Goal: Task Accomplishment & Management: Use online tool/utility

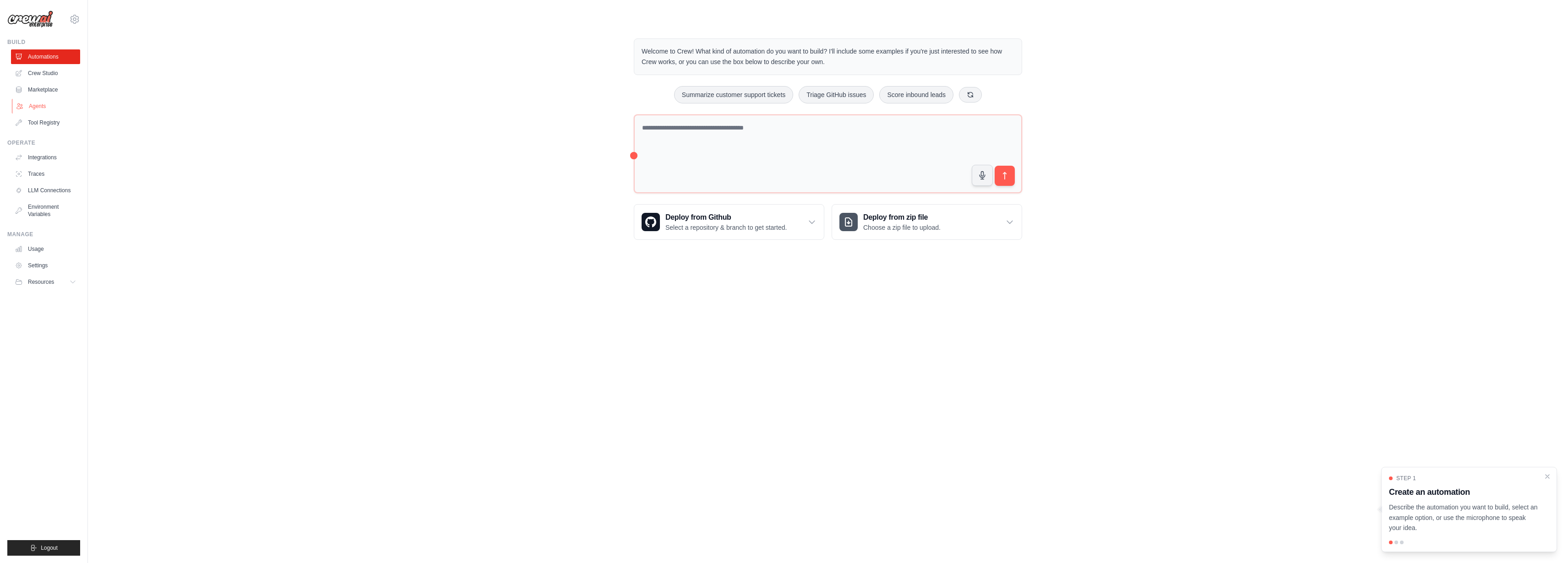
click at [54, 114] on link "Agents" at bounding box center [46, 106] width 69 height 15
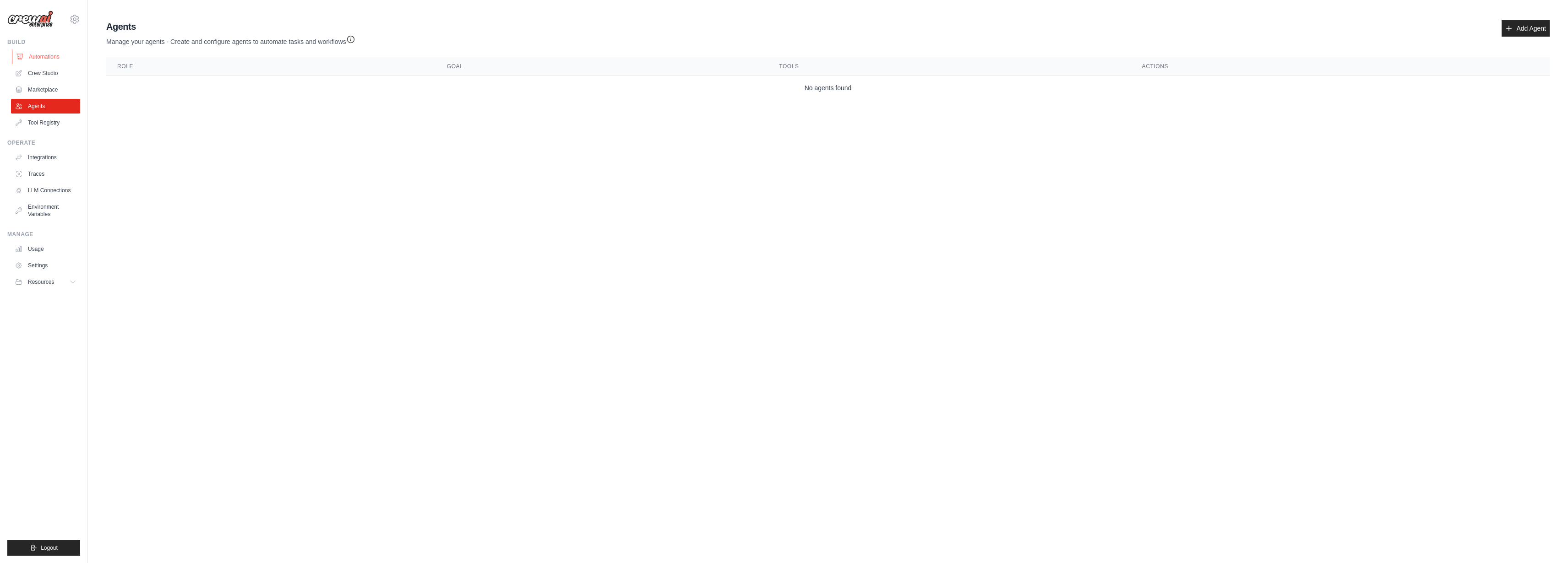
click at [49, 64] on link "Automations" at bounding box center [46, 56] width 69 height 15
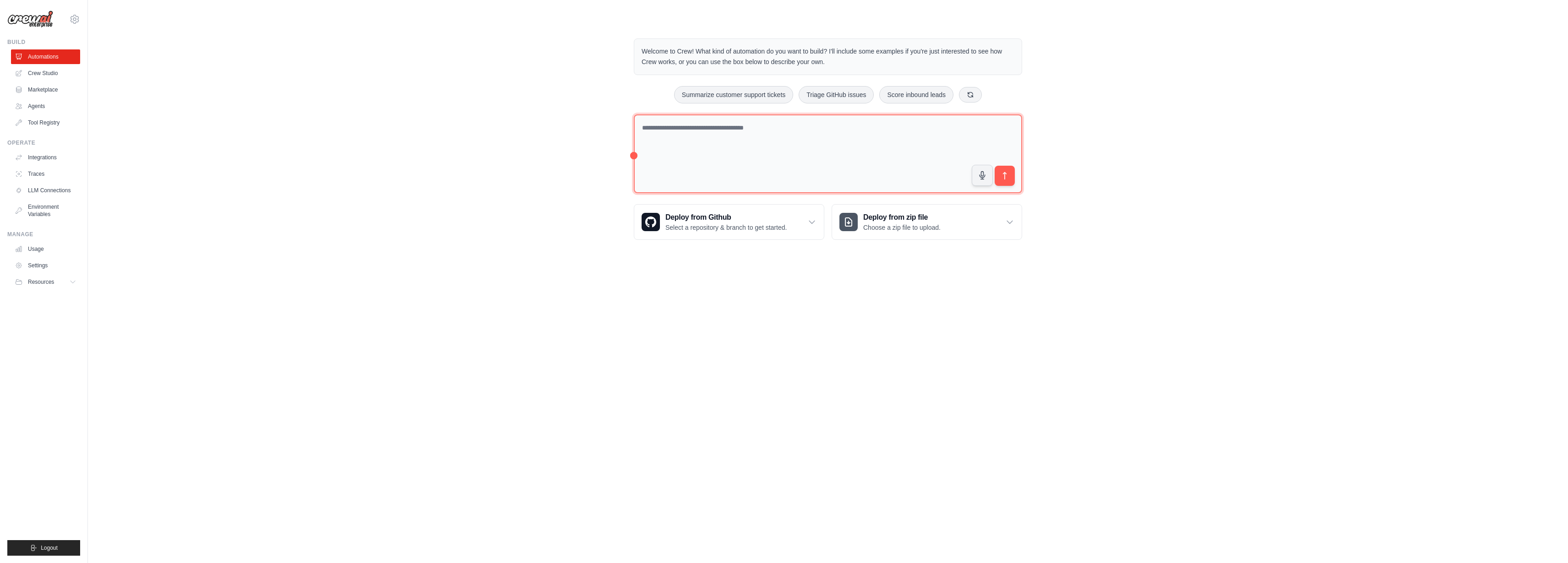
click at [655, 194] on textarea at bounding box center [828, 153] width 388 height 80
click at [993, 186] on button "button" at bounding box center [982, 175] width 22 height 22
click at [993, 185] on button "button" at bounding box center [982, 174] width 22 height 22
drag, startPoint x: 848, startPoint y: 171, endPoint x: 555, endPoint y: 159, distance: 293.2
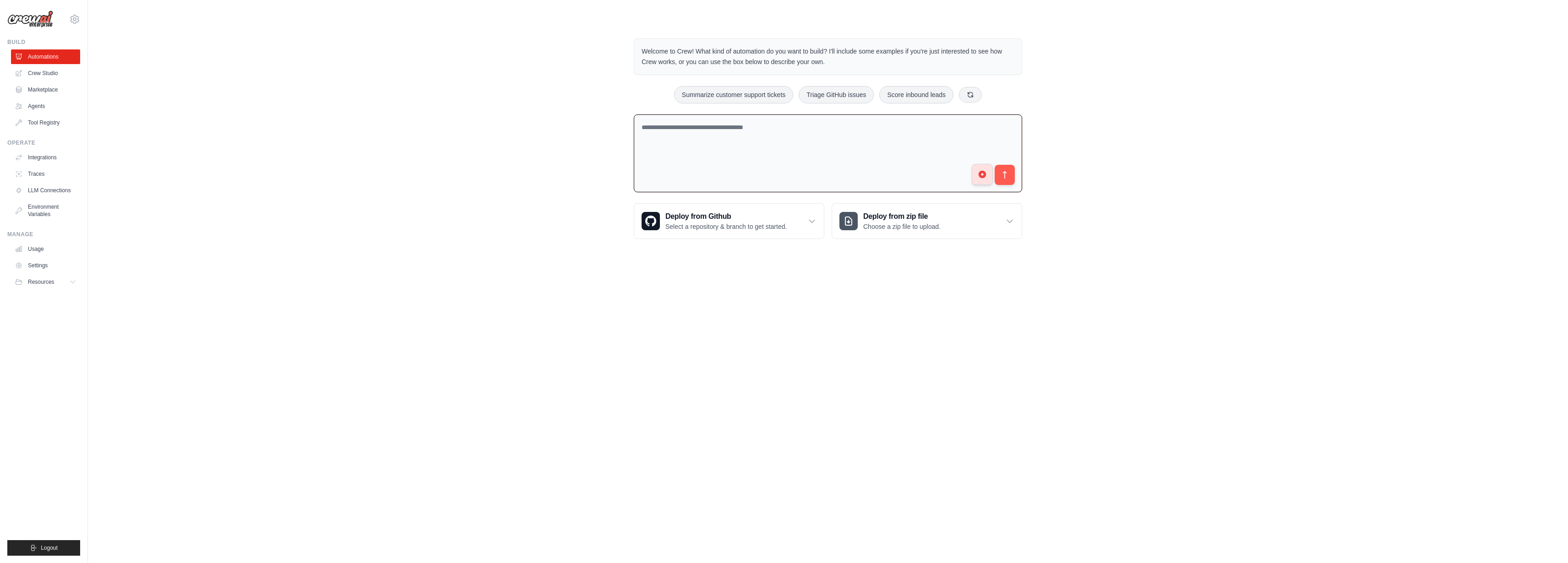
click at [555, 159] on div "Welcome to Crew! What kind of automation do you want to build? I'll include som…" at bounding box center [828, 139] width 1451 height 230
click at [986, 178] on circle "button" at bounding box center [982, 174] width 8 height 8
drag, startPoint x: 676, startPoint y: 158, endPoint x: 562, endPoint y: 148, distance: 114.4
click at [562, 148] on div "Welcome to Crew! What kind of automation do you want to build? I'll include som…" at bounding box center [828, 139] width 1451 height 230
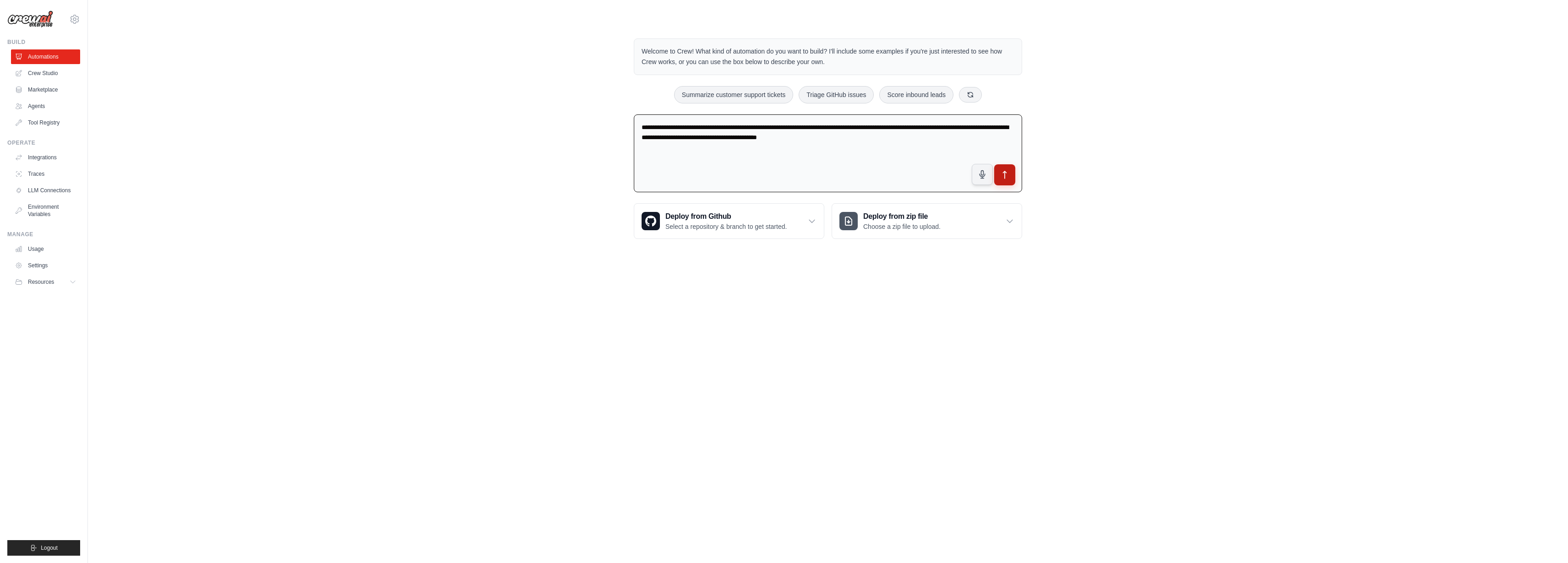
type textarea "**********"
click at [1016, 186] on button "submit" at bounding box center [1004, 174] width 21 height 21
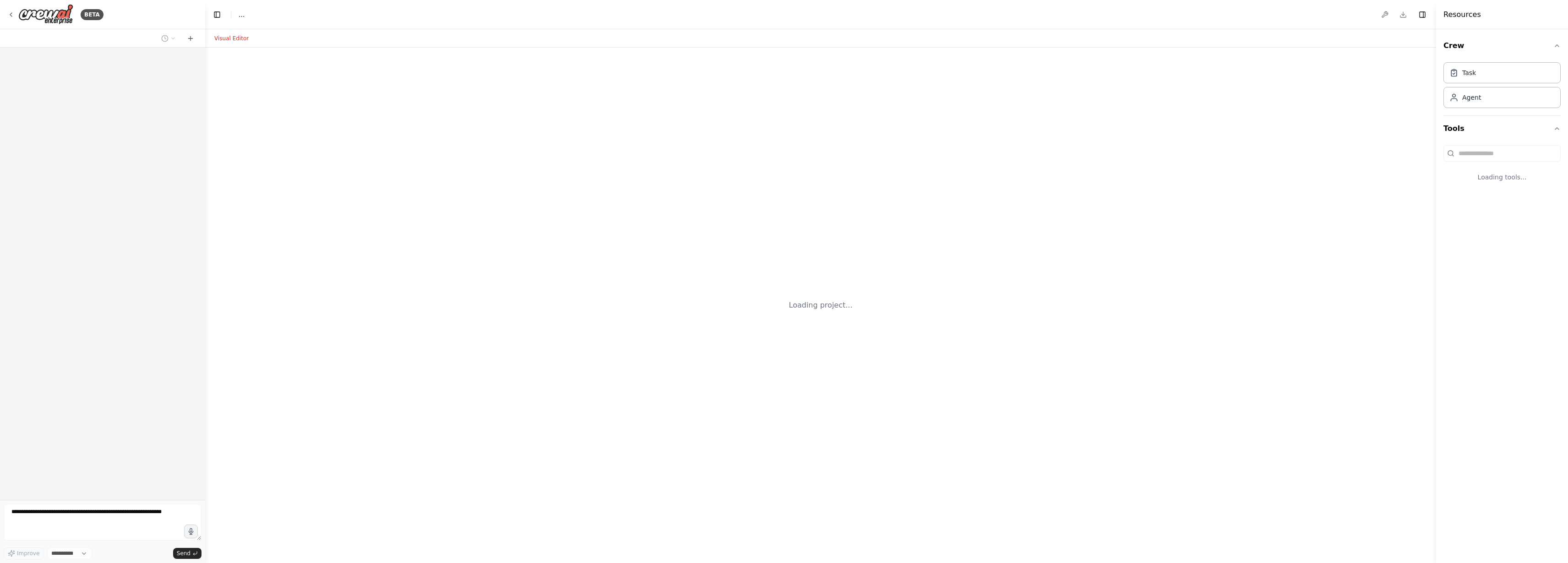
select select "****"
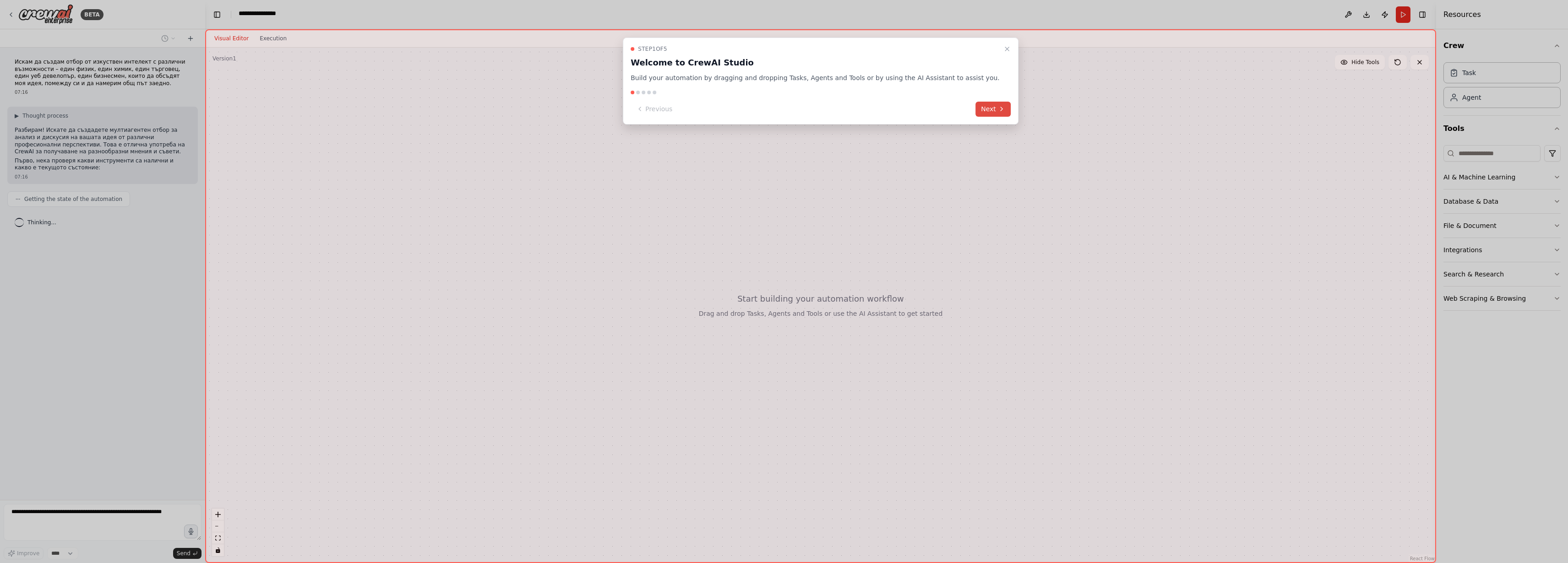
click at [1005, 113] on icon at bounding box center [1001, 108] width 7 height 7
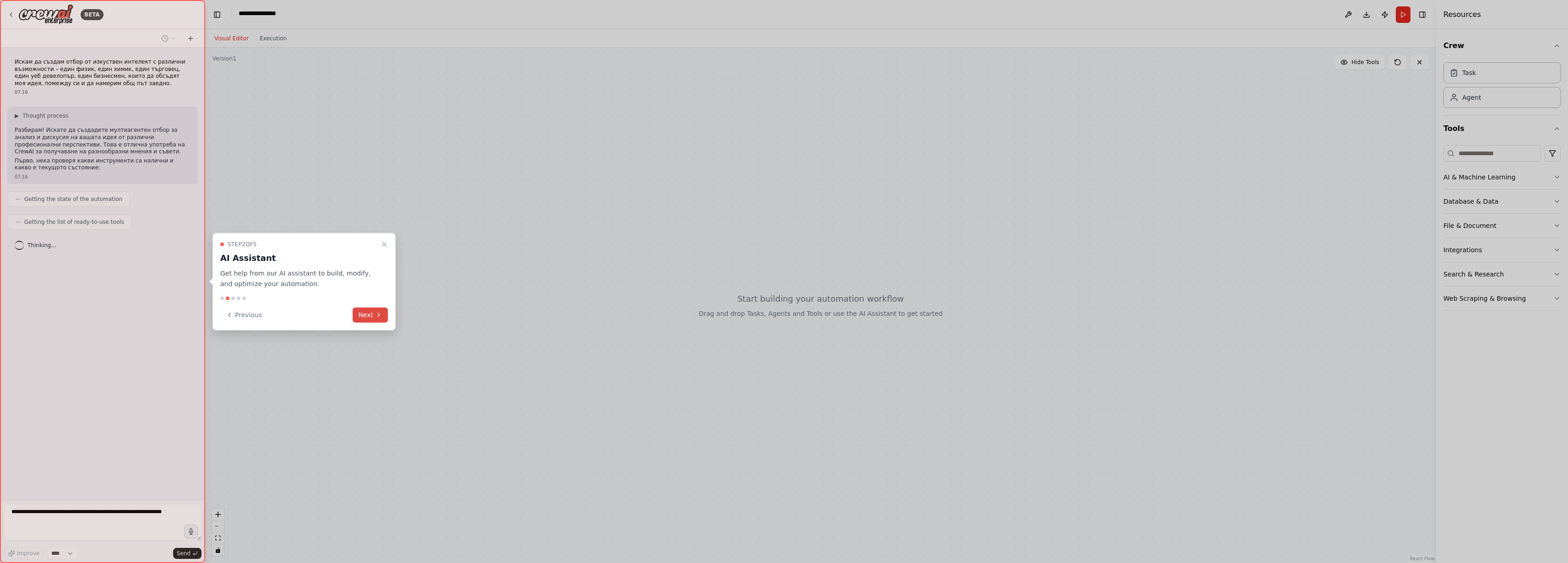
click at [364, 322] on button "Next" at bounding box center [371, 314] width 35 height 15
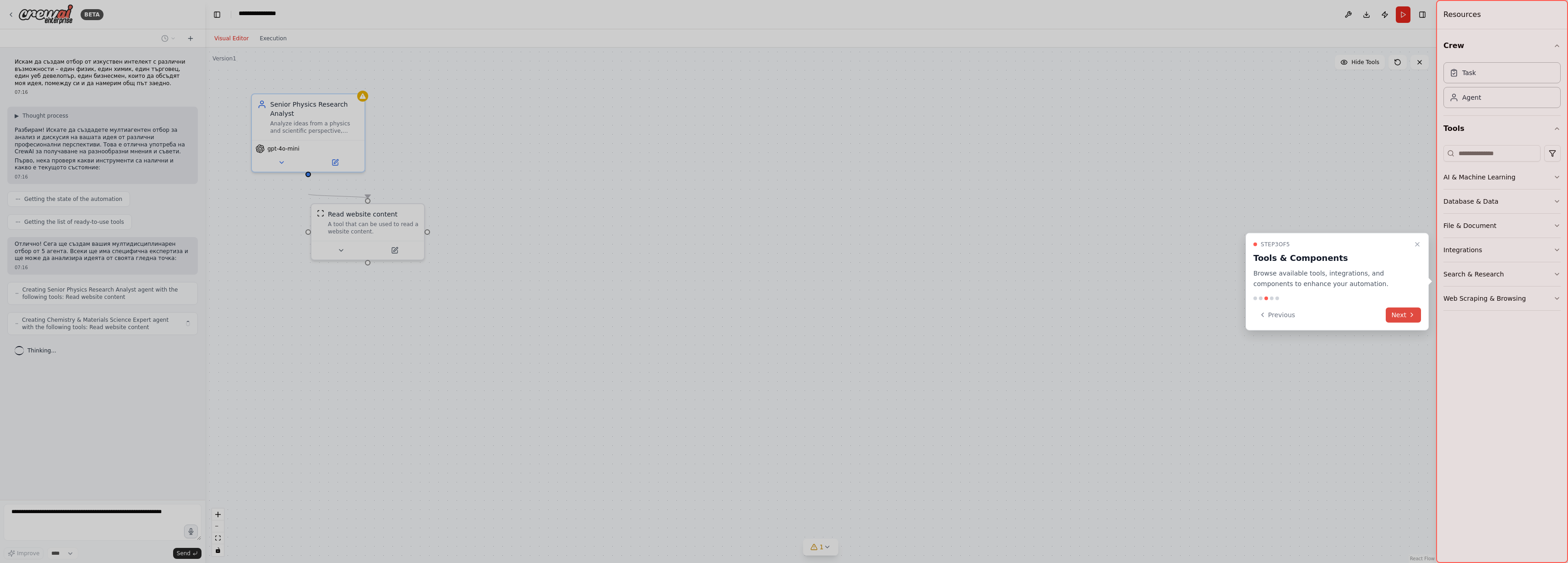
click at [1409, 318] on icon at bounding box center [1411, 314] width 7 height 7
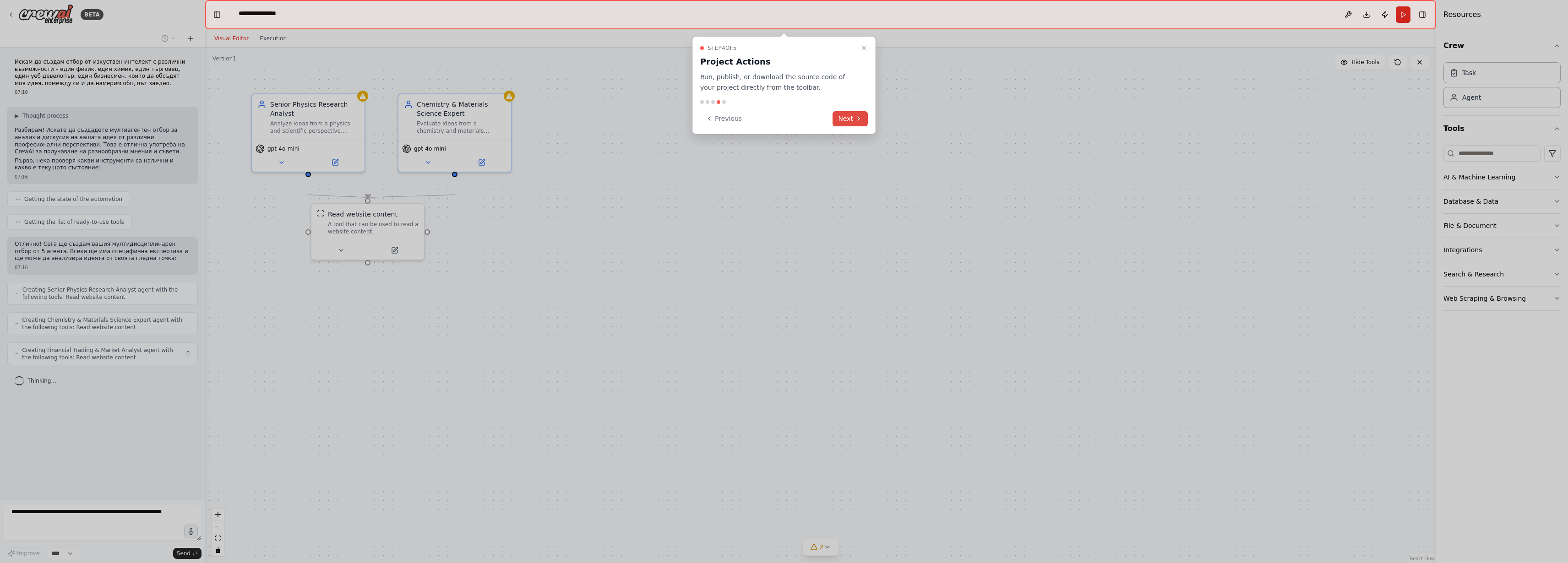
scroll to position [40, 0]
click at [845, 127] on button "Next" at bounding box center [850, 118] width 35 height 15
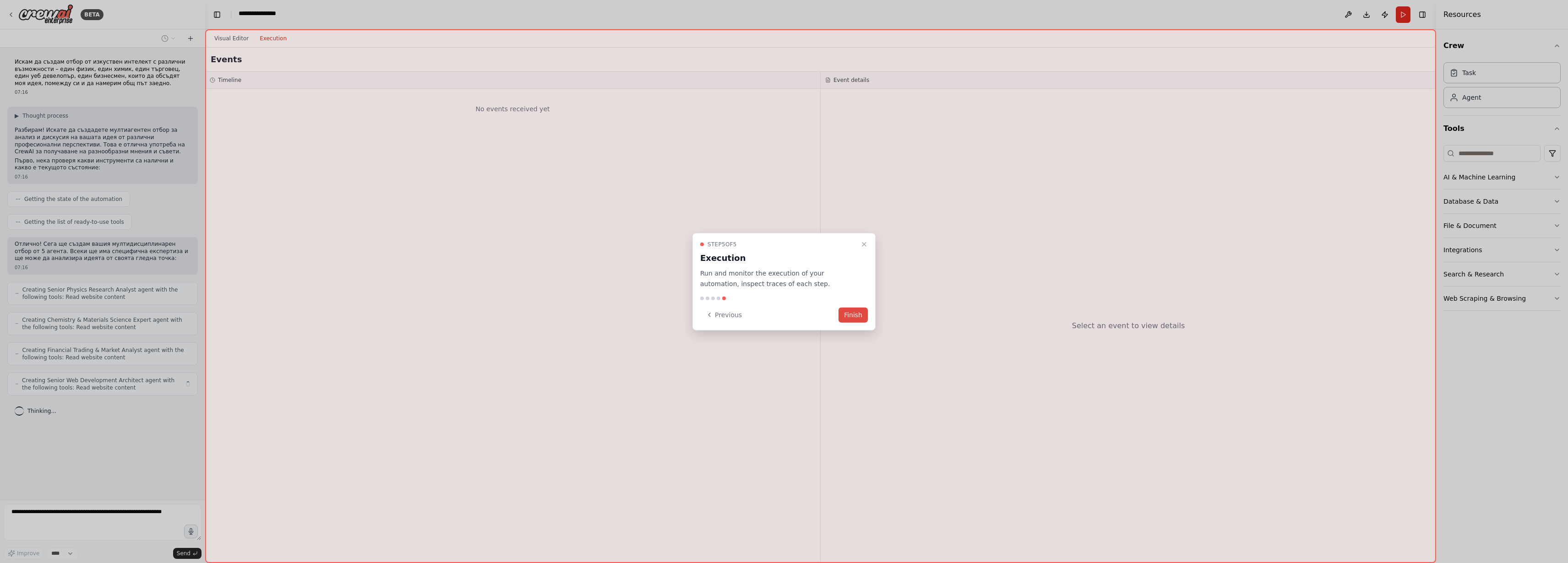
scroll to position [87, 0]
click at [857, 320] on button "Finish" at bounding box center [853, 314] width 29 height 15
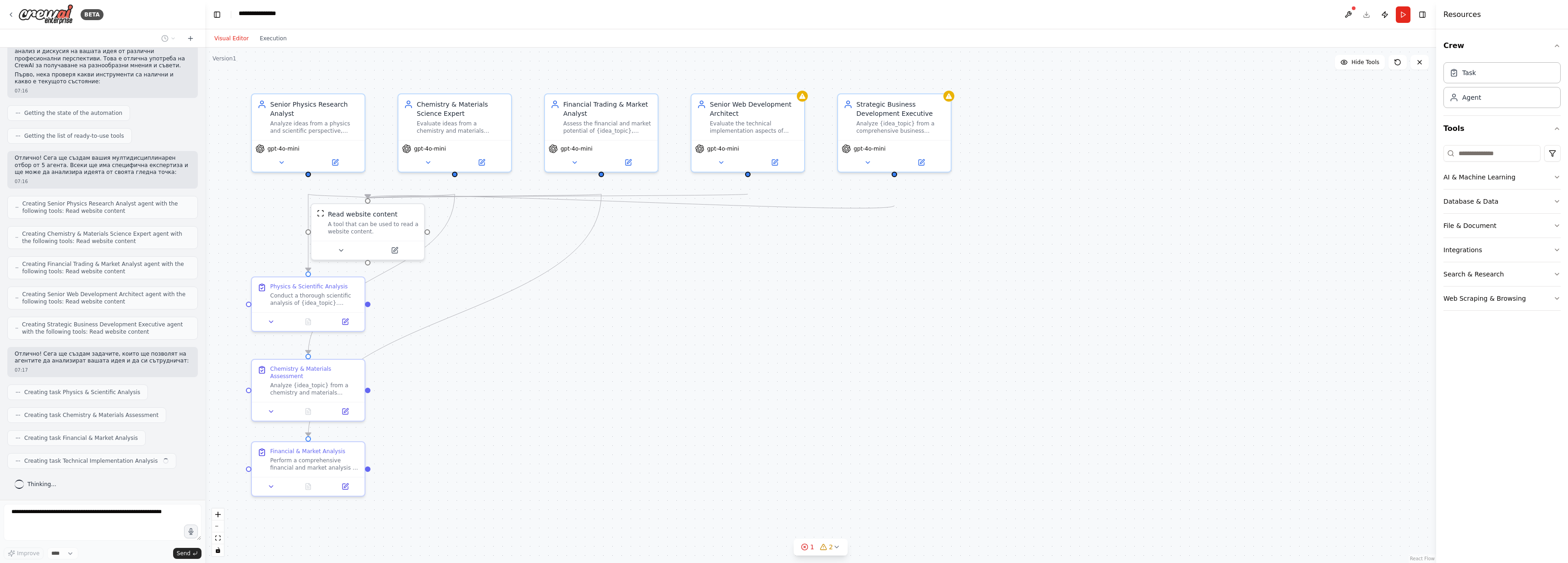
scroll to position [320, 0]
click at [283, 161] on icon at bounding box center [282, 161] width 4 height 2
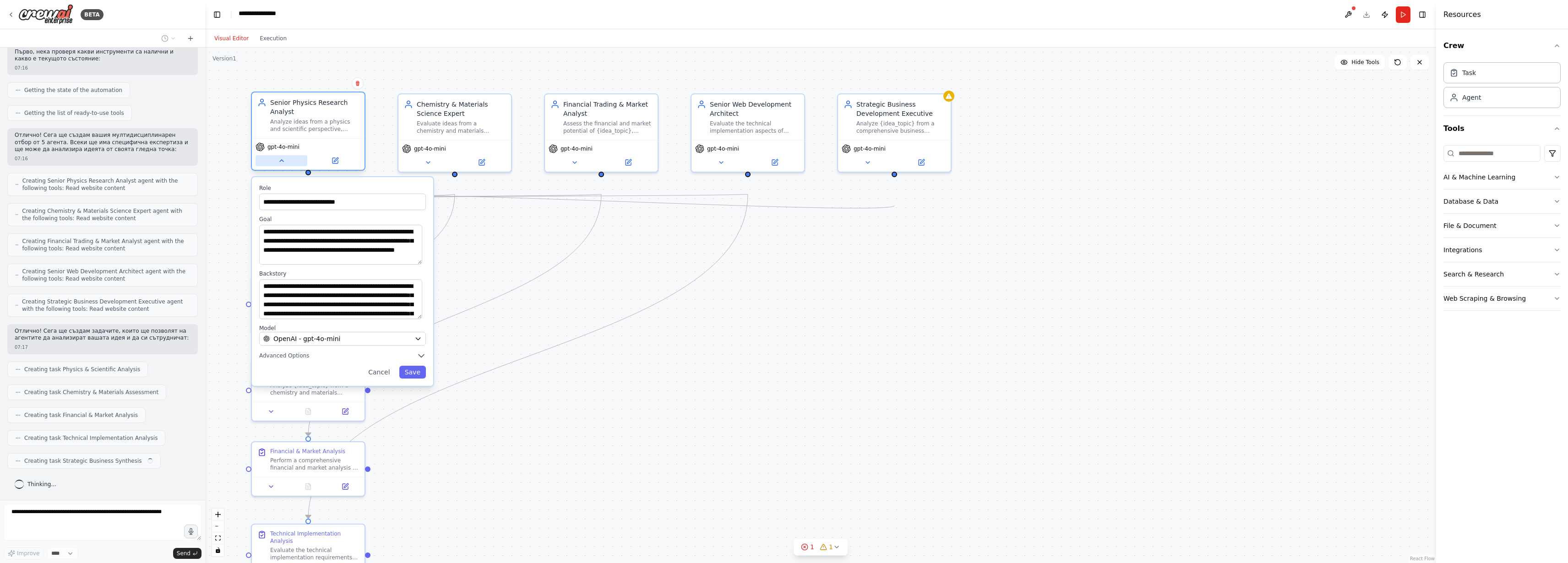
scroll to position [348, 0]
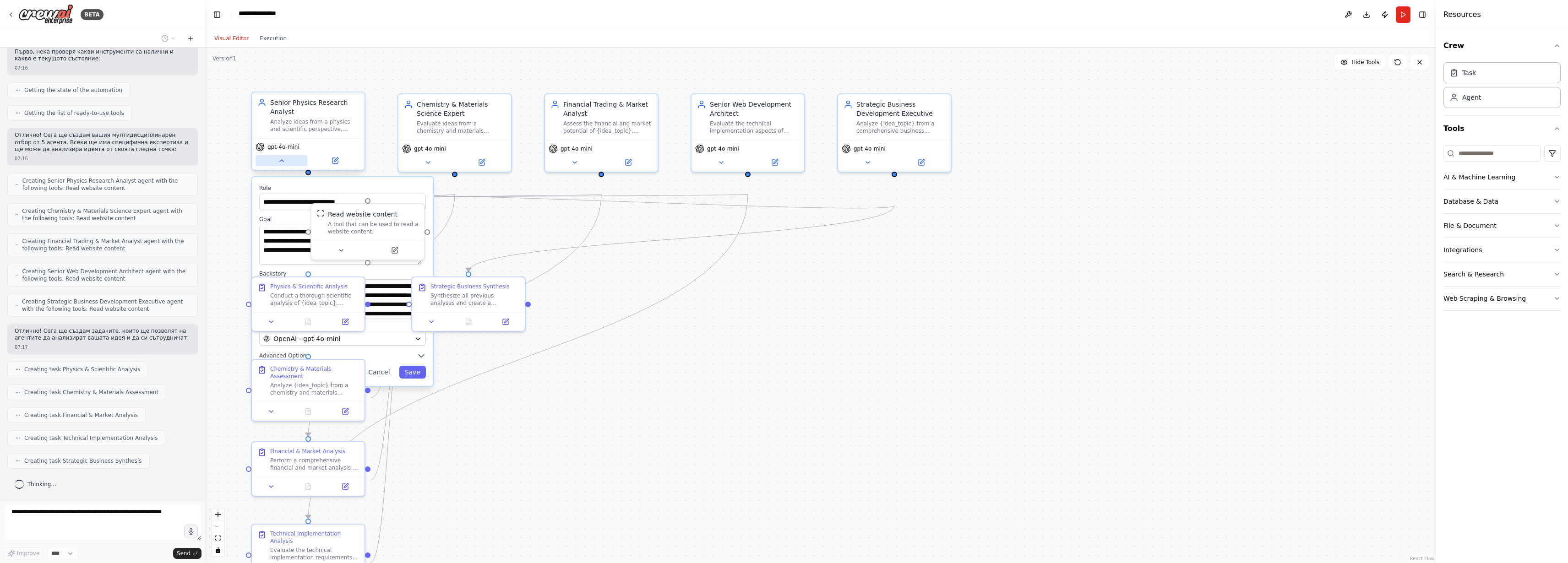
click at [281, 161] on icon at bounding box center [282, 161] width 4 height 2
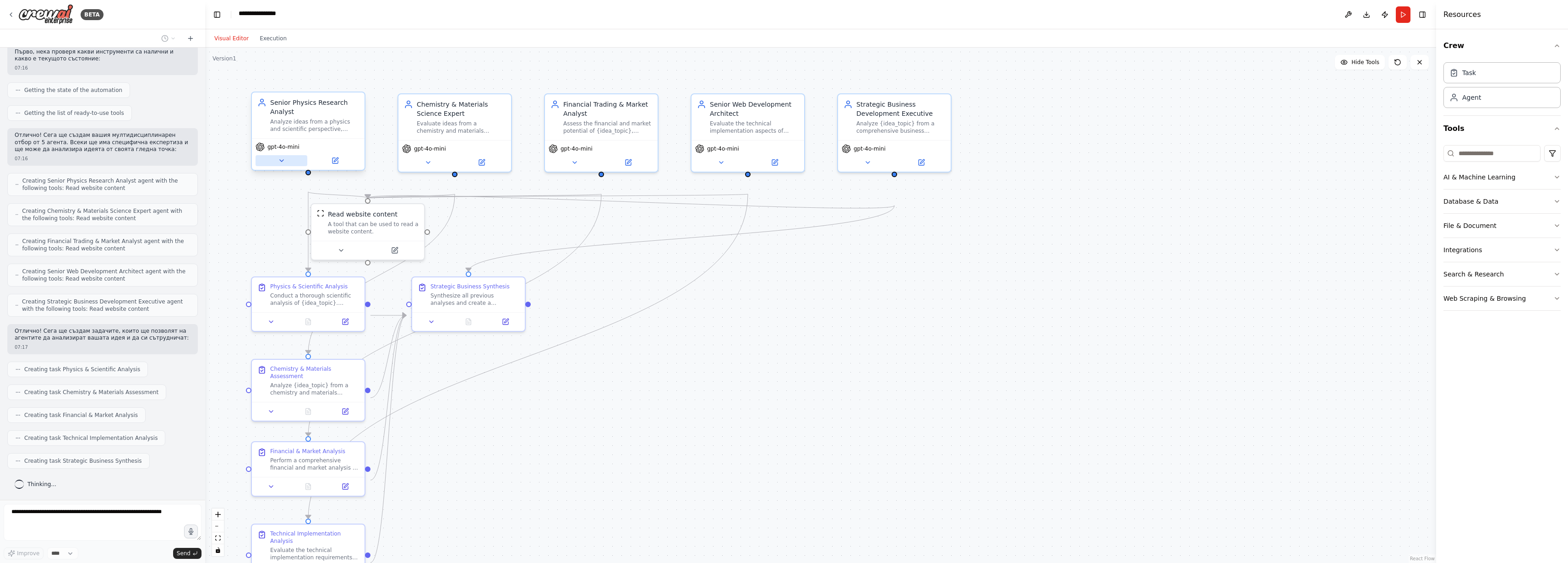
click at [281, 161] on icon at bounding box center [282, 161] width 4 height 2
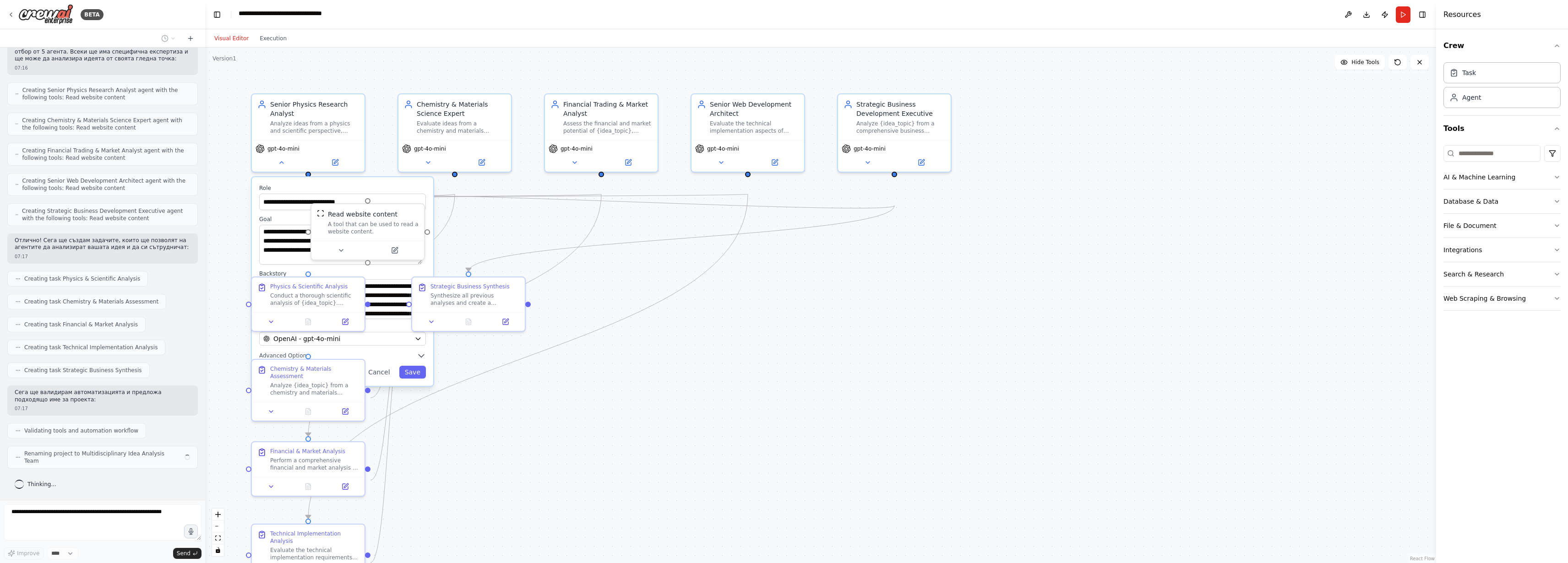
scroll to position [460, 0]
click at [1002, 360] on div ".deletable-edge-delete-btn { width: 20px; height: 20px; border: 0px solid #ffff…" at bounding box center [821, 305] width 1231 height 515
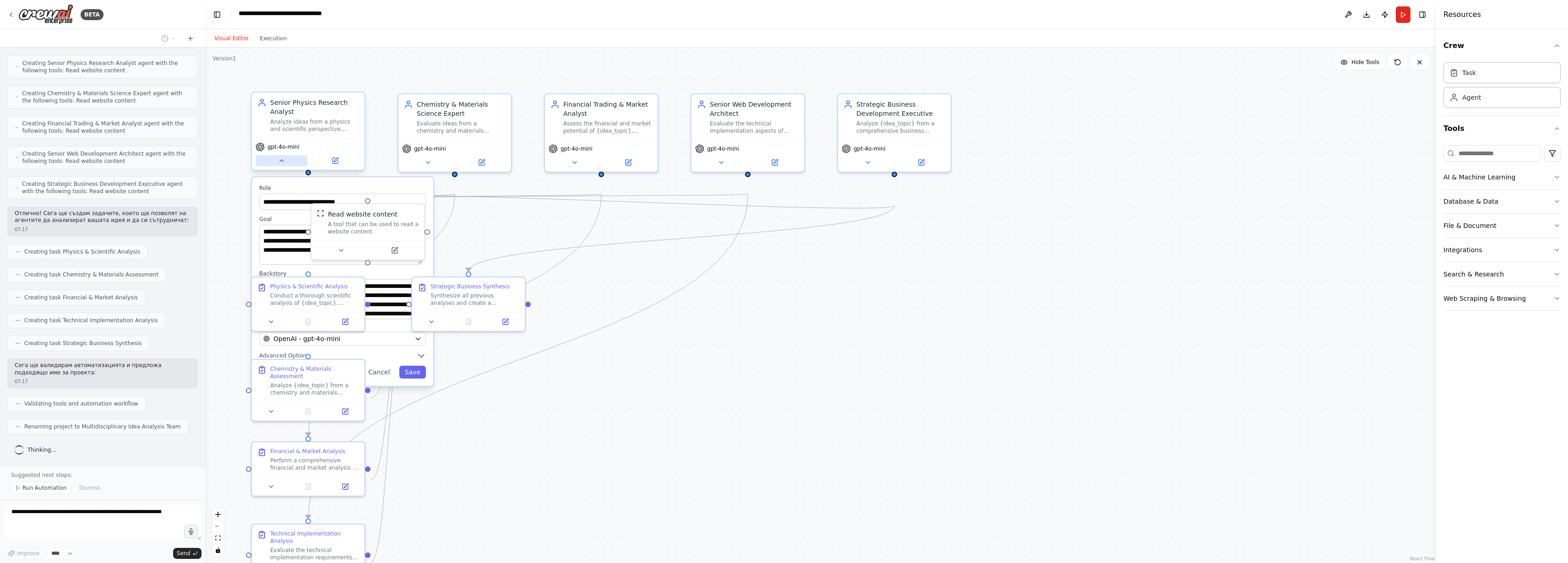
click at [281, 161] on icon at bounding box center [282, 161] width 4 height 2
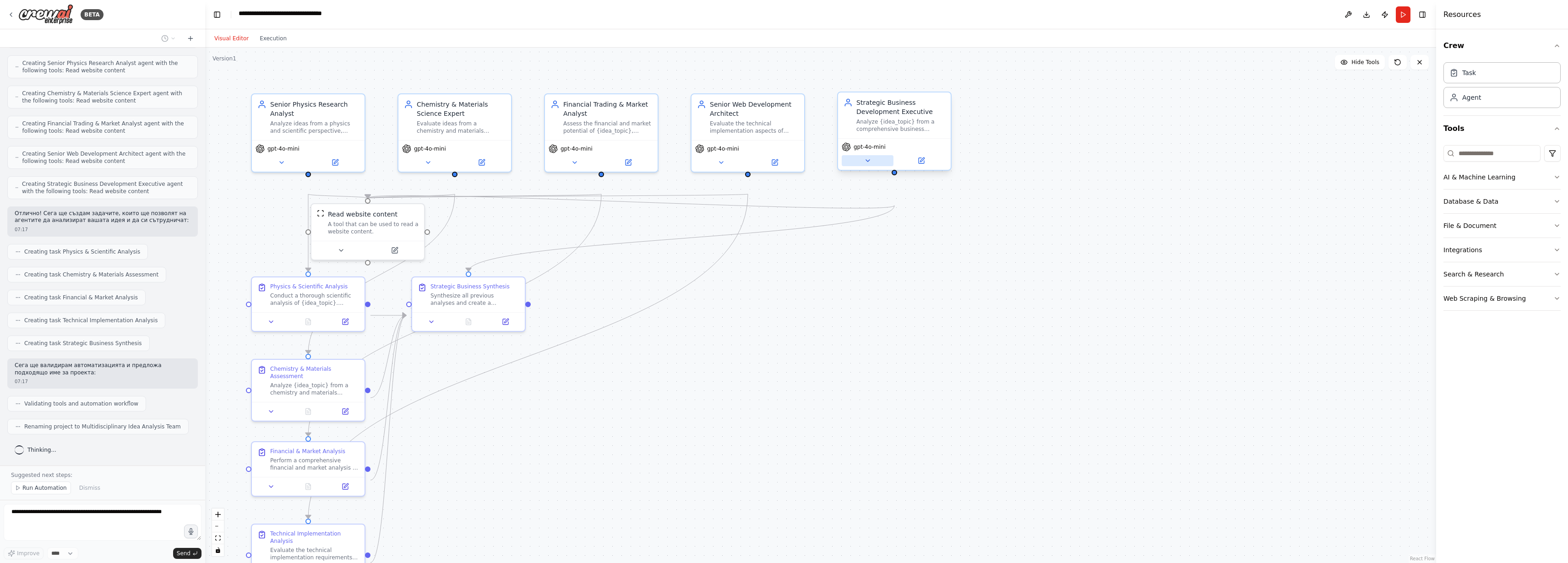
click at [867, 161] on icon at bounding box center [868, 161] width 4 height 2
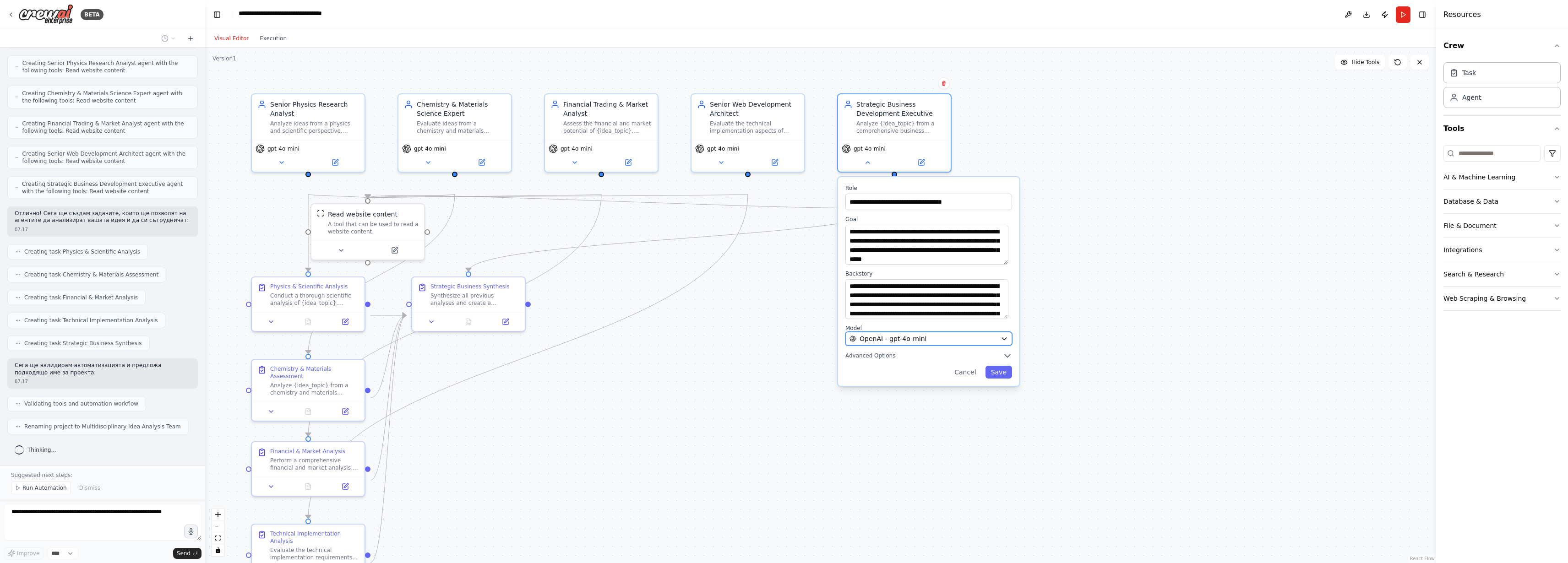
click at [903, 343] on span "OpenAI - gpt-4o-mini" at bounding box center [893, 338] width 67 height 9
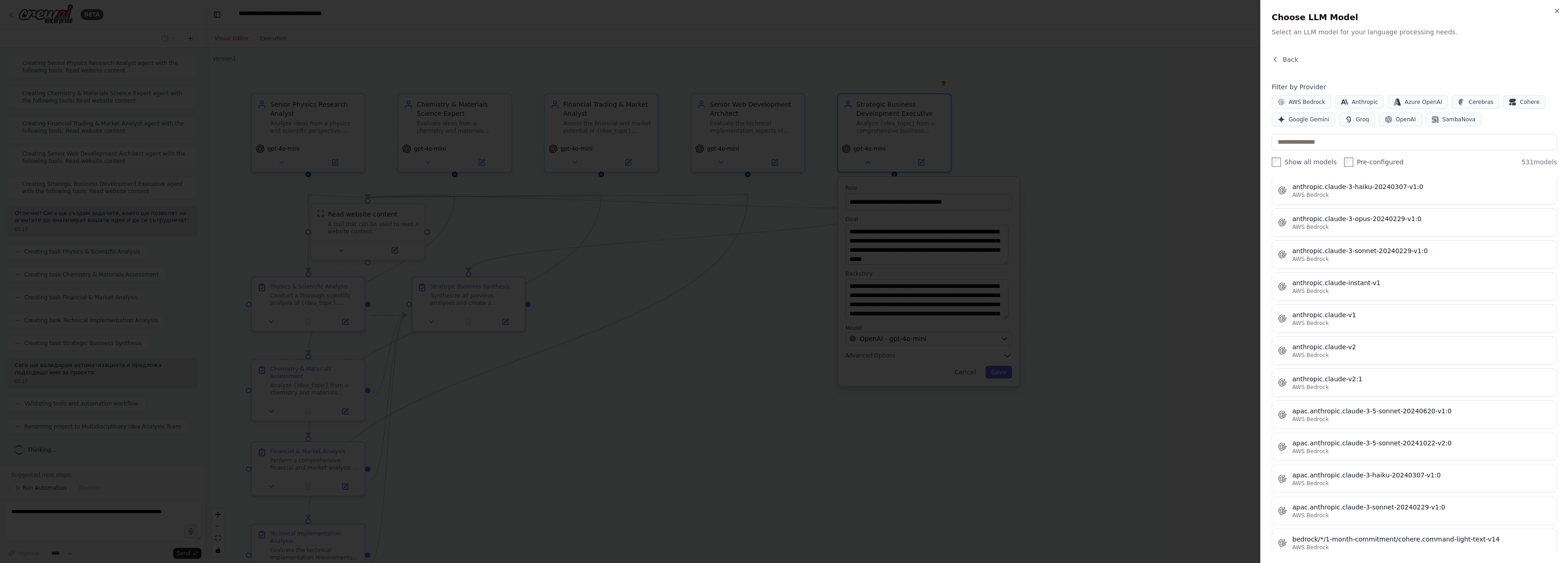
scroll to position [818, 0]
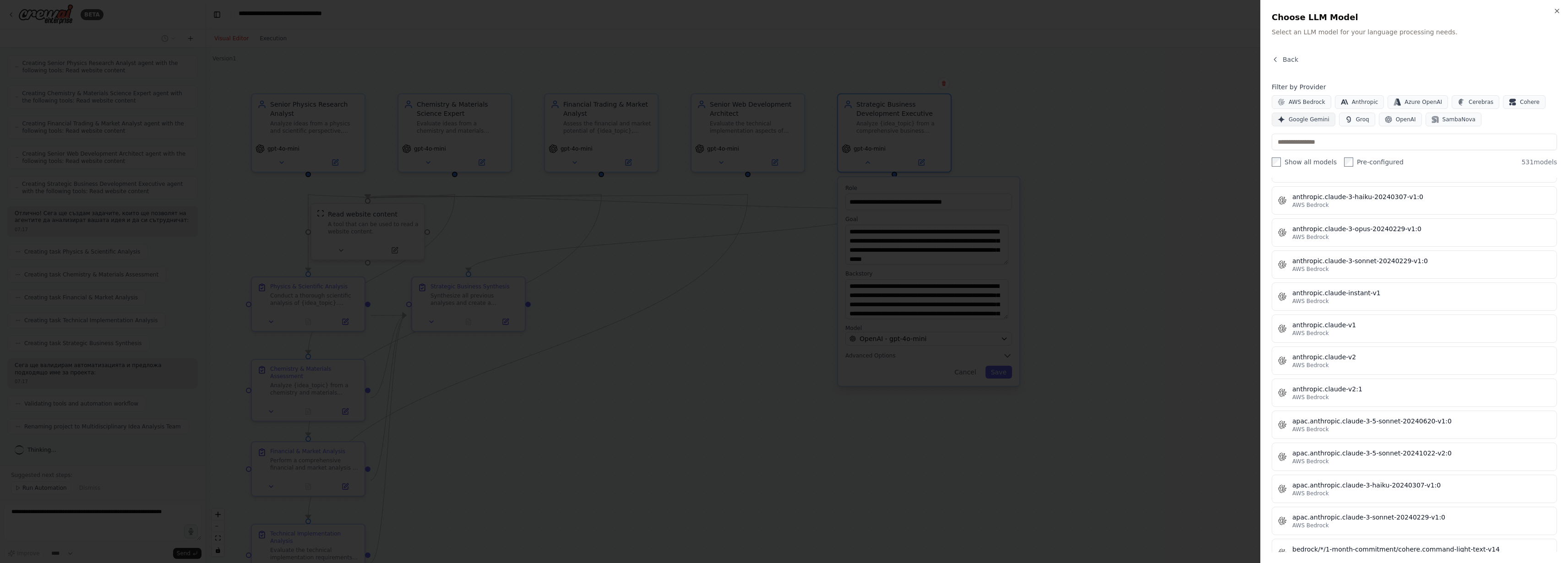
click at [1289, 123] on span "Google Gemini" at bounding box center [1308, 119] width 40 height 7
click at [1103, 74] on div at bounding box center [784, 281] width 1568 height 563
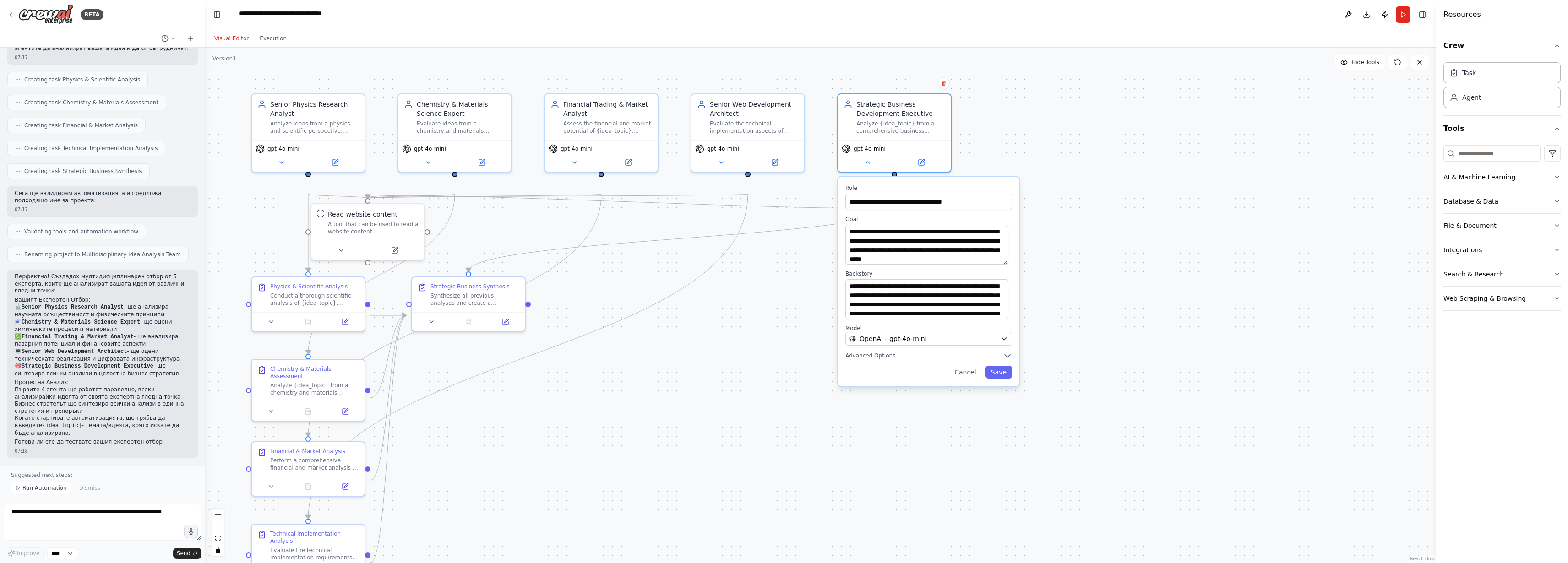
scroll to position [768, 0]
click at [315, 15] on div "**********" at bounding box center [290, 15] width 103 height 12
click at [951, 173] on div "**********" at bounding box center [894, 133] width 114 height 80
click at [188, 528] on icon "button" at bounding box center [192, 532] width 8 height 8
click at [188, 529] on circle "button" at bounding box center [191, 532] width 7 height 7
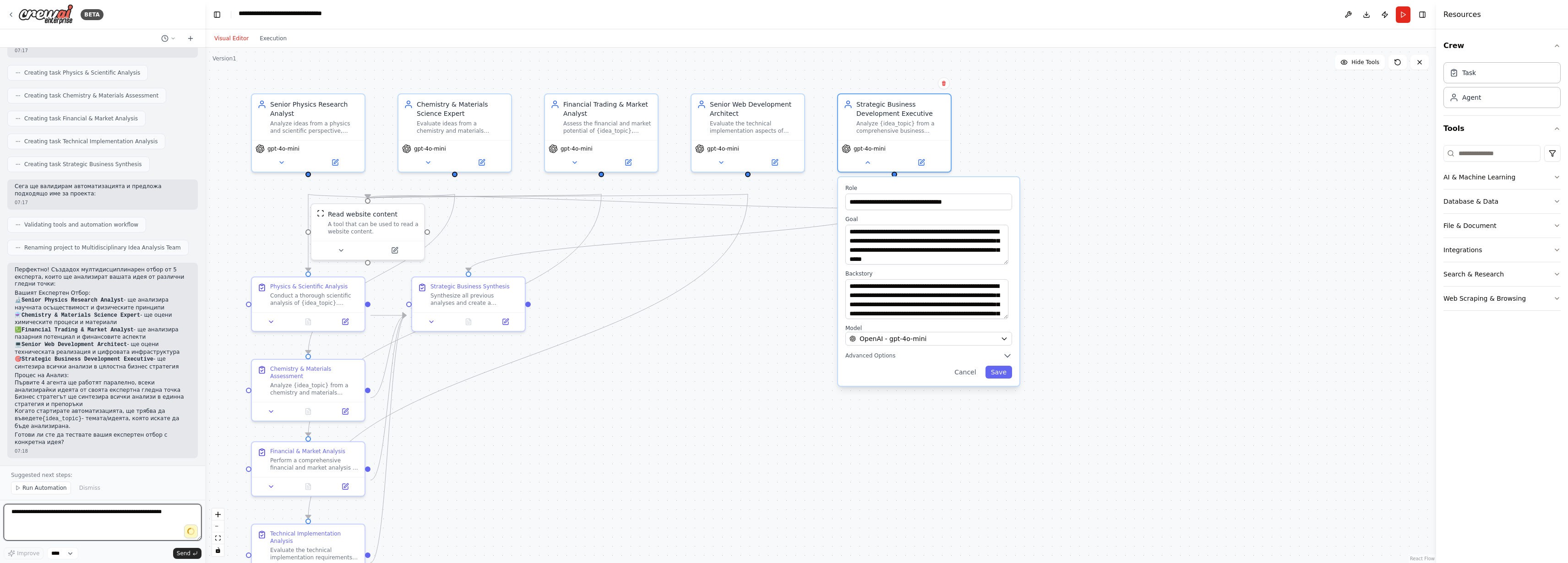
type textarea "**********"
click at [177, 551] on span "Send" at bounding box center [184, 552] width 14 height 7
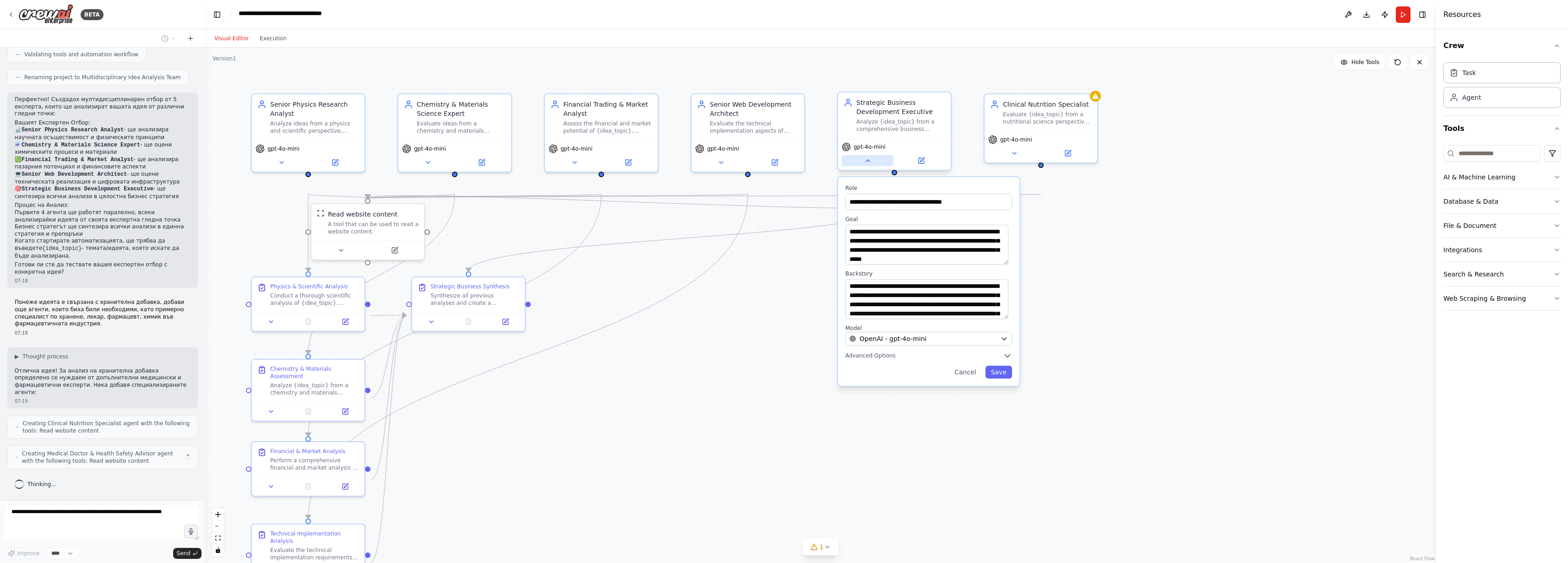
scroll to position [996, 0]
click at [864, 164] on icon at bounding box center [867, 160] width 7 height 7
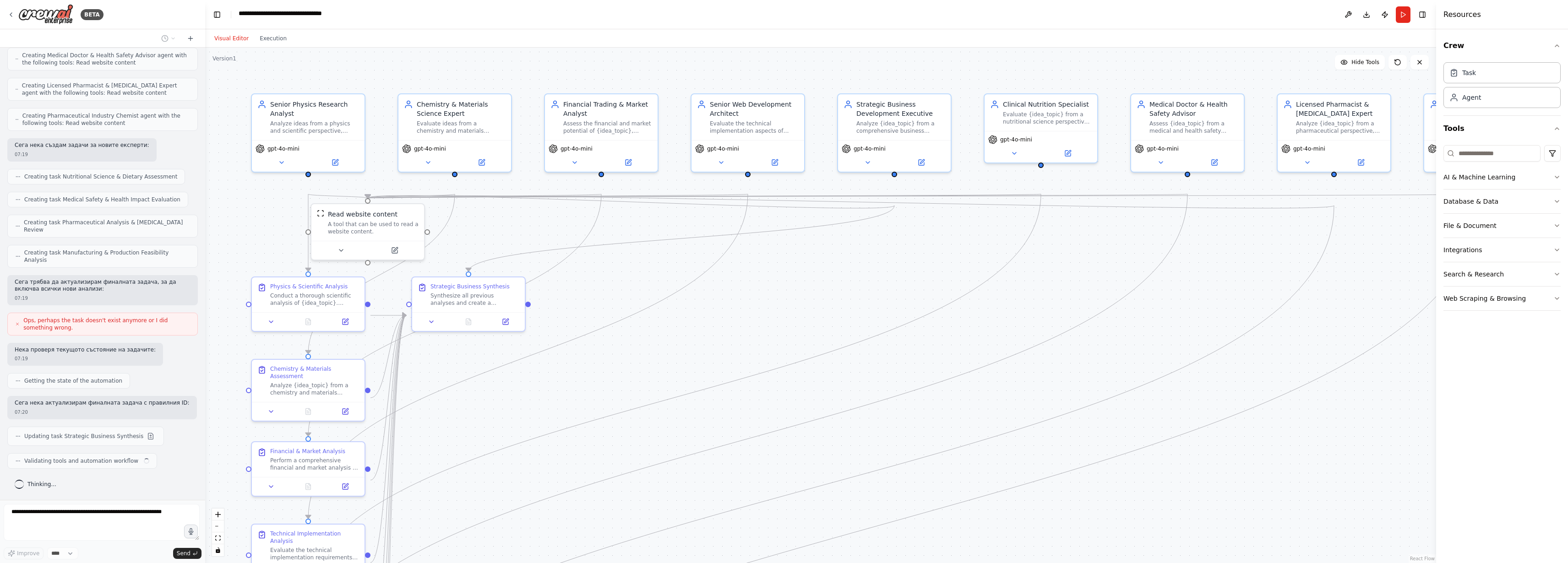
scroll to position [1525, 0]
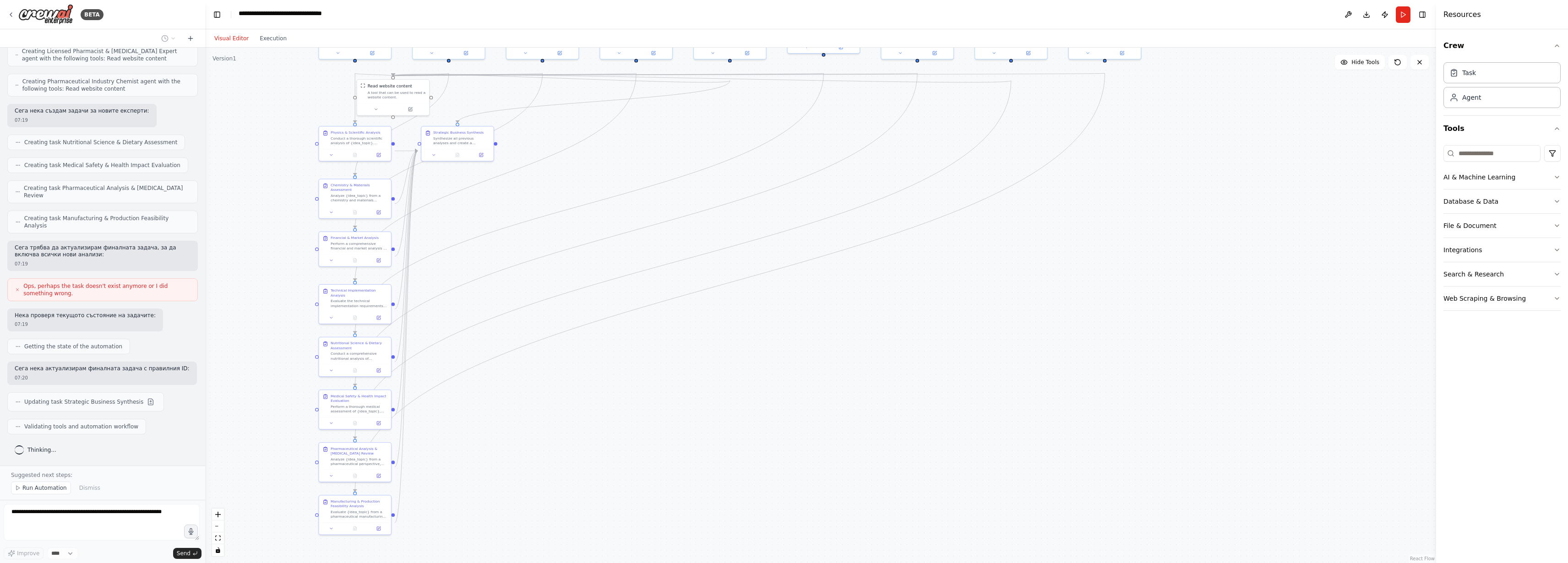
drag, startPoint x: 727, startPoint y: 427, endPoint x: 648, endPoint y: 249, distance: 194.7
click at [648, 249] on div ".deletable-edge-delete-btn { width: 20px; height: 20px; border: 0px solid #ffff…" at bounding box center [821, 305] width 1231 height 515
drag, startPoint x: 665, startPoint y: 256, endPoint x: 671, endPoint y: 259, distance: 6.7
click at [671, 259] on div ".deletable-edge-delete-btn { width: 20px; height: 20px; border: 0px solid #ffff…" at bounding box center [821, 305] width 1231 height 515
click at [21, 485] on icon at bounding box center [18, 488] width 6 height 6
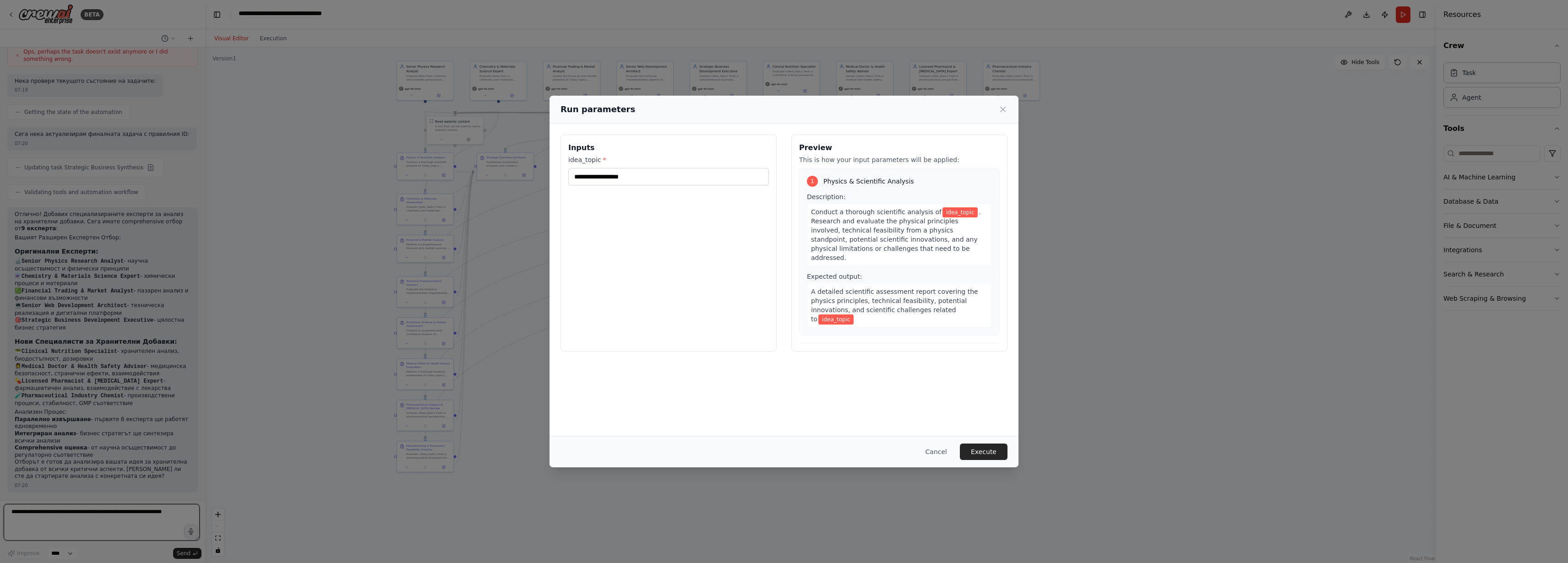
scroll to position [1, 0]
click at [656, 186] on input "idea_topic *" at bounding box center [668, 177] width 201 height 18
type input "**********"
click at [586, 186] on input "**********" at bounding box center [668, 177] width 201 height 18
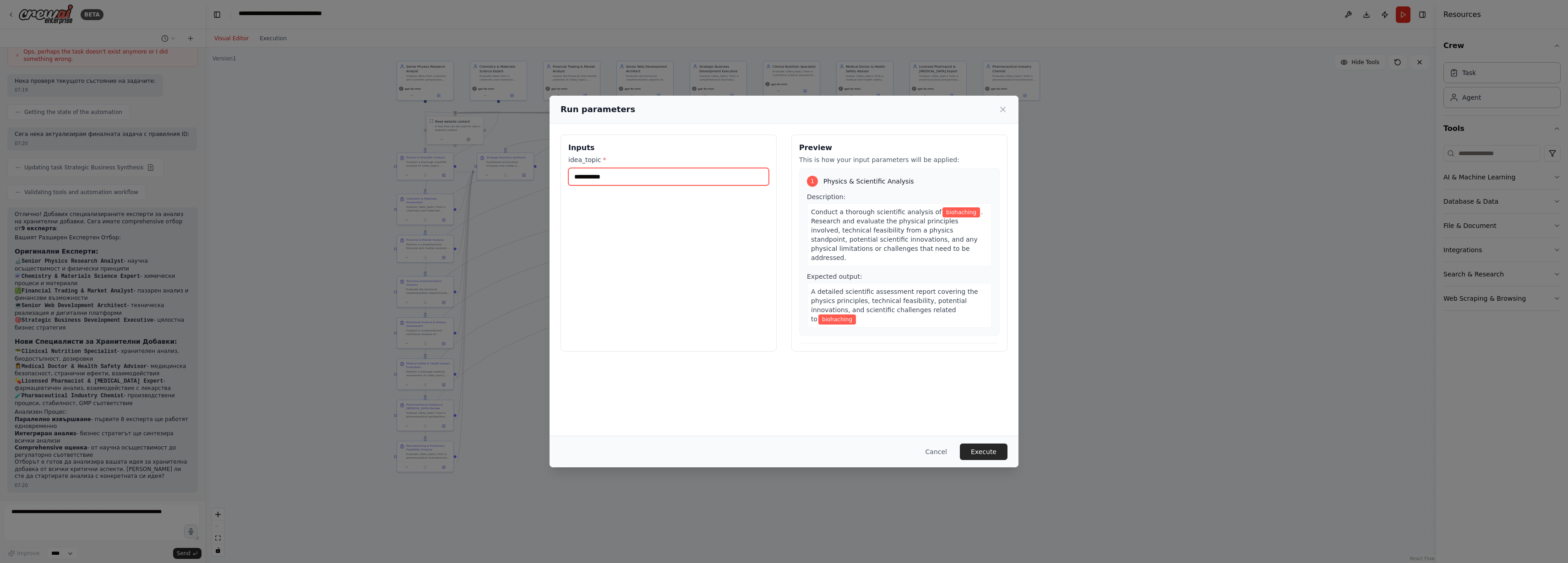
drag, startPoint x: 586, startPoint y: 197, endPoint x: 462, endPoint y: 195, distance: 124.0
click at [462, 195] on div "**********" at bounding box center [784, 281] width 1568 height 563
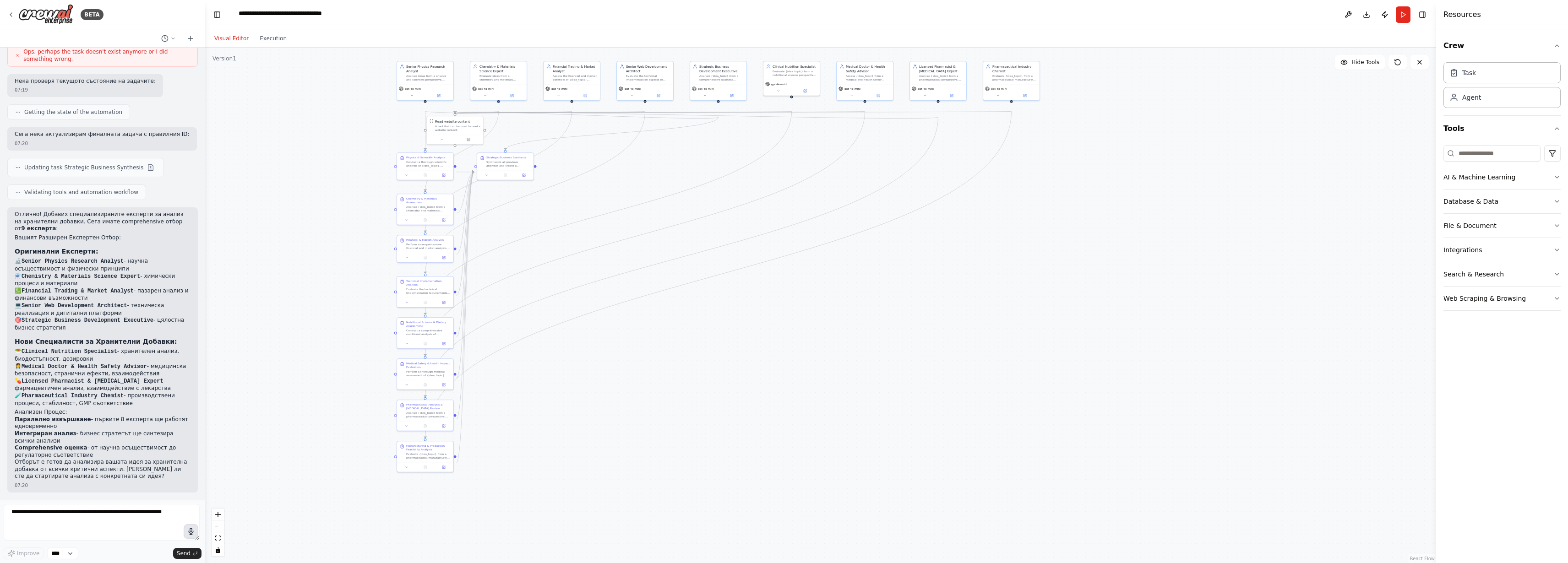
click at [193, 524] on button "button" at bounding box center [191, 531] width 15 height 15
click at [190, 531] on circle "button" at bounding box center [191, 532] width 2 height 2
type textarea "**********"
click at [180, 549] on span "Send" at bounding box center [184, 552] width 14 height 7
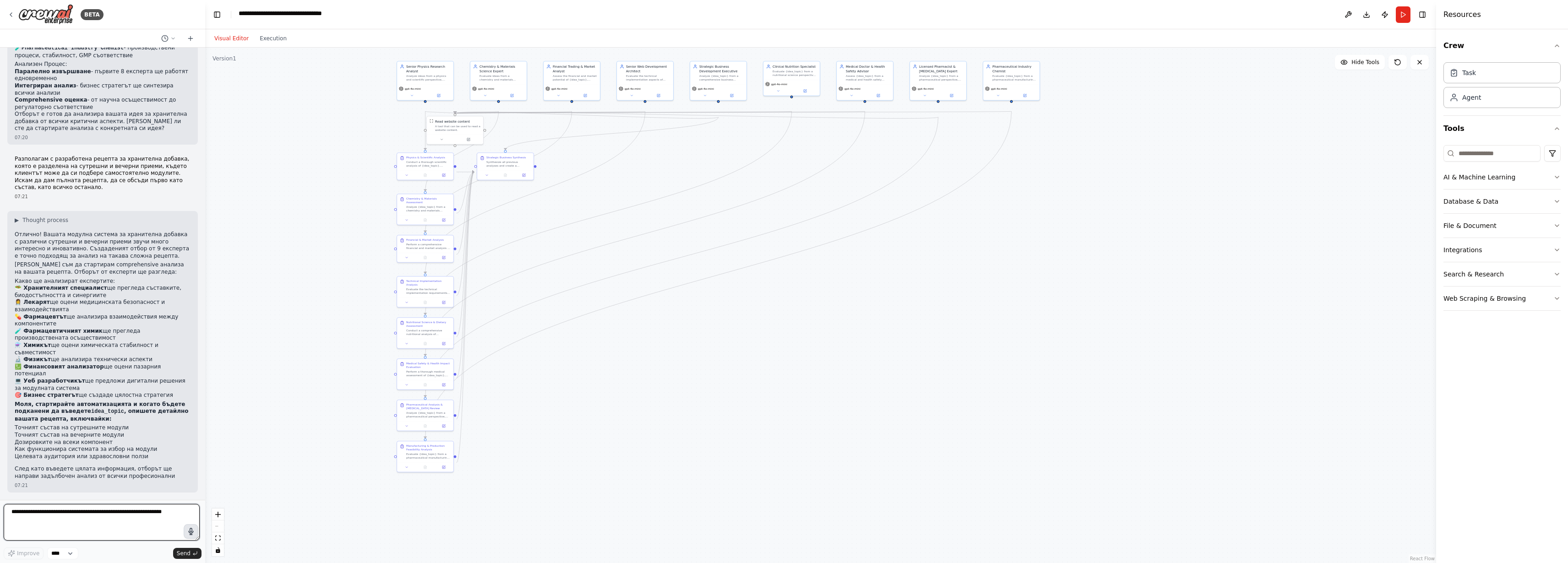
scroll to position [2400, 0]
click at [1396, 20] on button "Run" at bounding box center [1403, 15] width 15 height 17
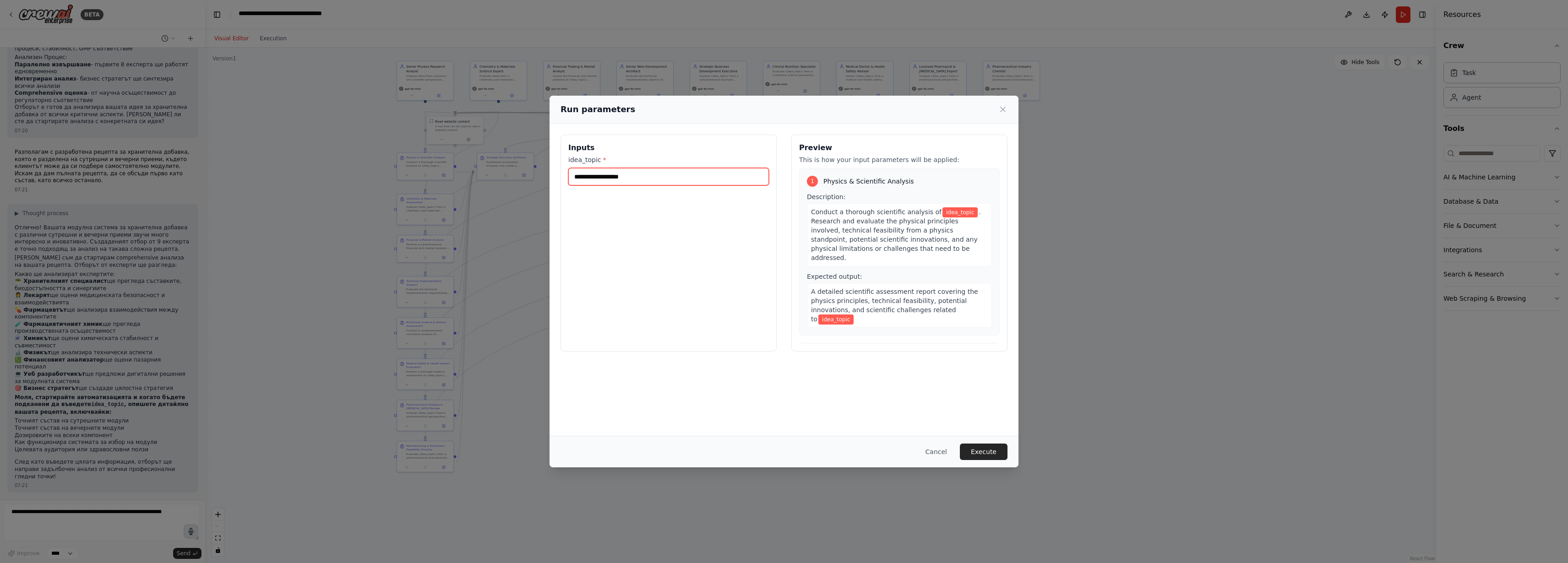
click at [588, 186] on input "idea_topic *" at bounding box center [668, 177] width 201 height 18
paste input "**********"
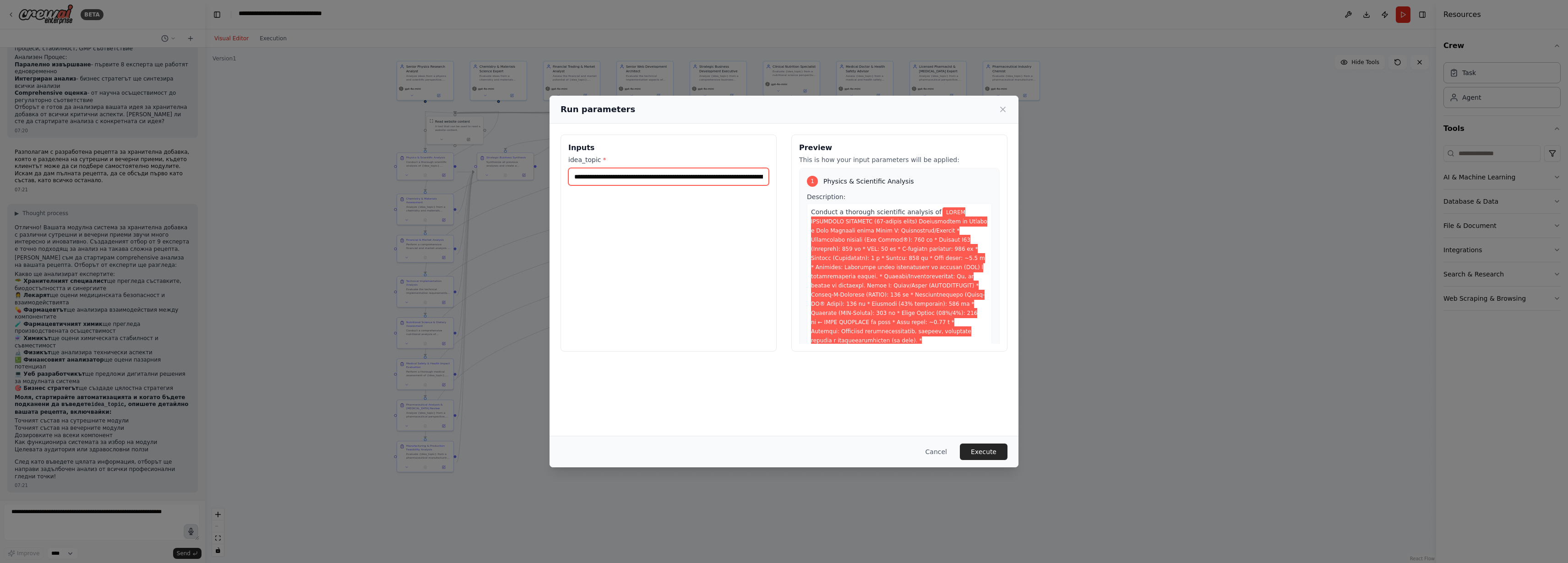
scroll to position [0, 17236]
type input "**********"
click at [1008, 449] on button "Execute" at bounding box center [983, 451] width 47 height 17
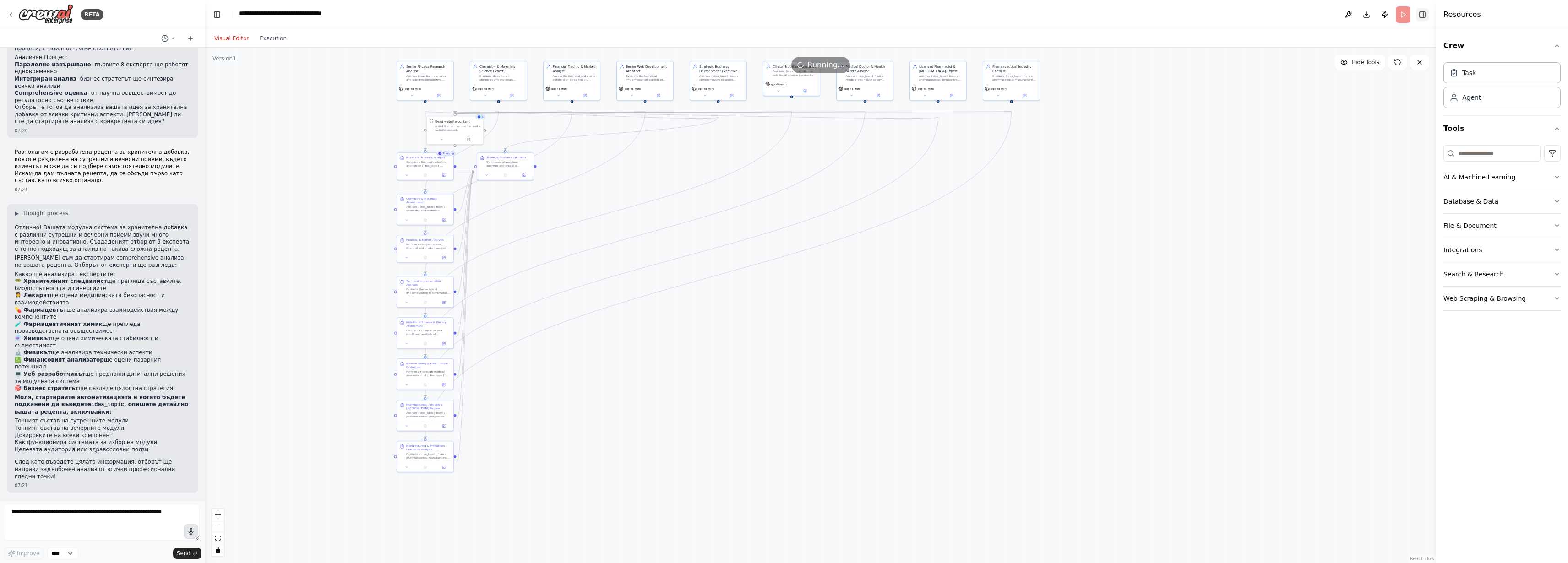
click at [1418, 20] on button "Toggle Right Sidebar" at bounding box center [1422, 14] width 13 height 13
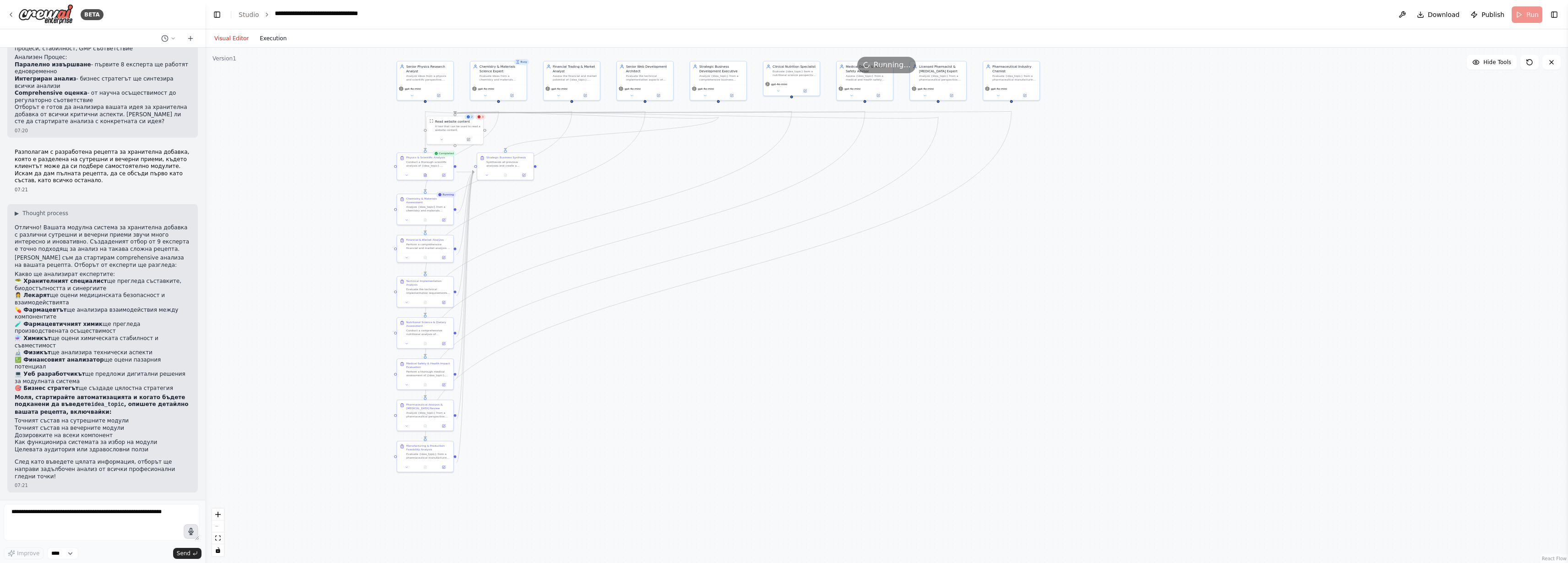
click at [279, 44] on button "Execution" at bounding box center [273, 38] width 38 height 11
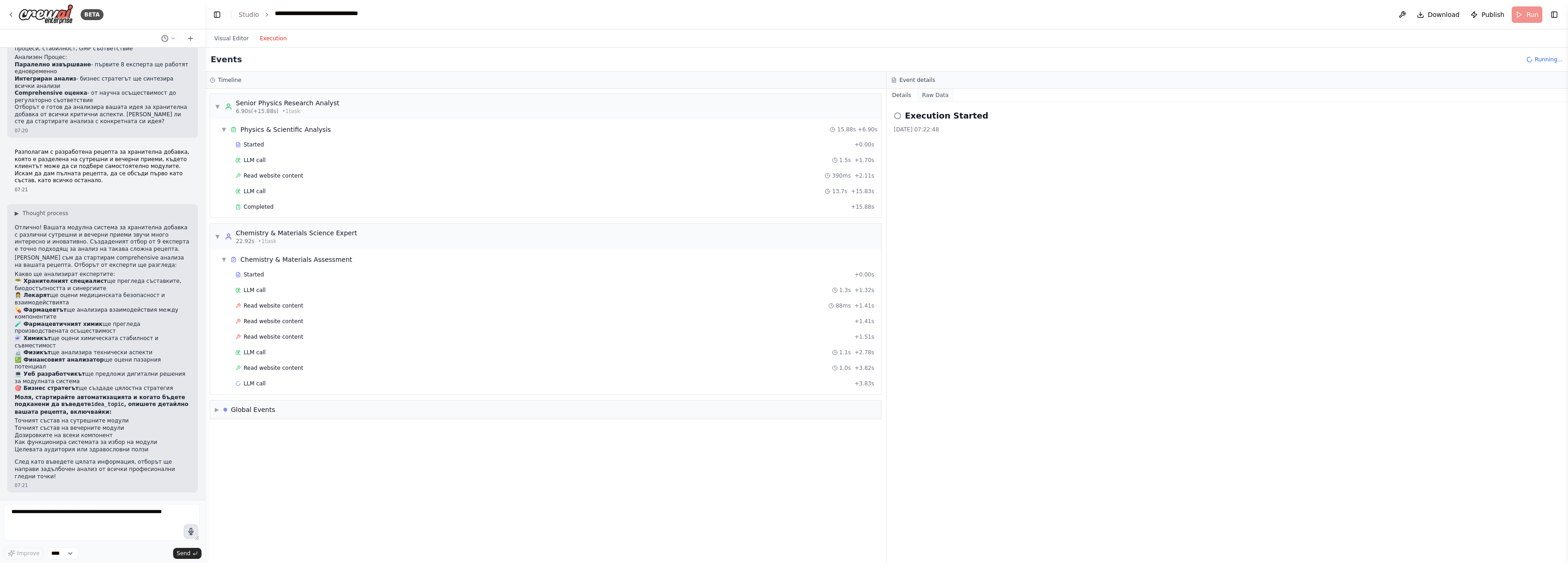
click at [951, 101] on button "Raw Data" at bounding box center [936, 94] width 37 height 13
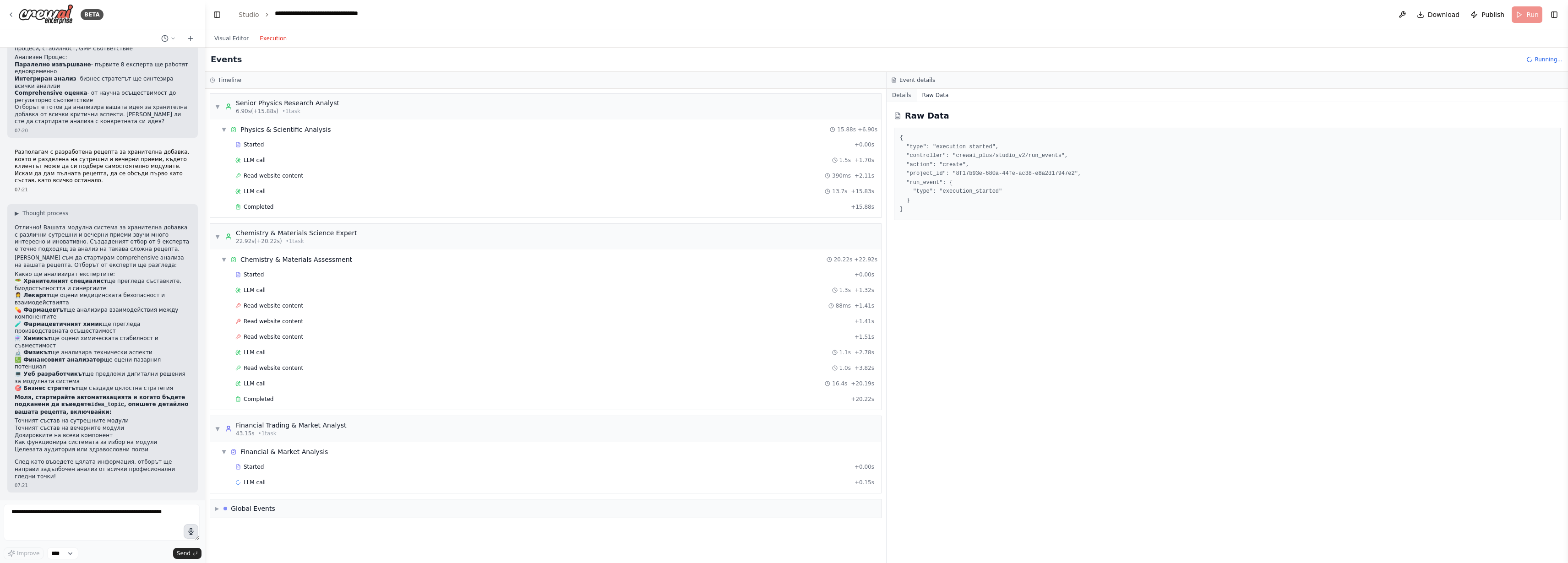
scroll to position [131, 0]
click at [911, 101] on button "Details" at bounding box center [901, 94] width 30 height 13
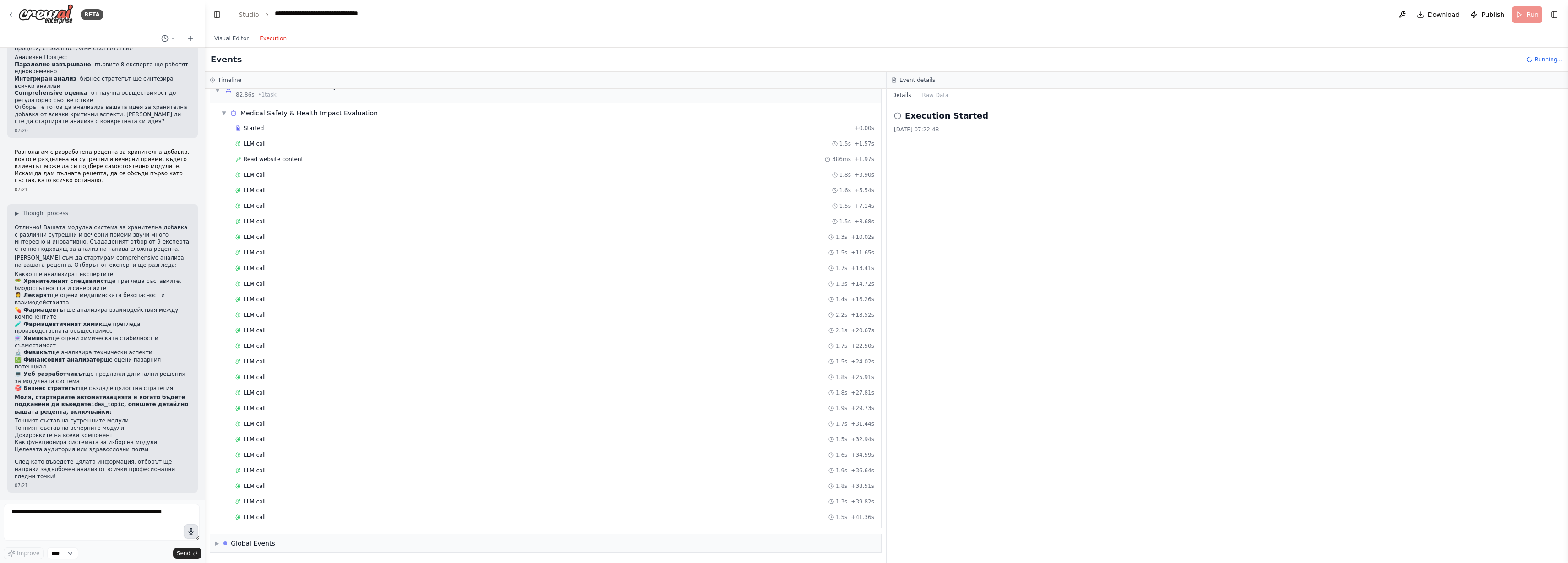
scroll to position [1056, 0]
click at [219, 539] on span "▶" at bounding box center [216, 542] width 4 height 7
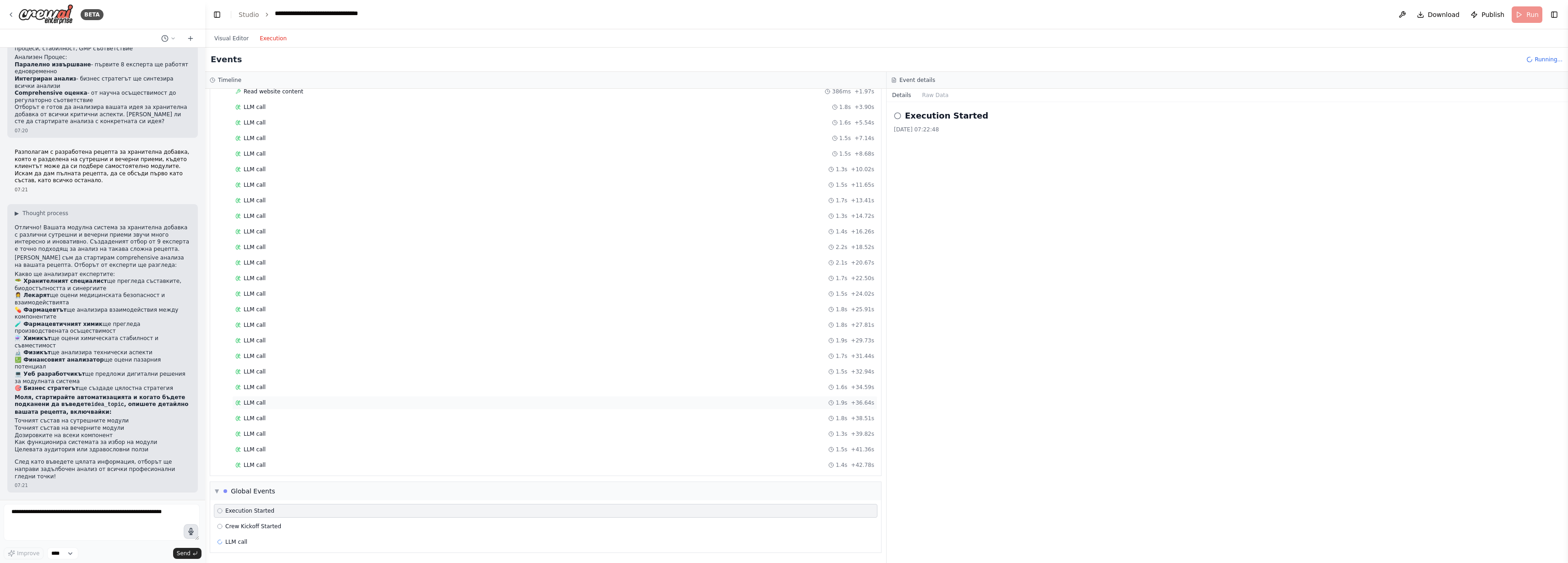
scroll to position [1121, 0]
click at [938, 101] on button "Raw Data" at bounding box center [936, 94] width 37 height 13
click at [913, 101] on button "Details" at bounding box center [901, 94] width 30 height 13
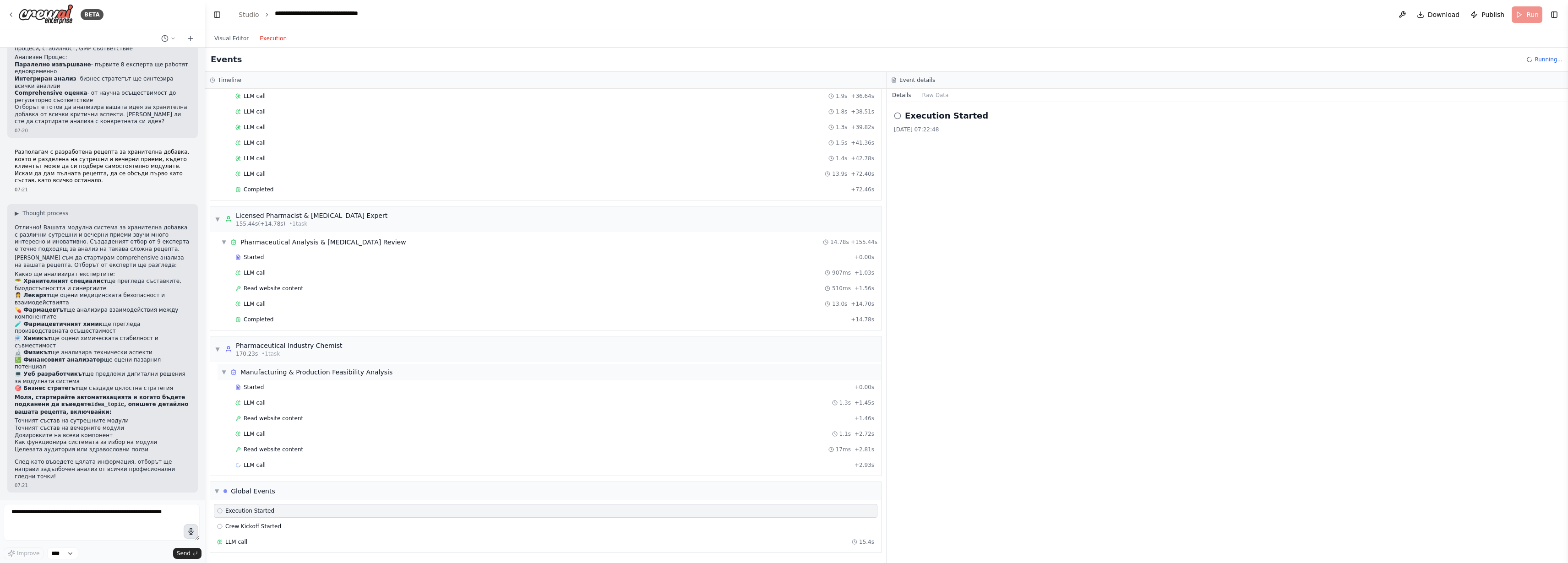
scroll to position [1500, 0]
click at [1167, 263] on div "Execution Started [DATE] 07:22:48" at bounding box center [1227, 332] width 681 height 461
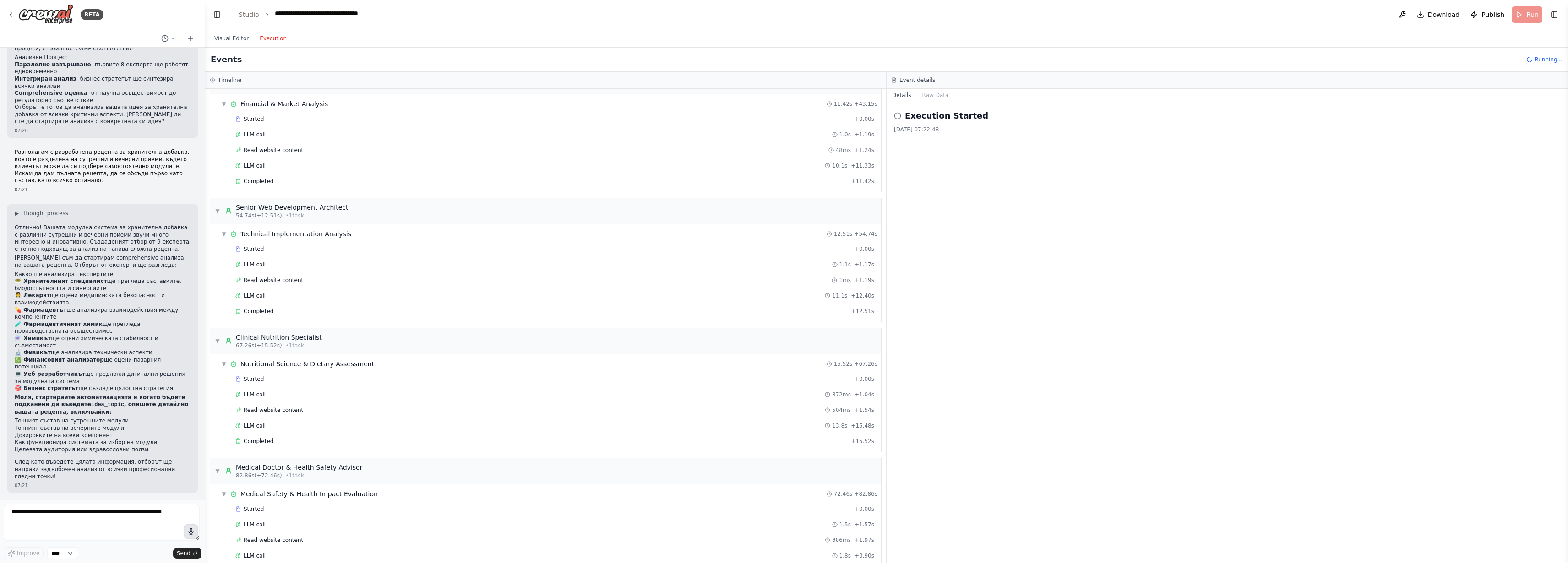
scroll to position [0, 0]
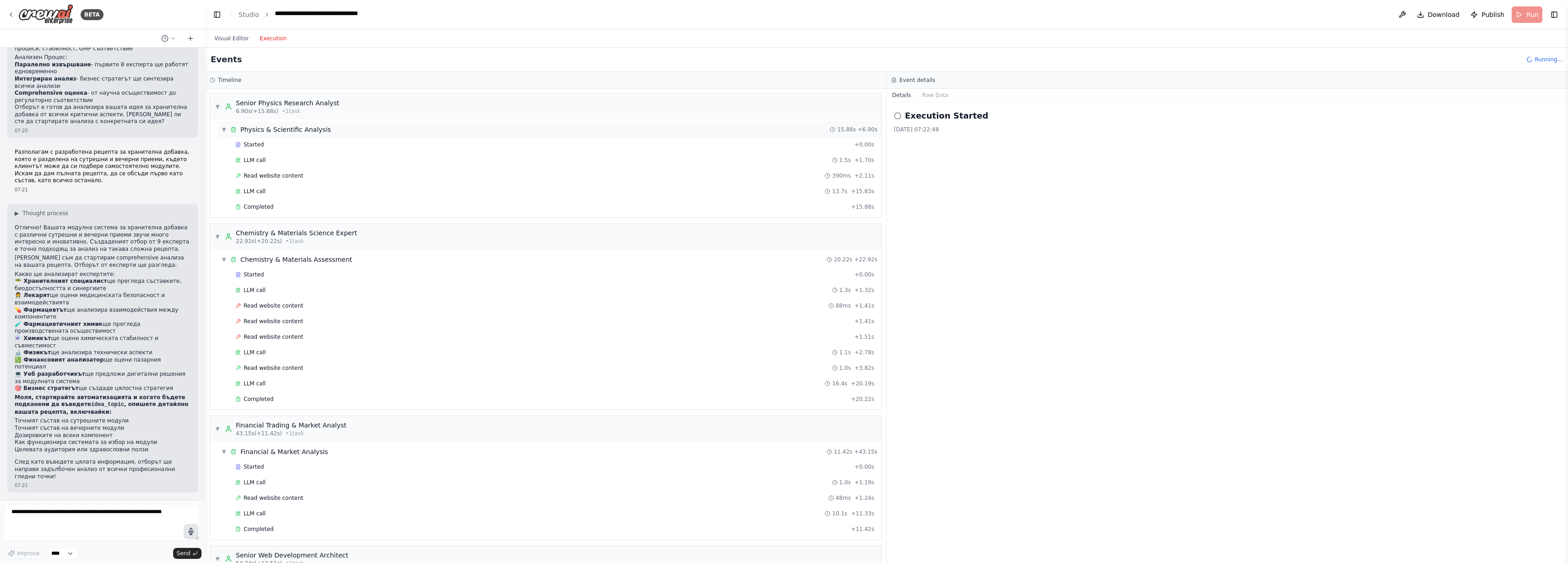
click at [227, 134] on span "▼" at bounding box center [224, 129] width 6 height 7
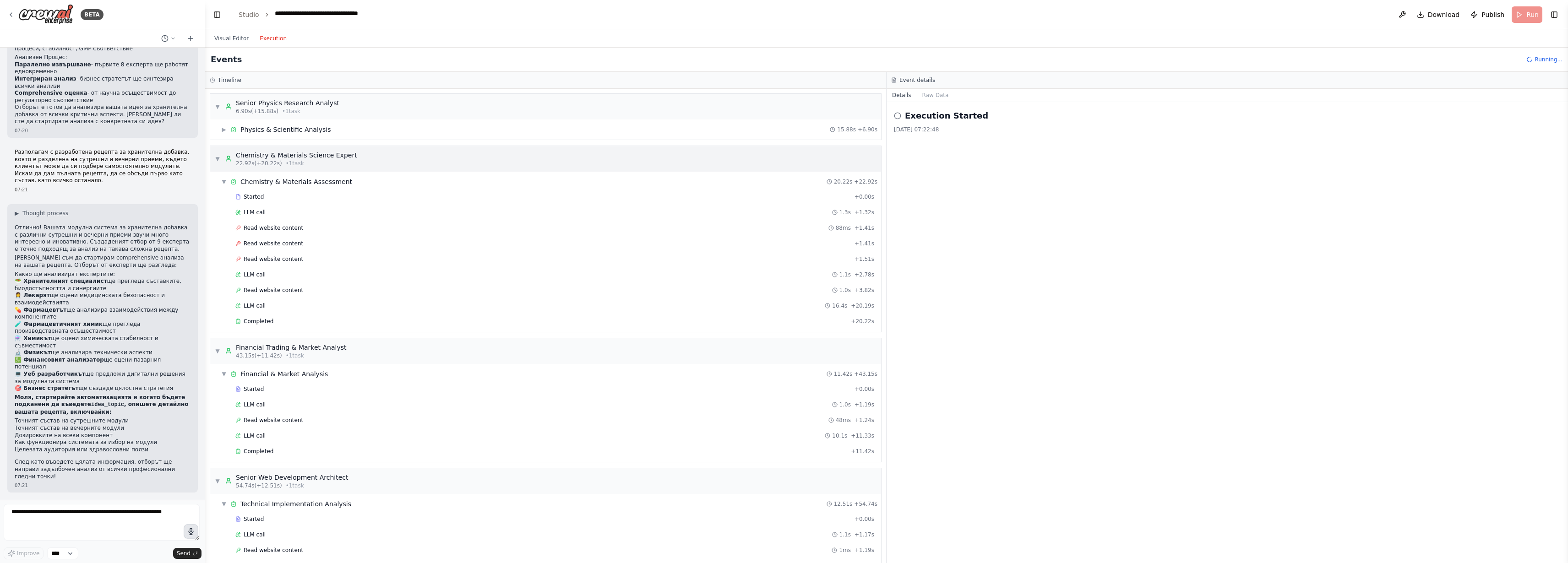
click at [220, 162] on span "▼" at bounding box center [217, 158] width 6 height 7
click at [227, 186] on span "▼" at bounding box center [224, 181] width 6 height 7
click at [219, 162] on span "▼" at bounding box center [217, 158] width 6 height 7
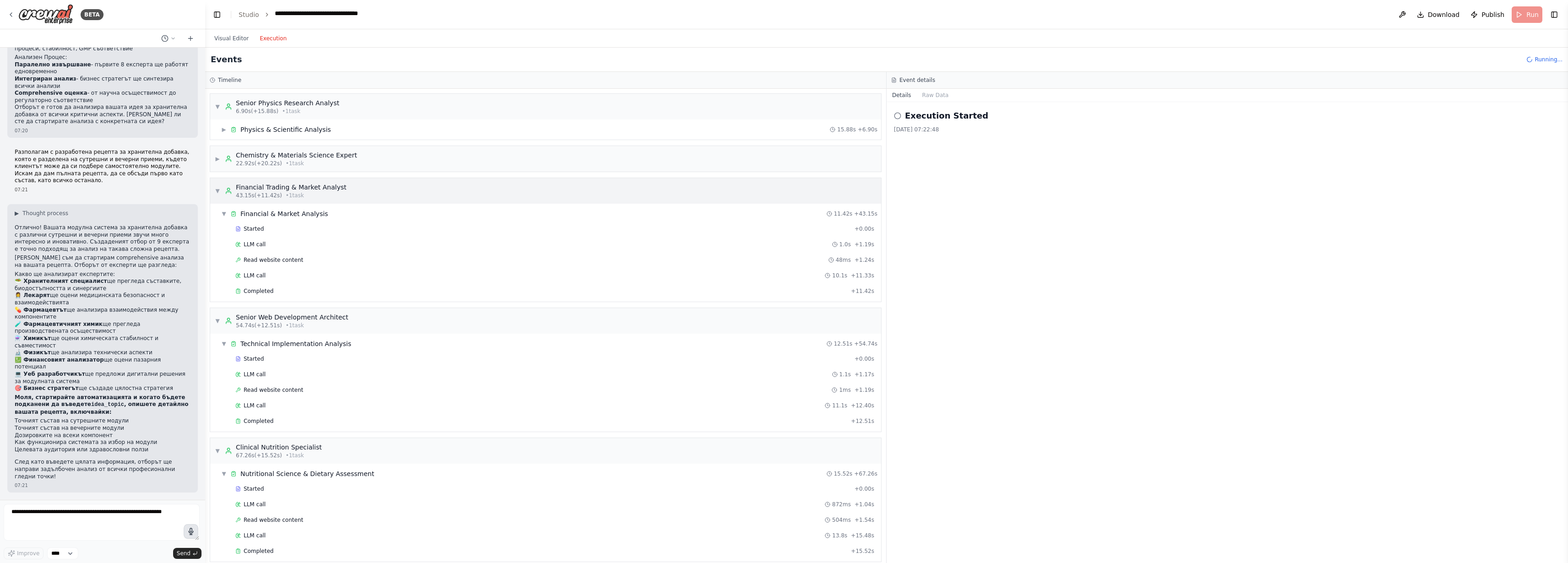
click at [220, 195] on span "▼" at bounding box center [217, 191] width 6 height 7
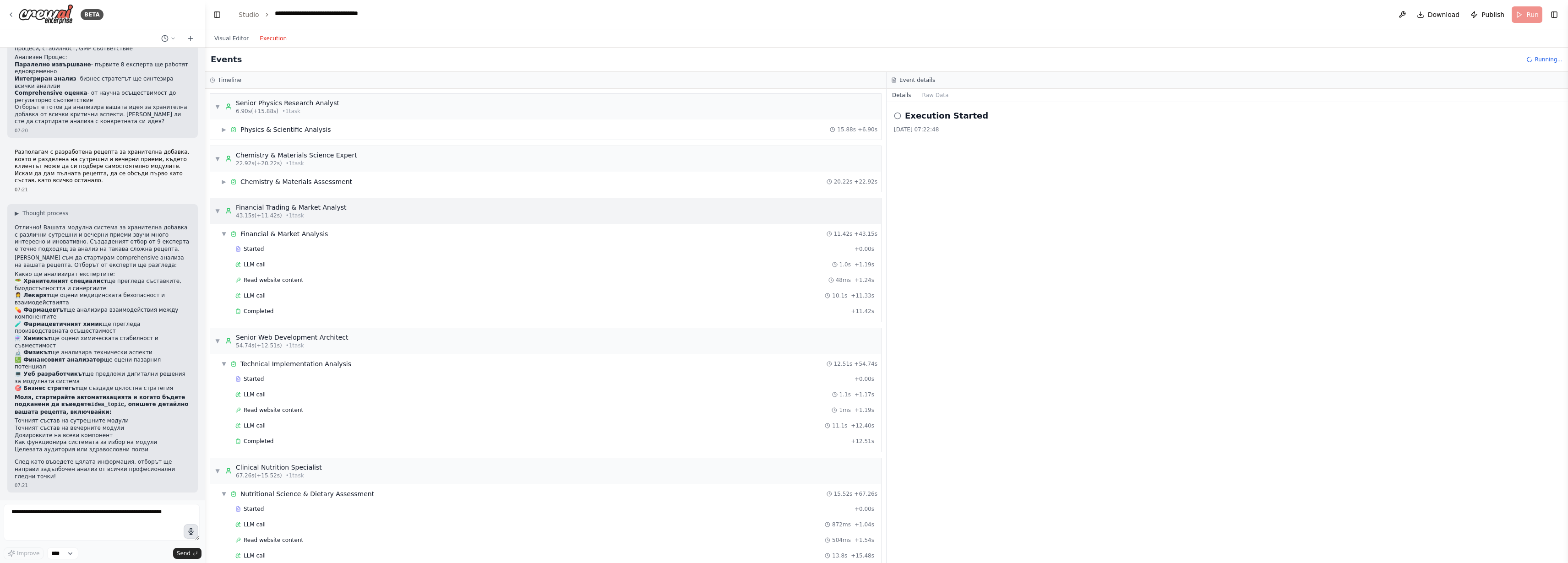
click at [220, 214] on span "▼" at bounding box center [217, 210] width 6 height 7
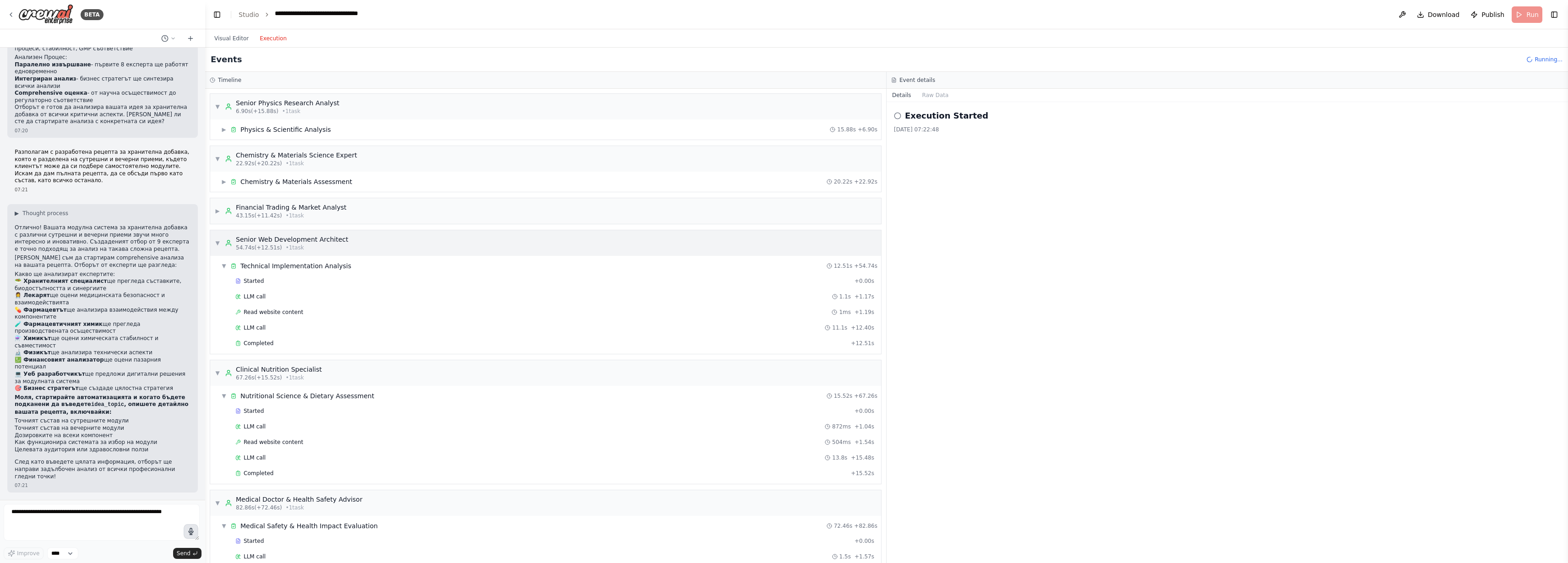
click at [220, 247] on span "▼" at bounding box center [217, 243] width 6 height 7
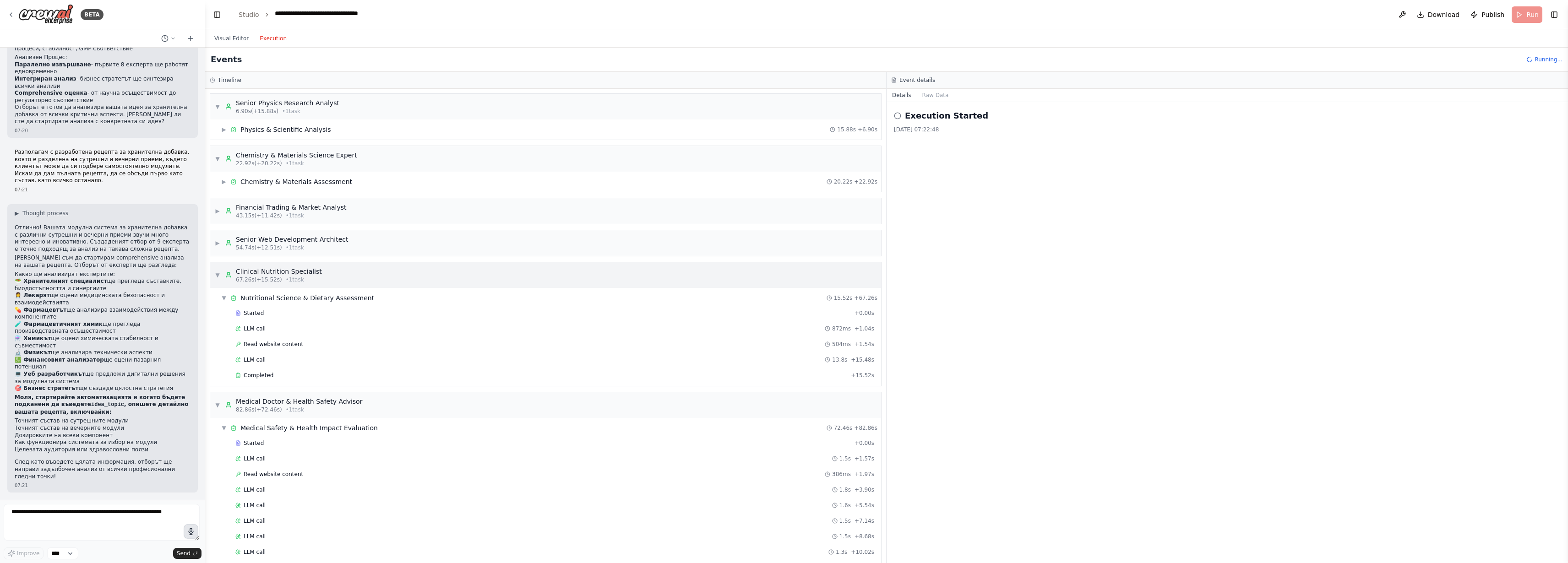
click at [220, 279] on span "▼" at bounding box center [217, 274] width 6 height 7
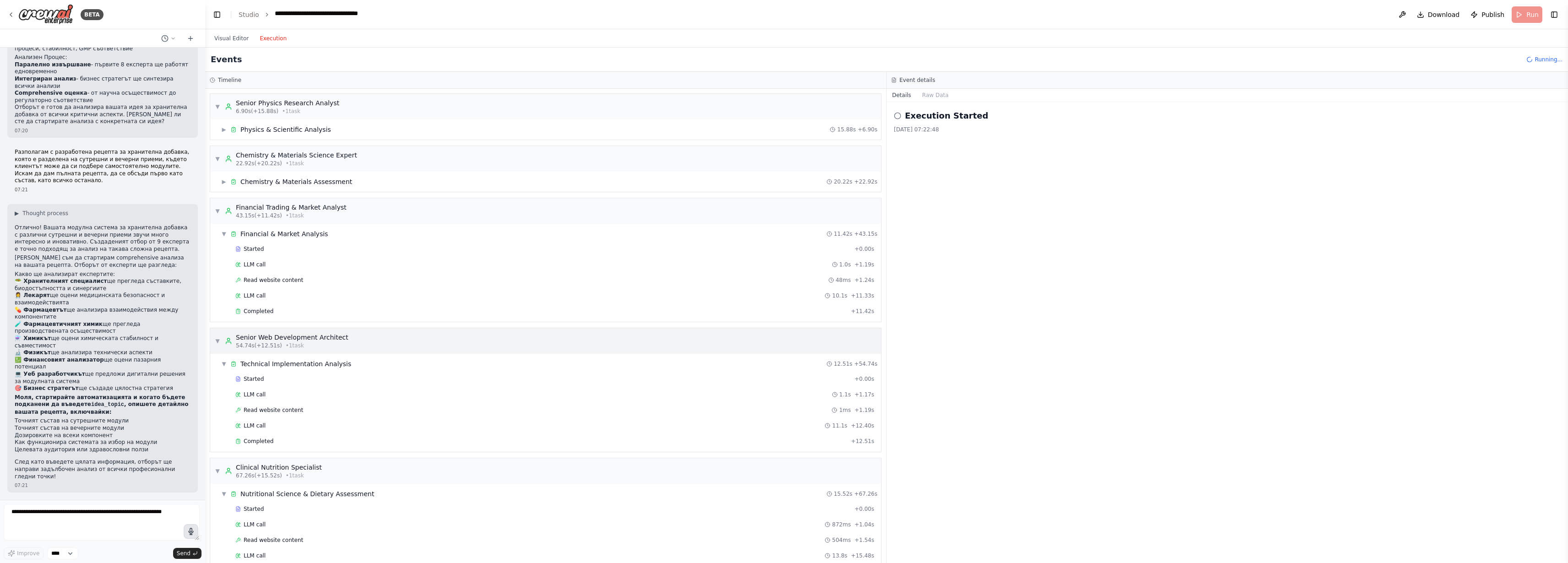
click at [220, 345] on span "▼" at bounding box center [217, 340] width 6 height 7
click at [219, 214] on span "▼" at bounding box center [217, 210] width 6 height 7
click at [220, 162] on span "▼" at bounding box center [217, 158] width 6 height 7
click at [220, 214] on span "▼" at bounding box center [217, 210] width 6 height 7
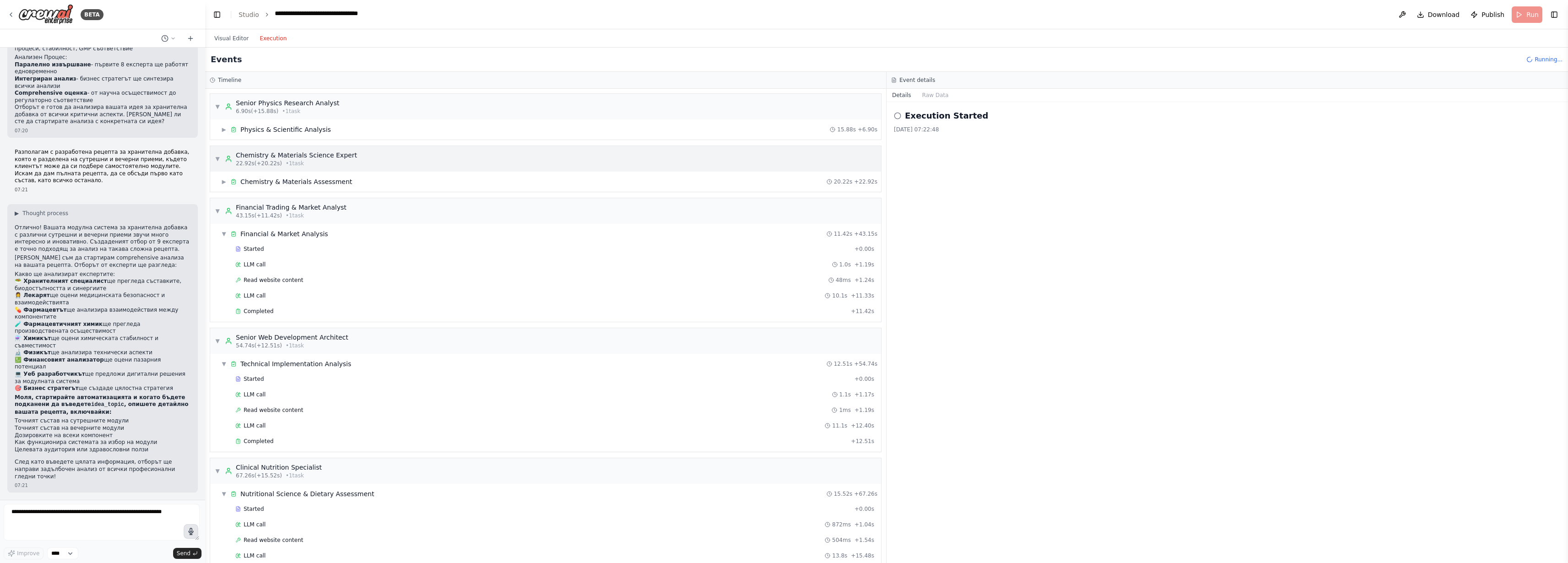
click at [220, 162] on span "▼" at bounding box center [217, 158] width 6 height 7
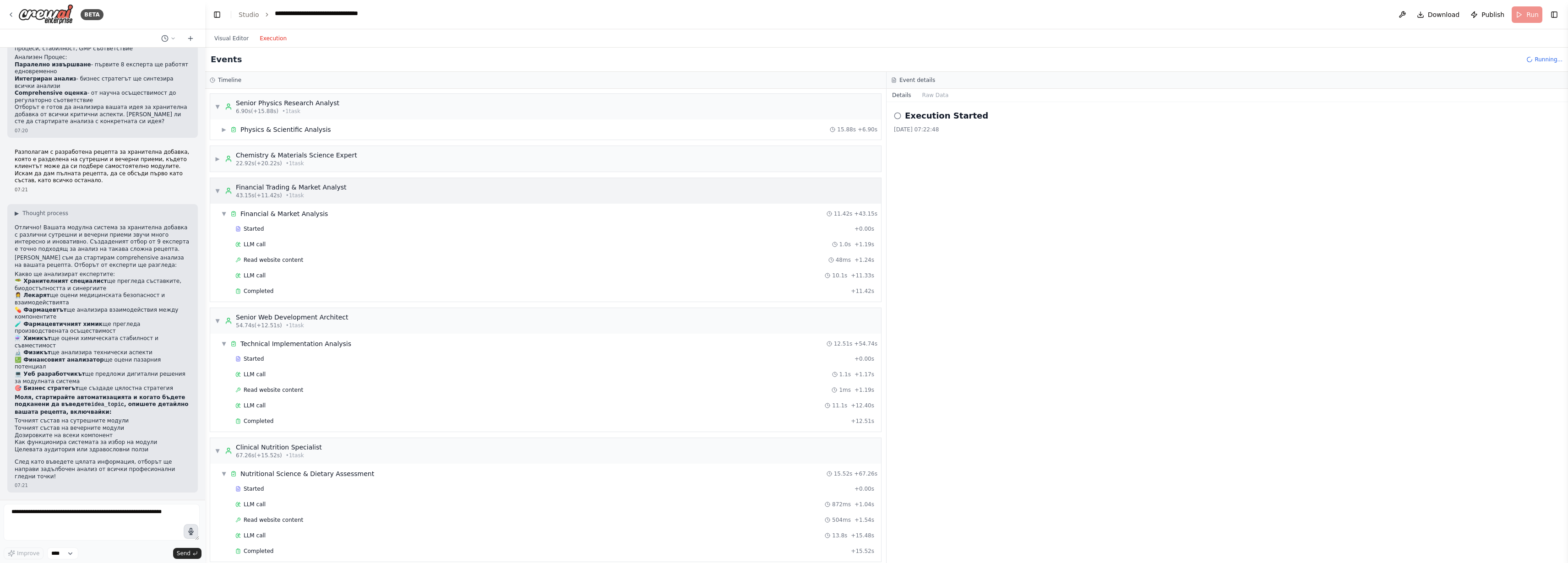
click at [220, 195] on span "▼" at bounding box center [217, 191] width 6 height 7
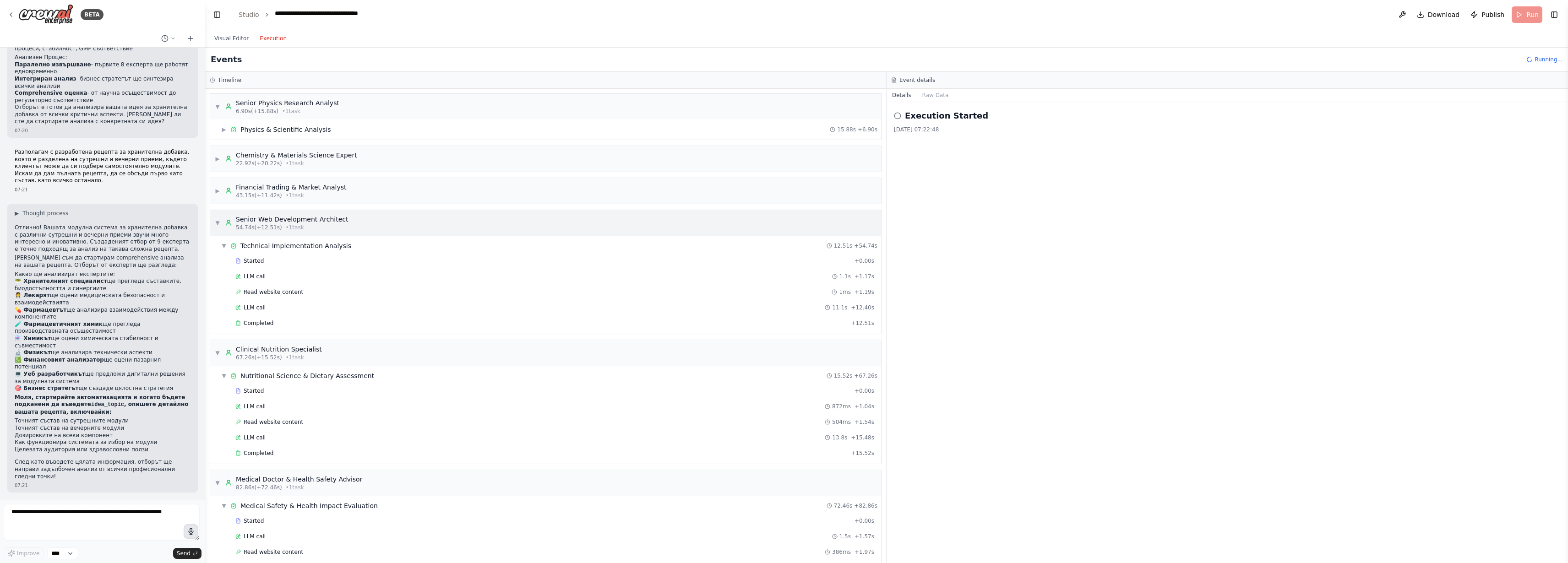
click at [220, 227] on span "▼" at bounding box center [217, 222] width 6 height 7
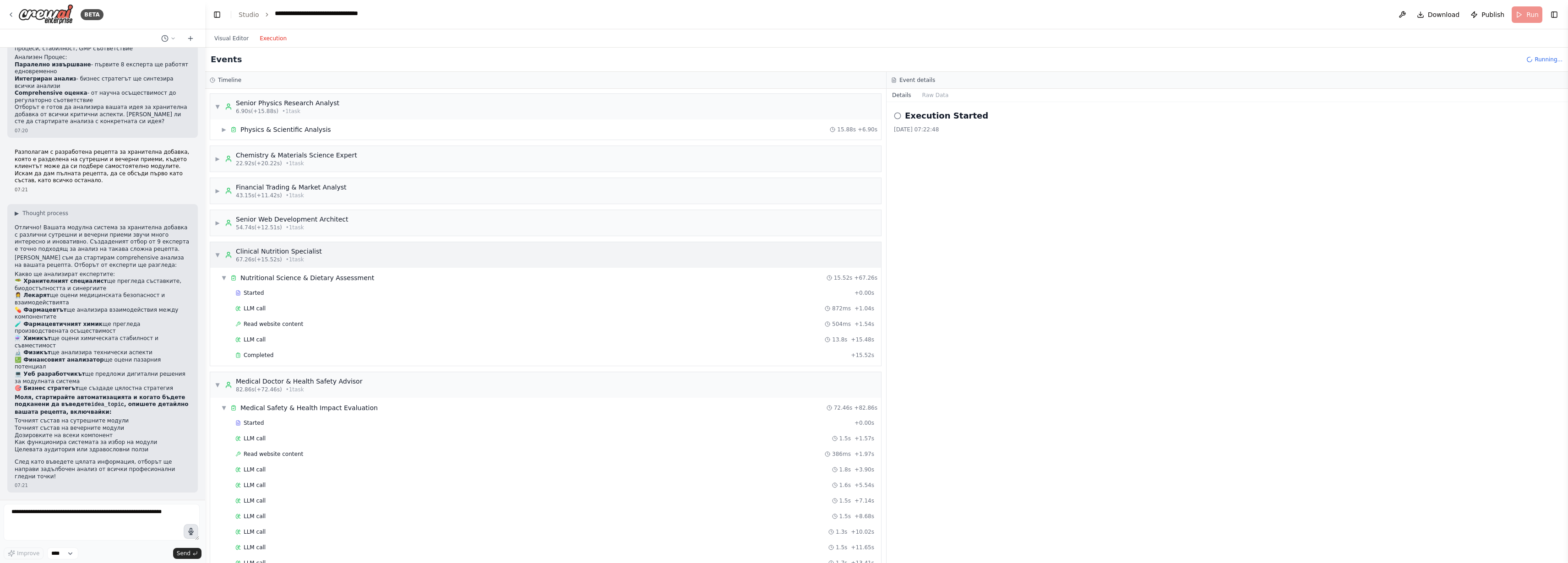
click at [220, 258] on span "▼" at bounding box center [217, 254] width 6 height 7
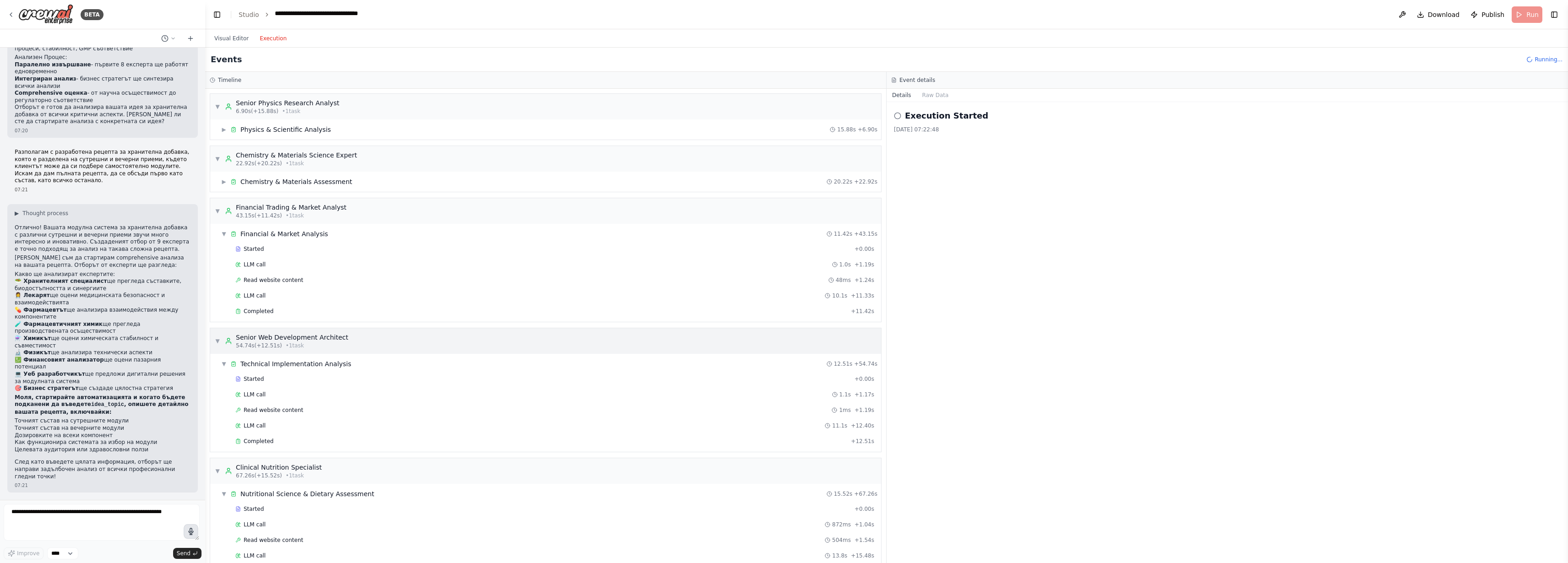
scroll to position [231, 0]
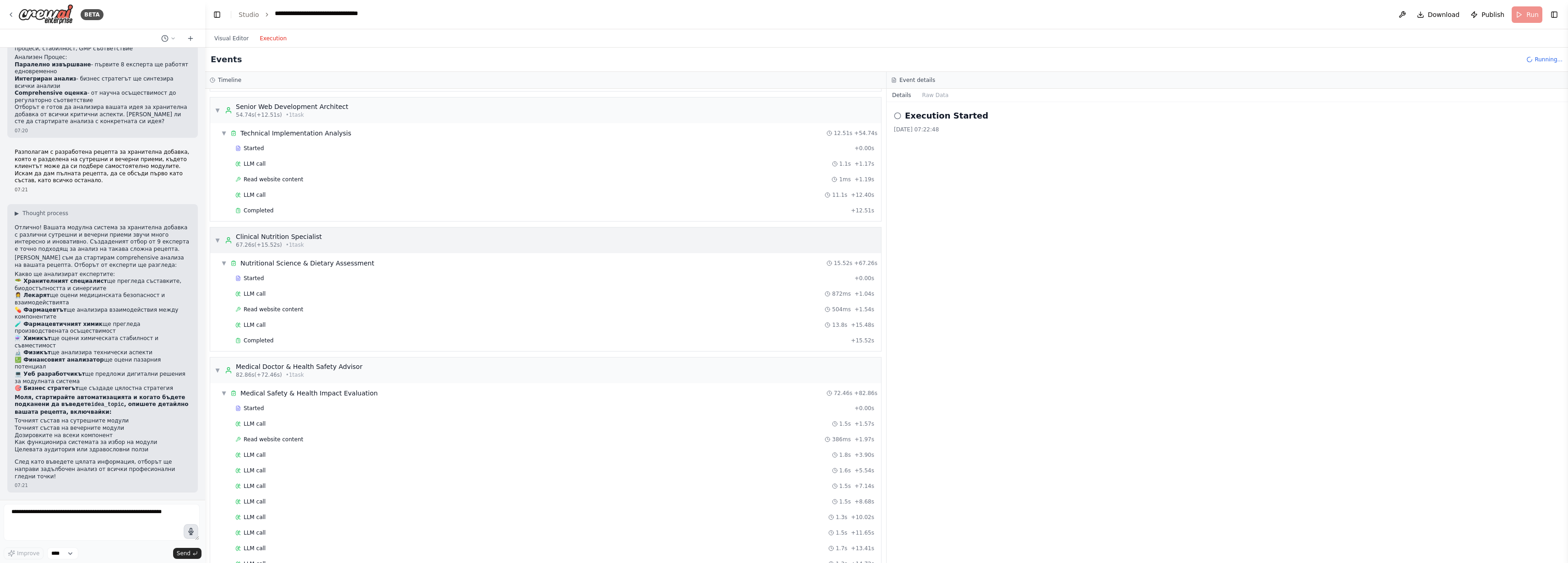
click at [220, 244] on span "▼" at bounding box center [217, 240] width 6 height 7
click at [227, 299] on span "▼" at bounding box center [224, 295] width 6 height 7
click at [220, 244] on span "▼" at bounding box center [217, 240] width 6 height 7
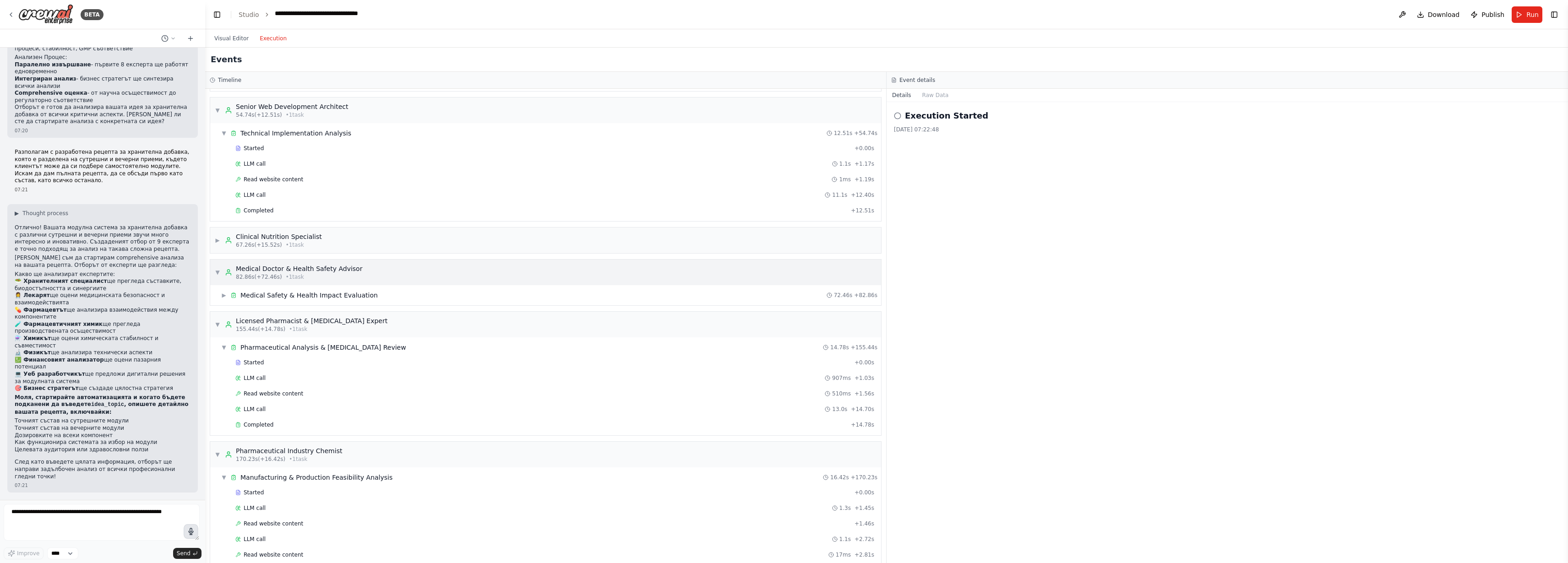
click at [220, 276] on span "▼" at bounding box center [217, 271] width 6 height 7
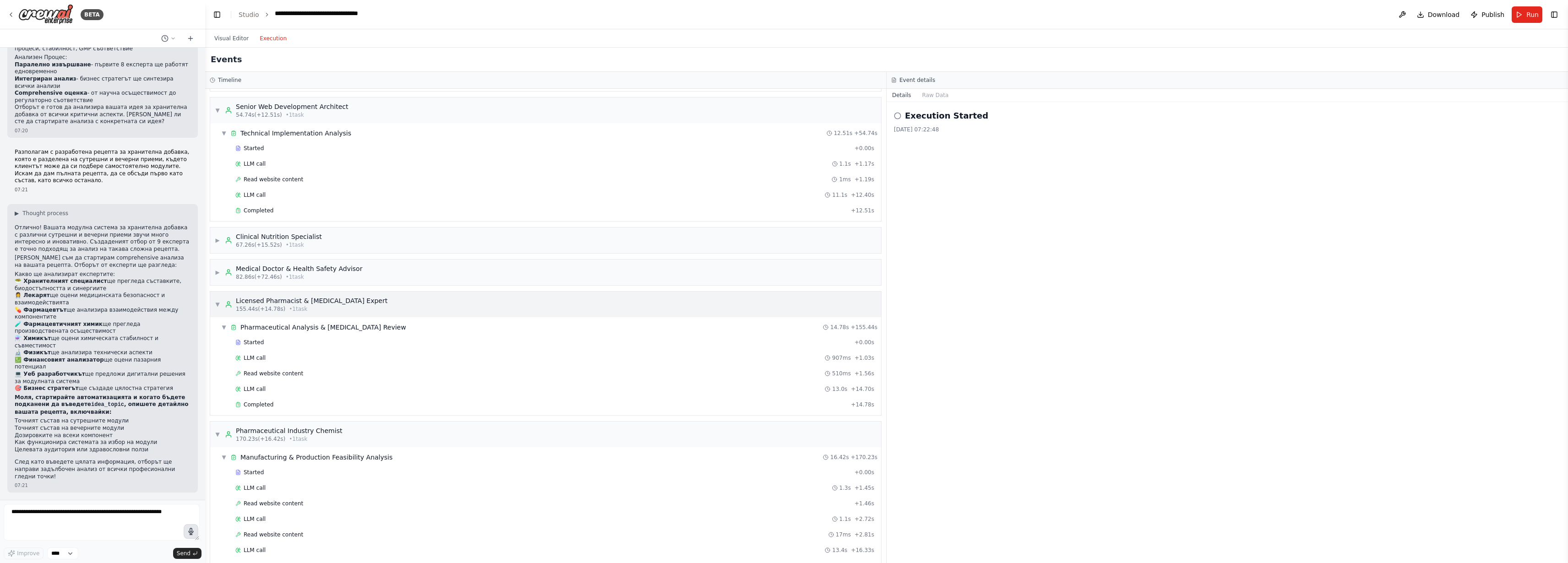
click at [220, 308] on span "▼" at bounding box center [217, 304] width 6 height 7
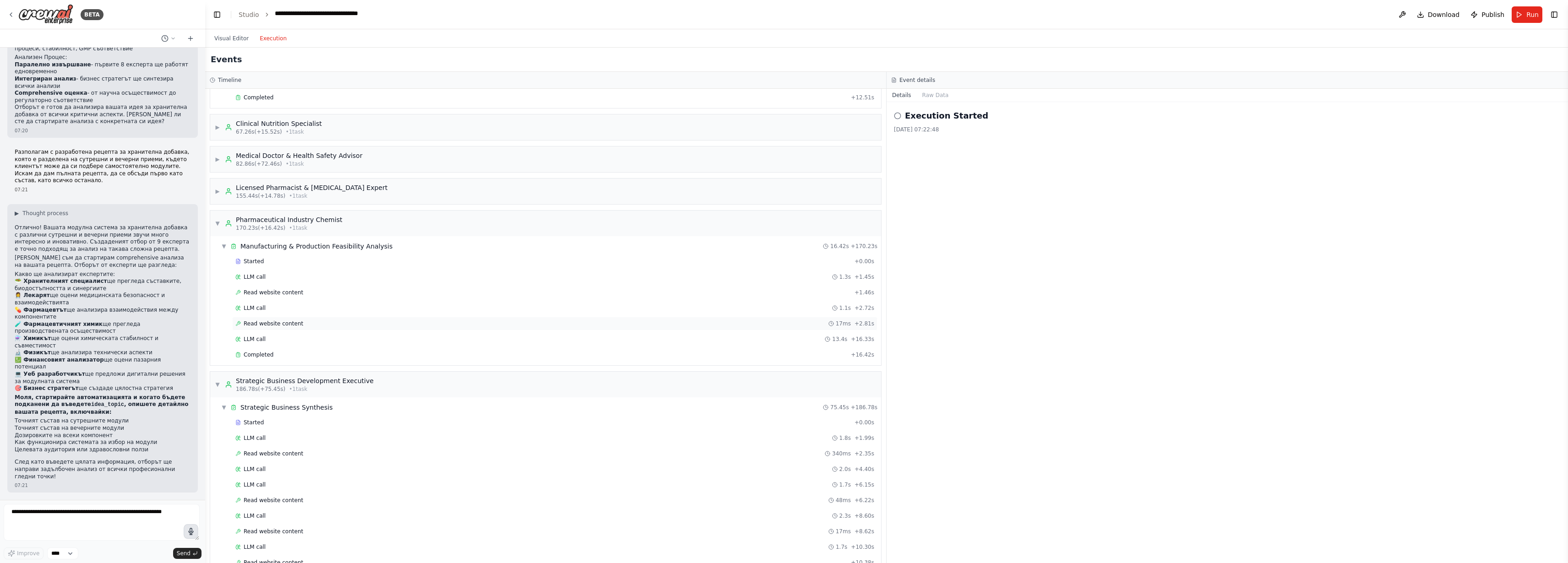
scroll to position [408, 0]
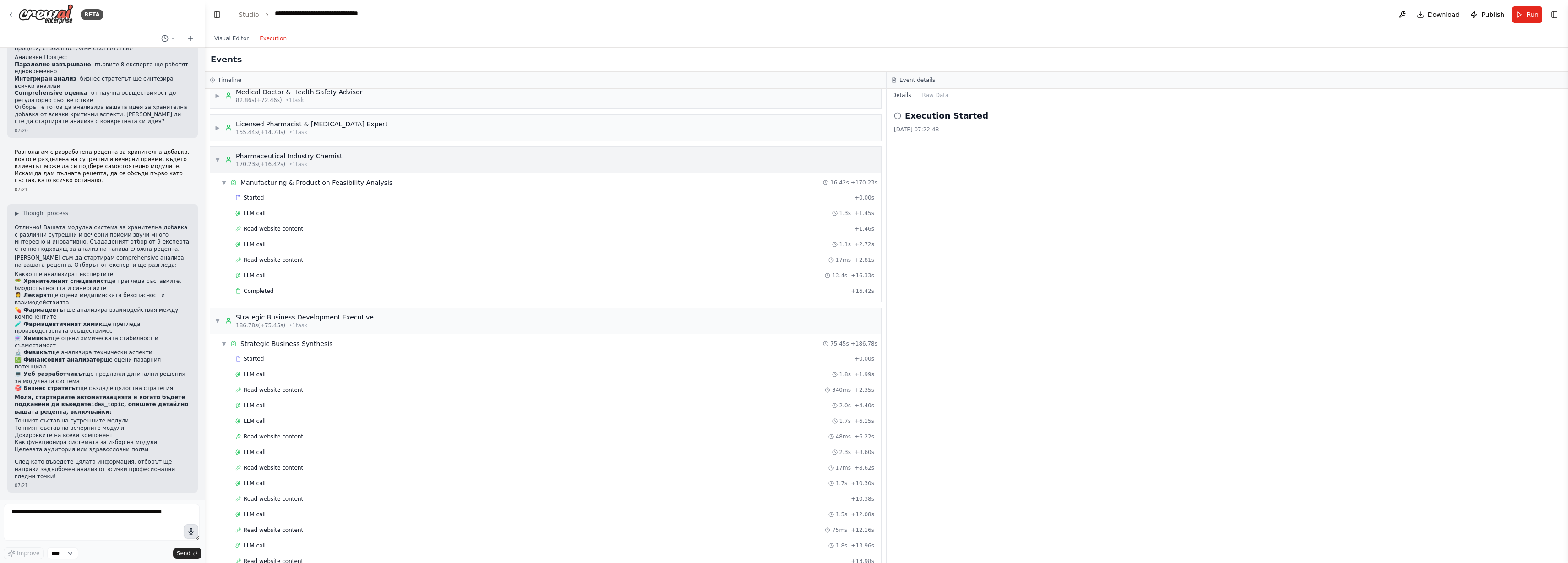
click at [220, 163] on span "▼" at bounding box center [217, 159] width 6 height 7
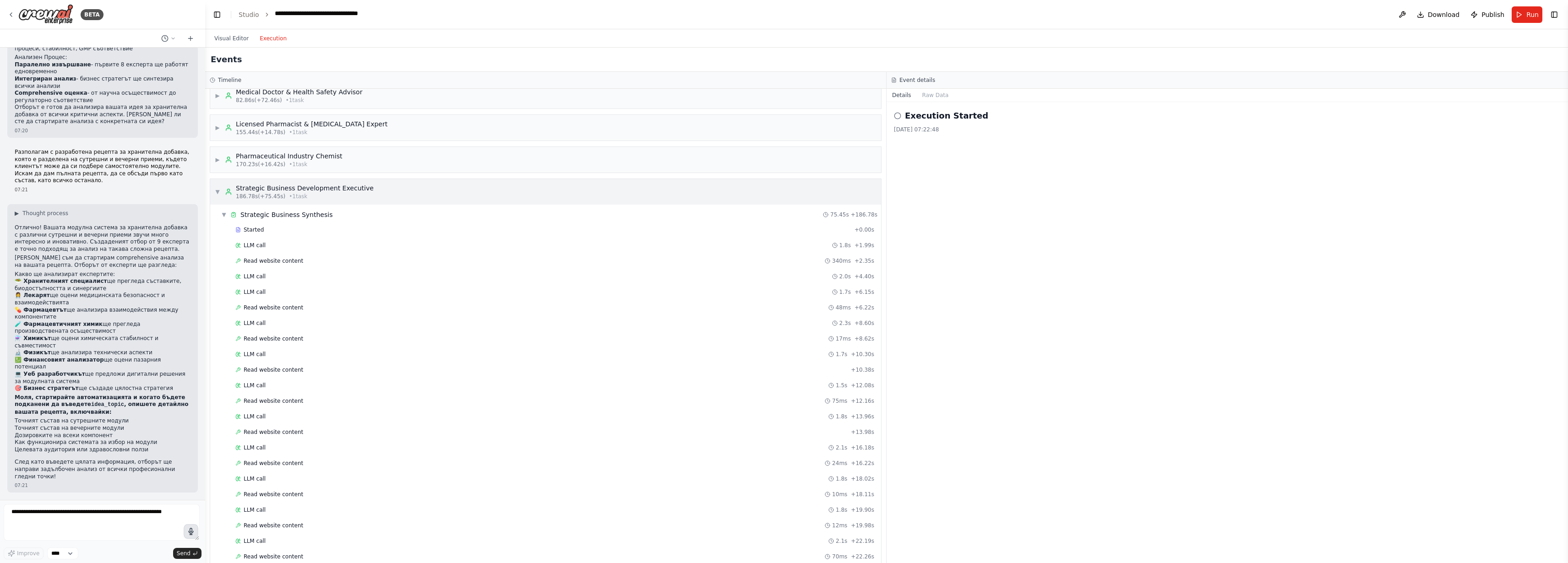
click at [220, 196] on span "▼" at bounding box center [217, 191] width 6 height 7
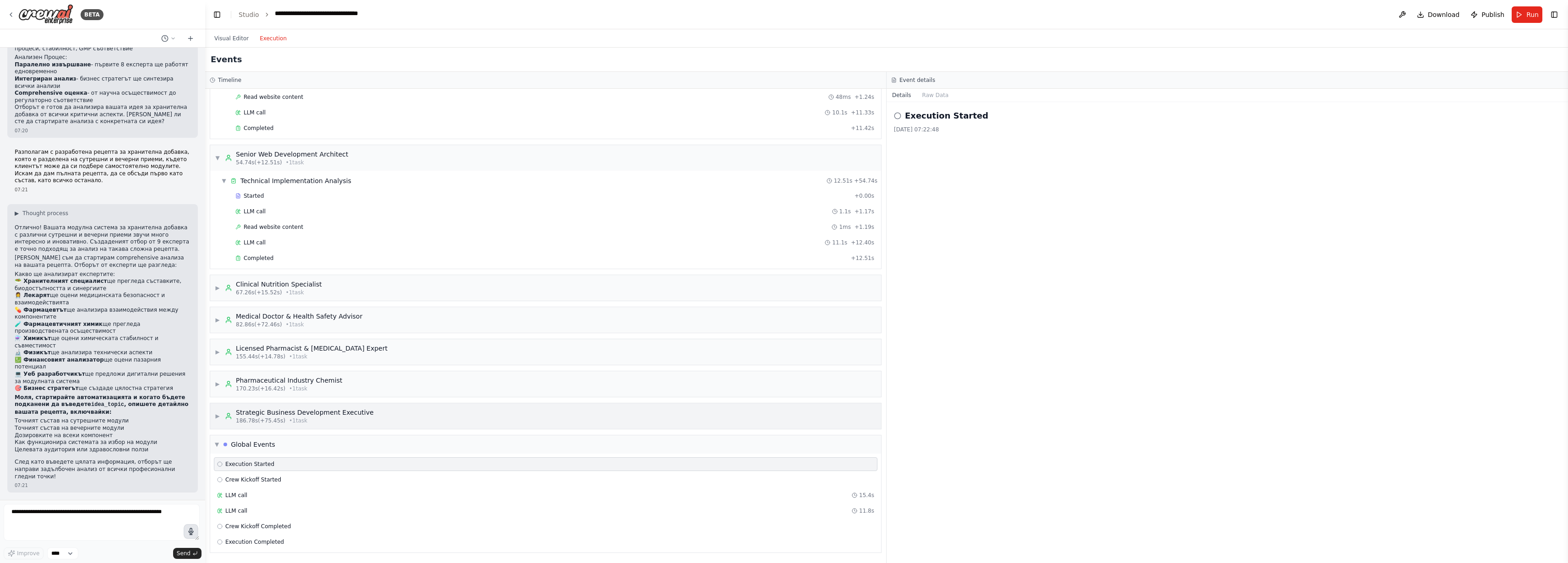
scroll to position [364, 0]
click at [219, 441] on span "▼" at bounding box center [216, 444] width 4 height 7
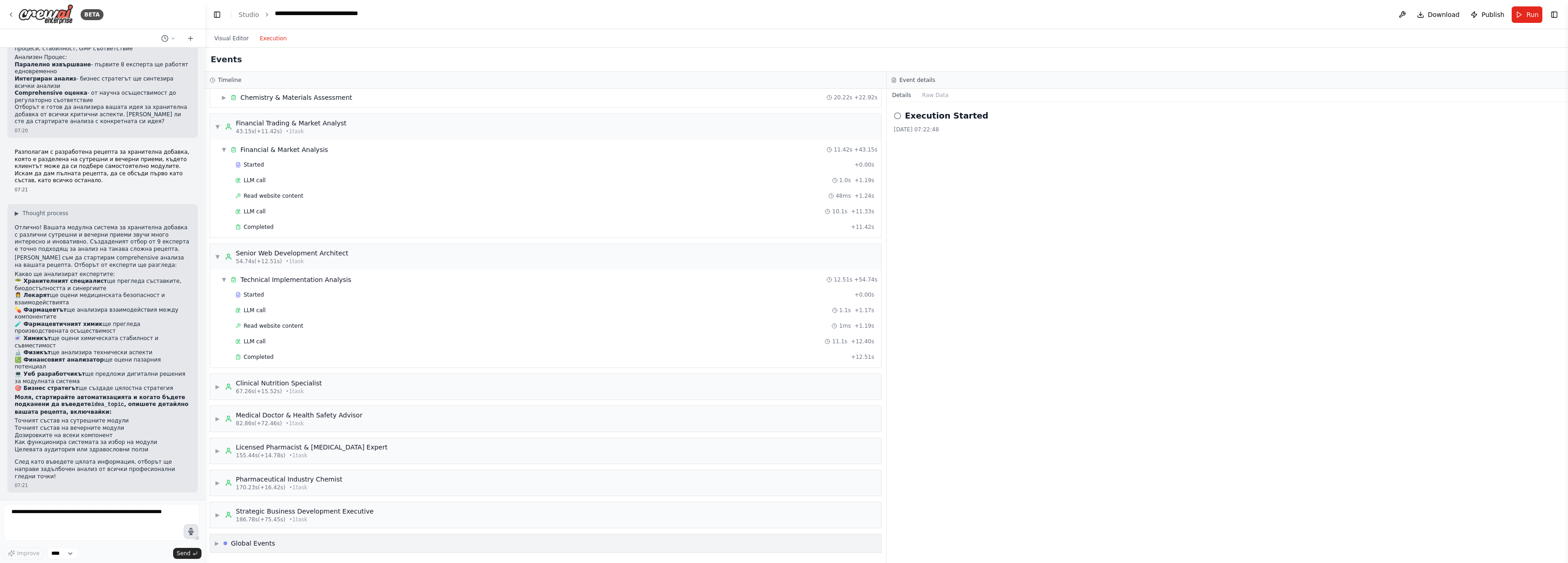
scroll to position [241, 0]
click at [943, 101] on button "Raw Data" at bounding box center [936, 94] width 37 height 13
click at [904, 101] on button "Details" at bounding box center [901, 94] width 30 height 13
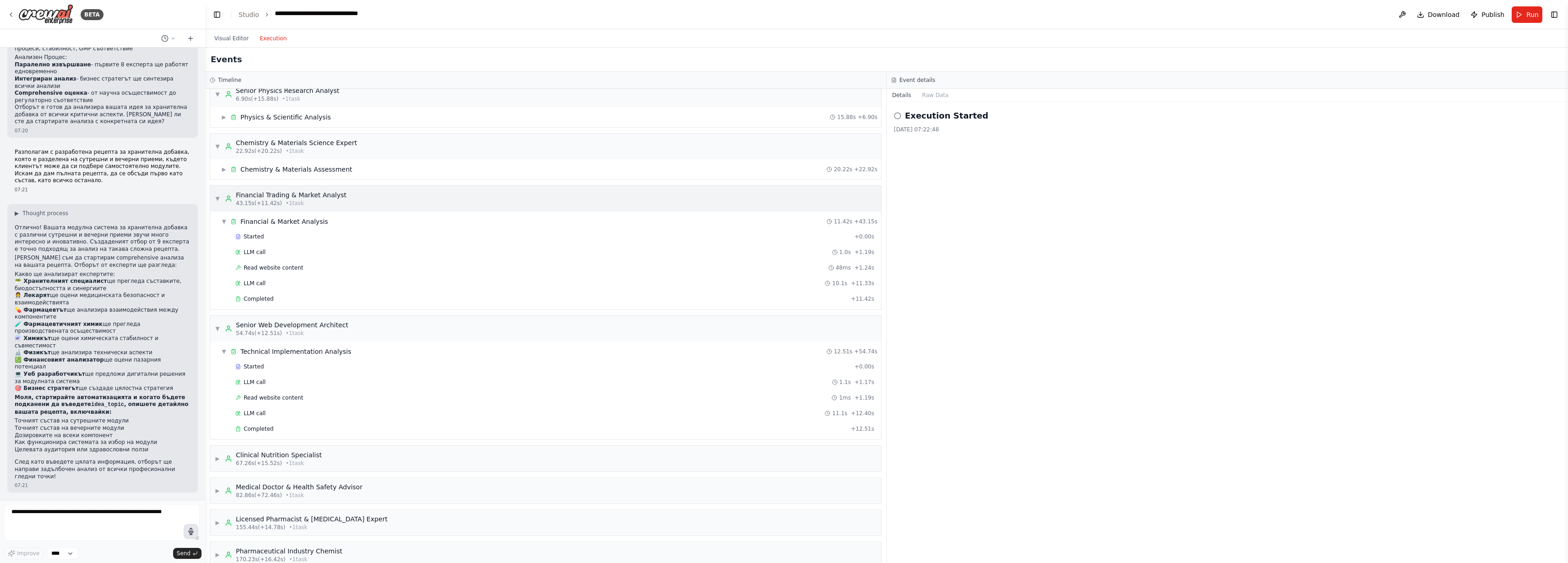
scroll to position [0, 0]
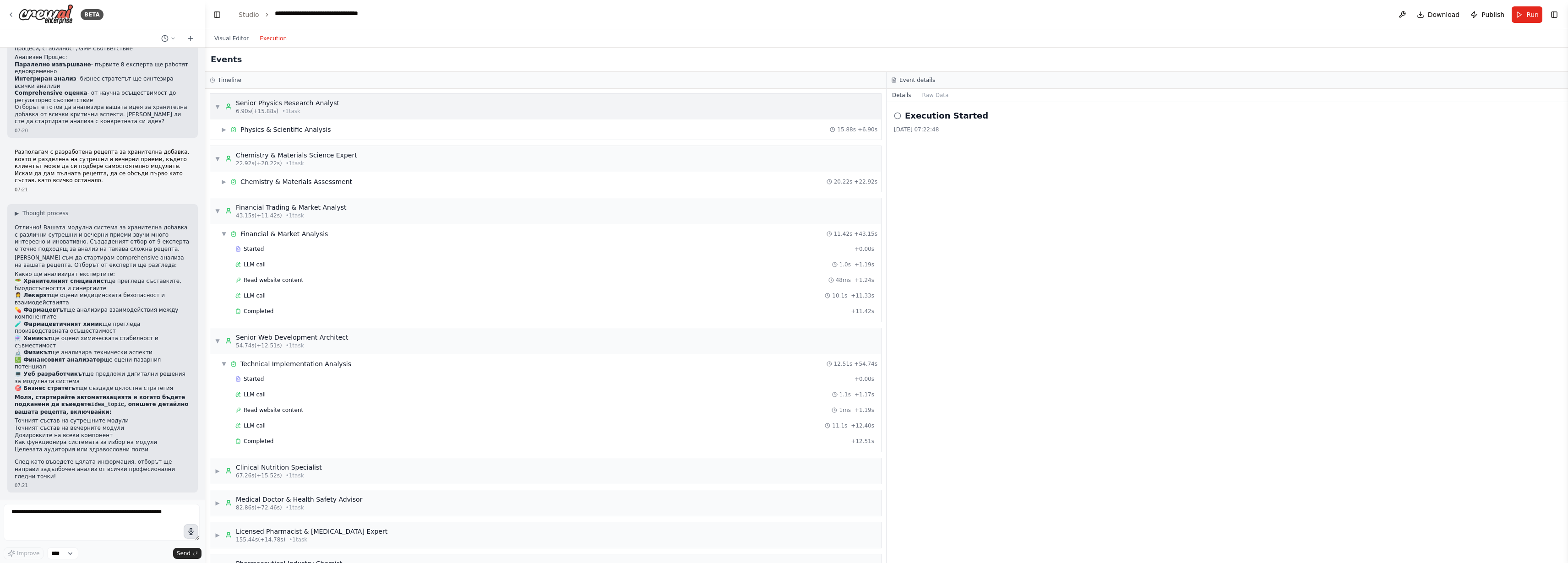
click at [220, 110] on span "▼" at bounding box center [217, 106] width 6 height 7
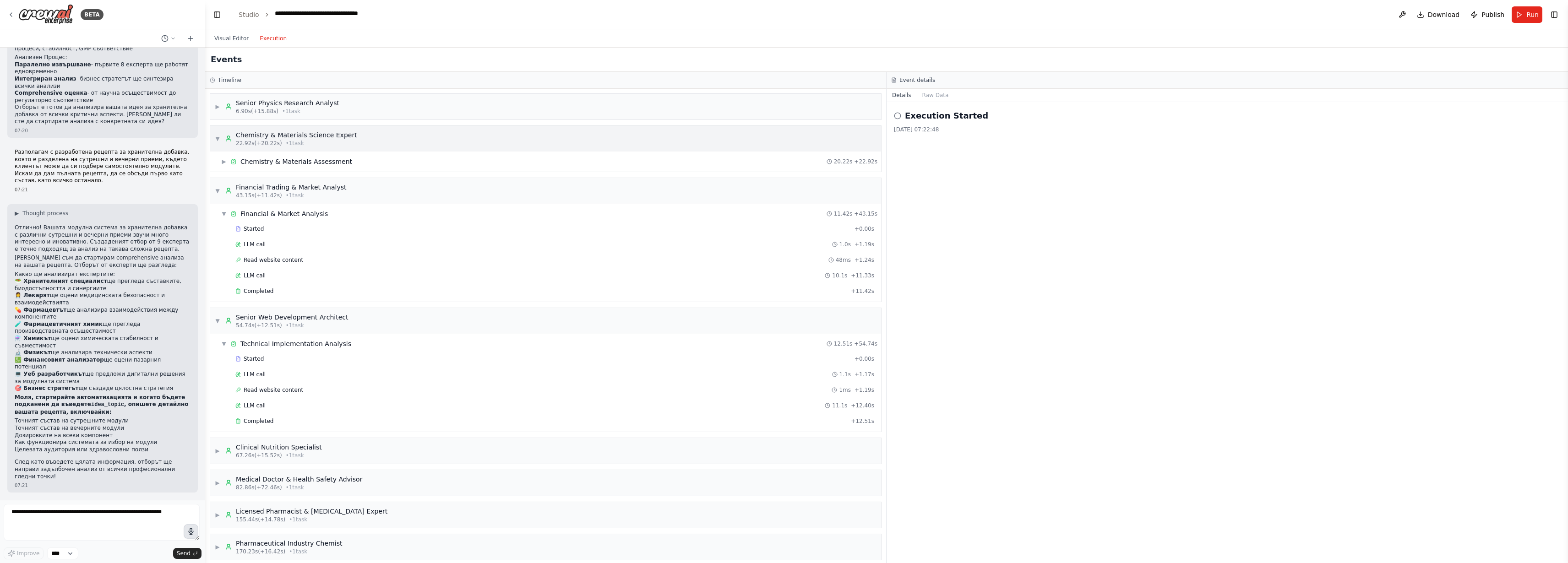
click at [220, 142] on span "▼" at bounding box center [217, 138] width 6 height 7
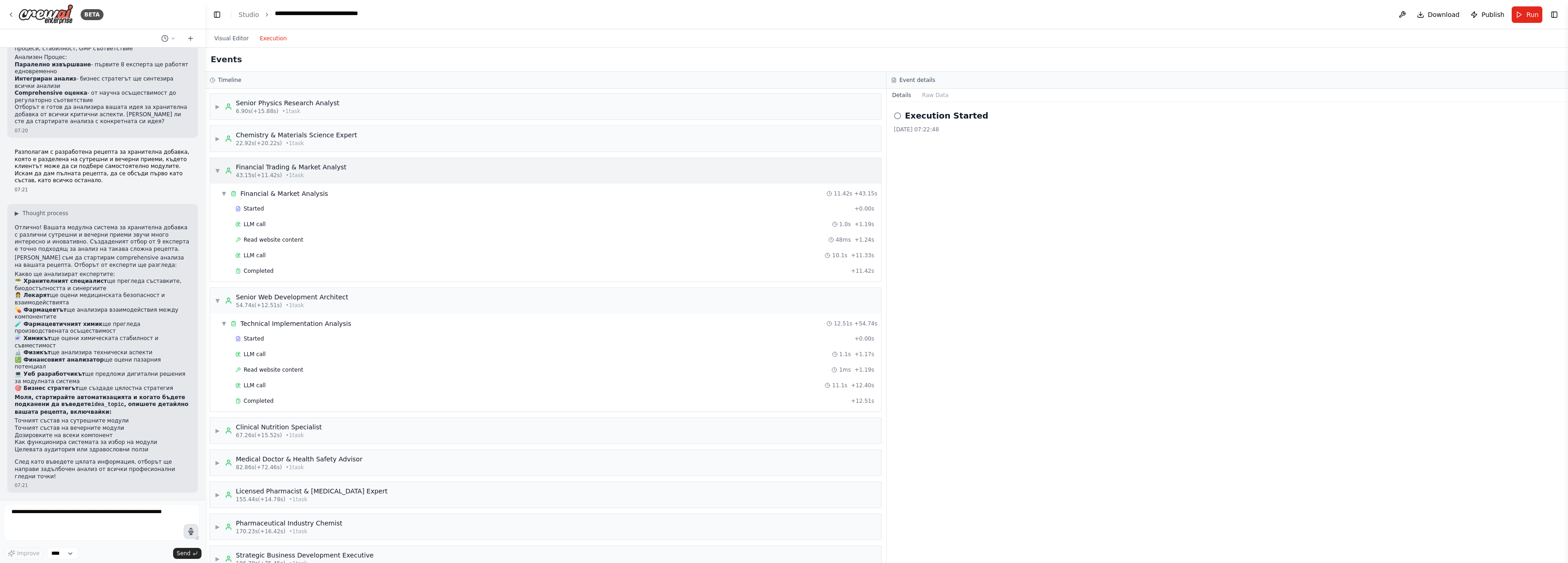
click at [220, 174] on span "▼" at bounding box center [217, 170] width 6 height 7
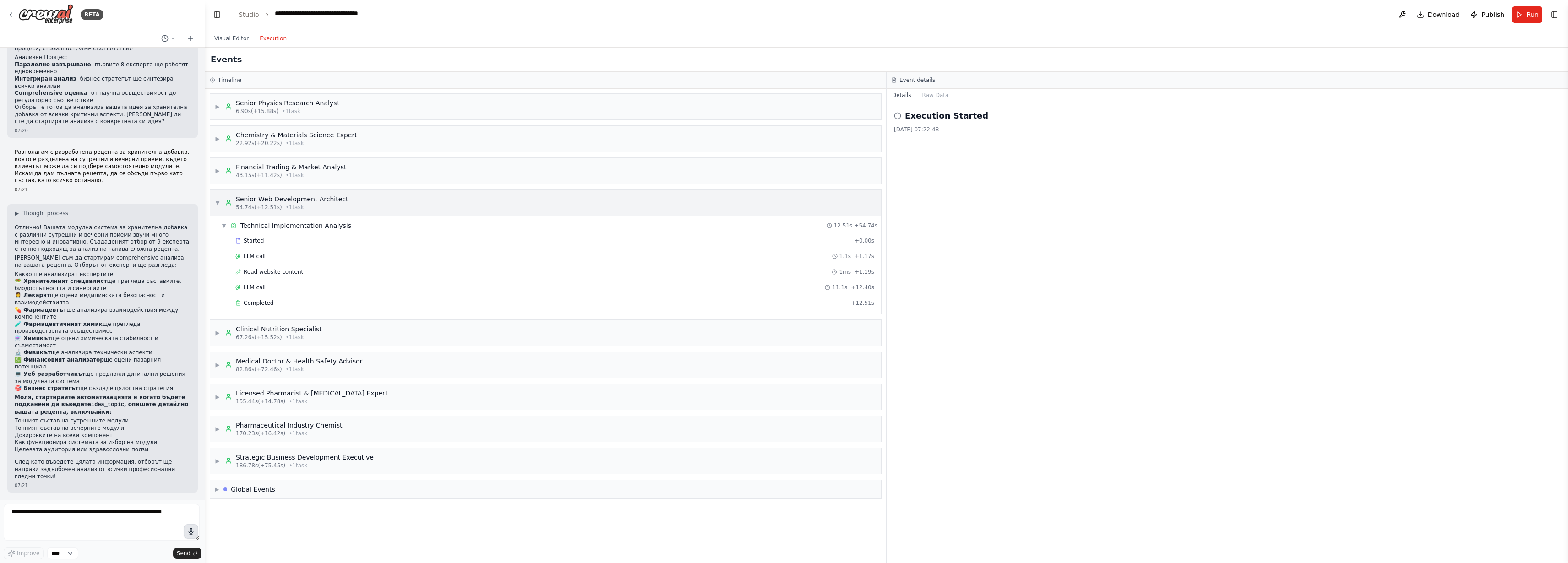
click at [220, 206] on span "▼" at bounding box center [217, 202] width 6 height 7
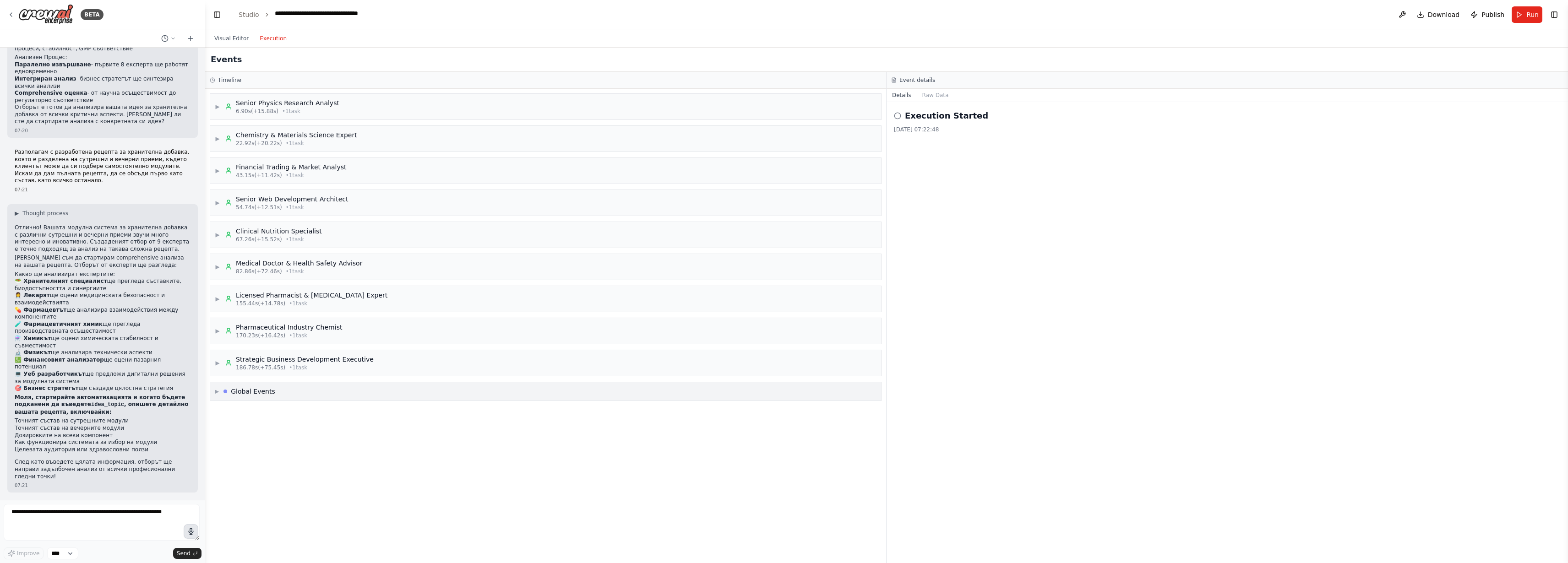
click at [216, 401] on div "▶ Global Events" at bounding box center [546, 391] width 670 height 19
click at [284, 492] on span "Execution Completed" at bounding box center [255, 488] width 59 height 7
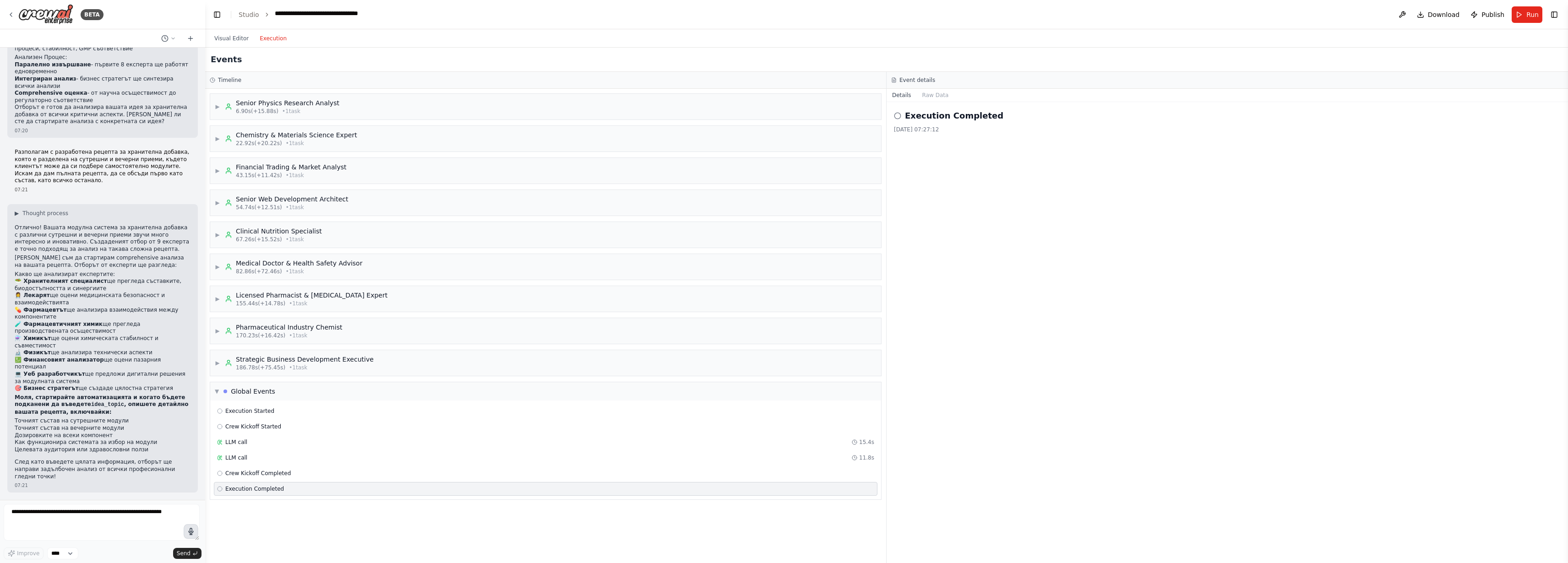
click at [1196, 373] on div "Execution Completed [DATE] 07:27:12" at bounding box center [1227, 332] width 681 height 461
click at [172, 39] on icon at bounding box center [173, 37] width 3 height 1
click at [165, 48] on div at bounding box center [102, 281] width 205 height 563
click at [49, 523] on textarea at bounding box center [101, 522] width 196 height 36
click at [188, 527] on icon "button" at bounding box center [191, 531] width 9 height 9
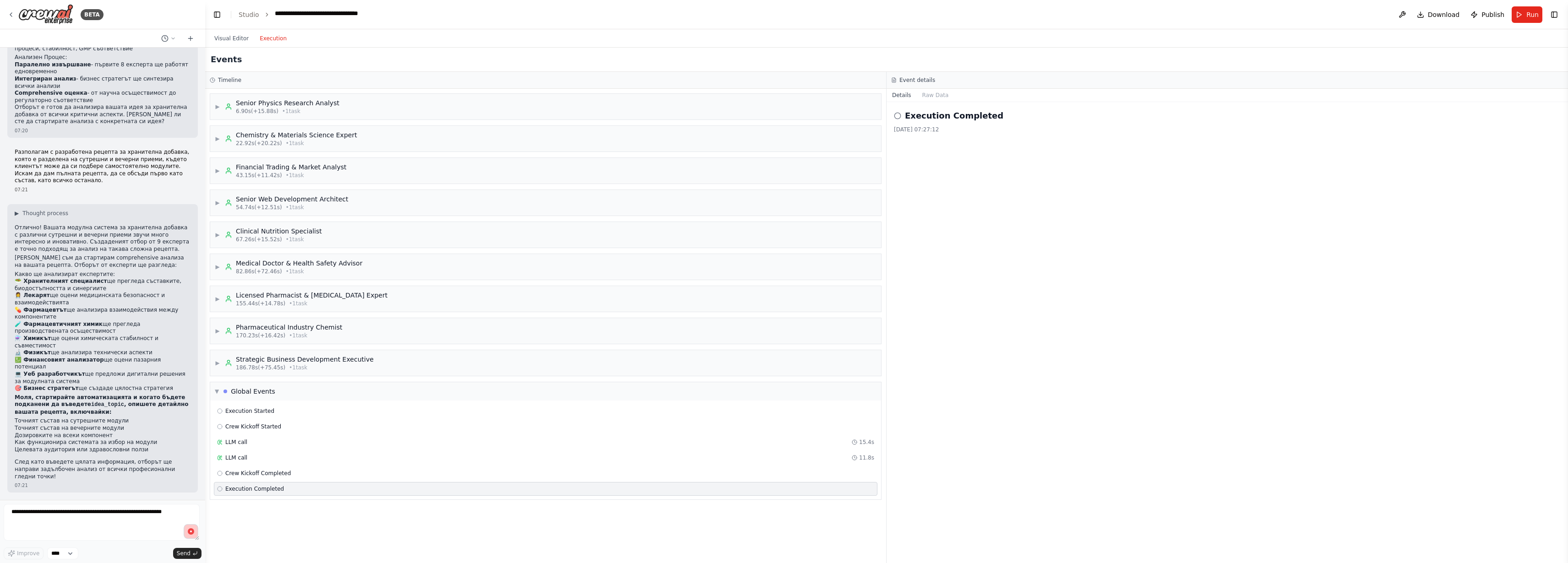
click at [187, 528] on icon "button" at bounding box center [191, 531] width 9 height 9
type textarea "**********"
click at [185, 554] on span "Send" at bounding box center [184, 552] width 14 height 7
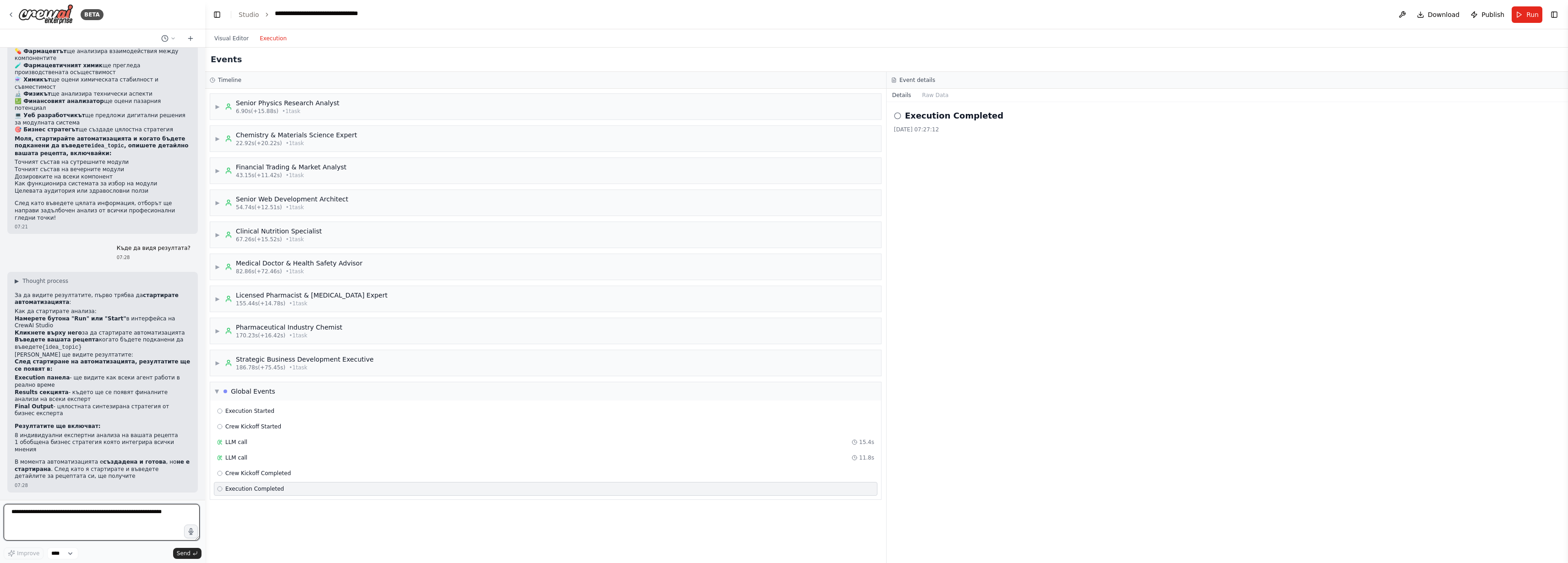
scroll to position [2767, 0]
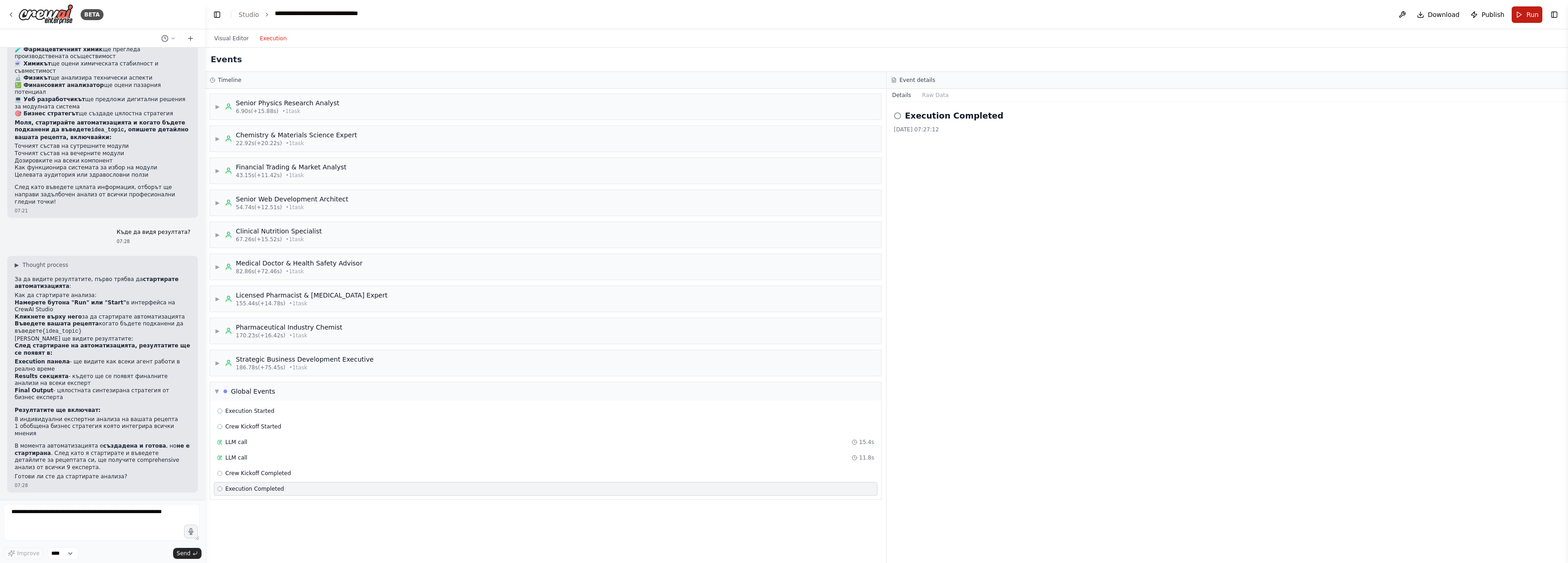
click at [1514, 20] on button "Run" at bounding box center [1527, 15] width 30 height 17
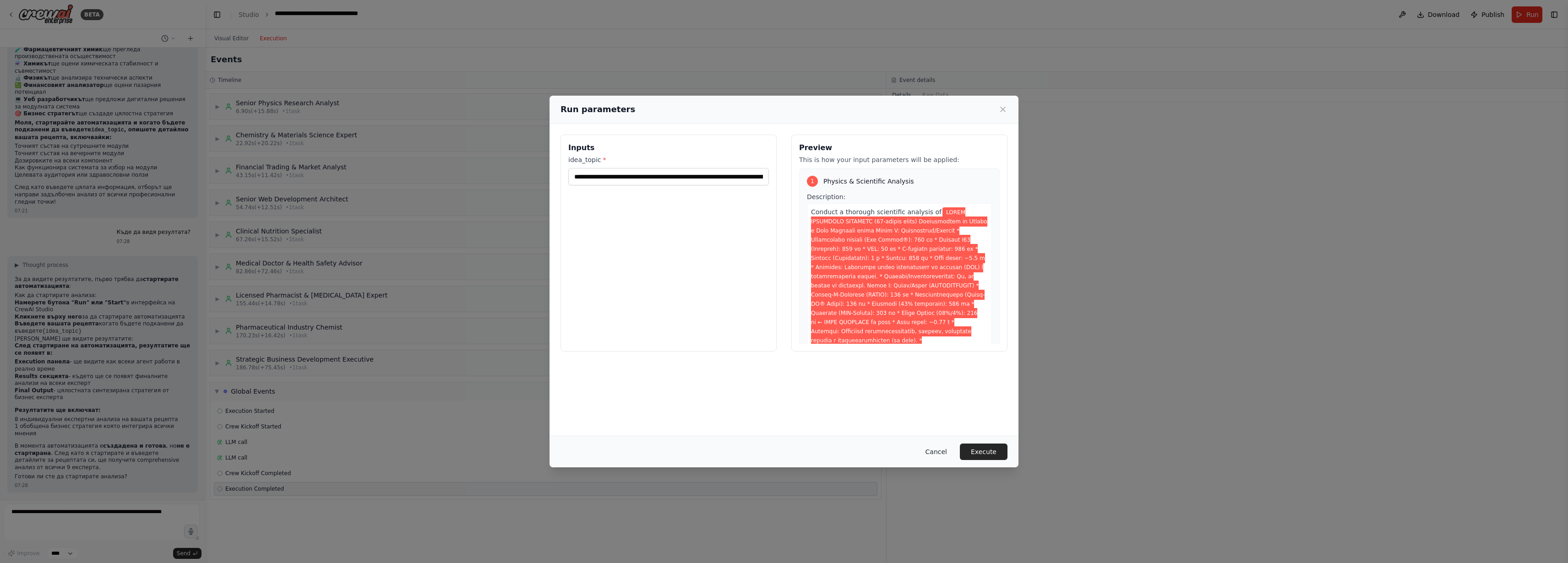
click at [955, 448] on button "Cancel" at bounding box center [936, 451] width 36 height 17
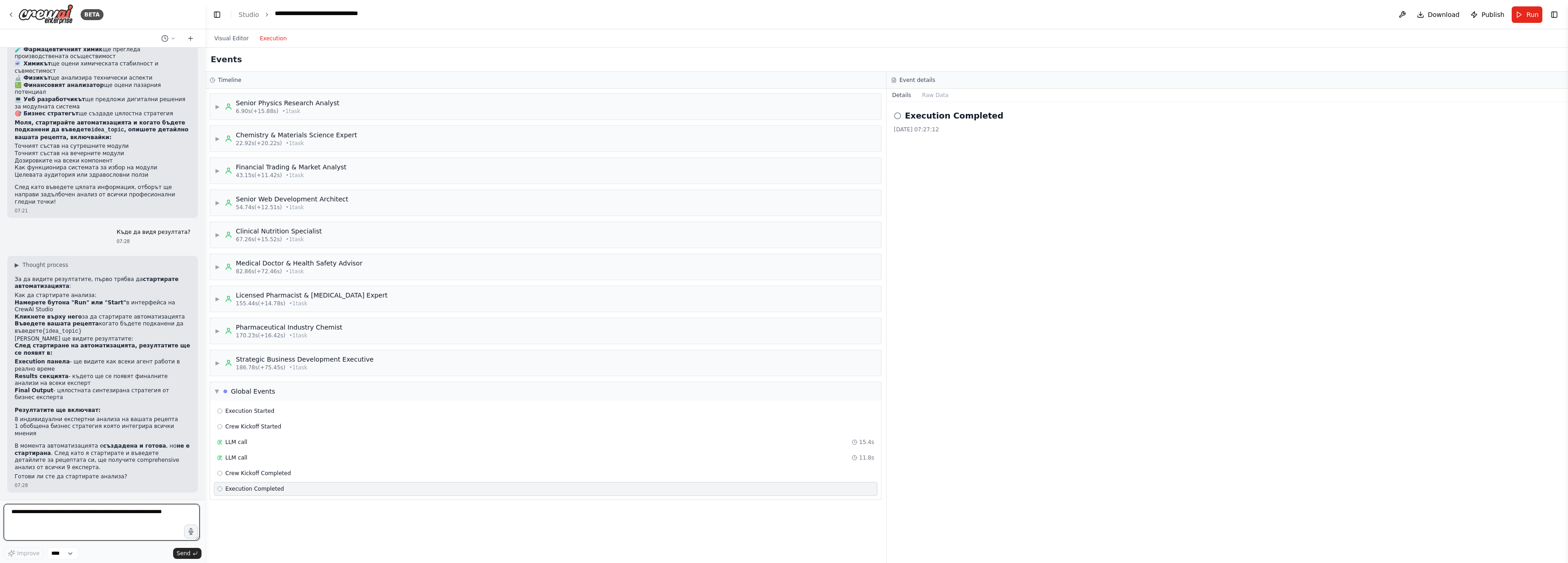
click at [83, 512] on textarea at bounding box center [101, 522] width 196 height 36
type textarea "**"
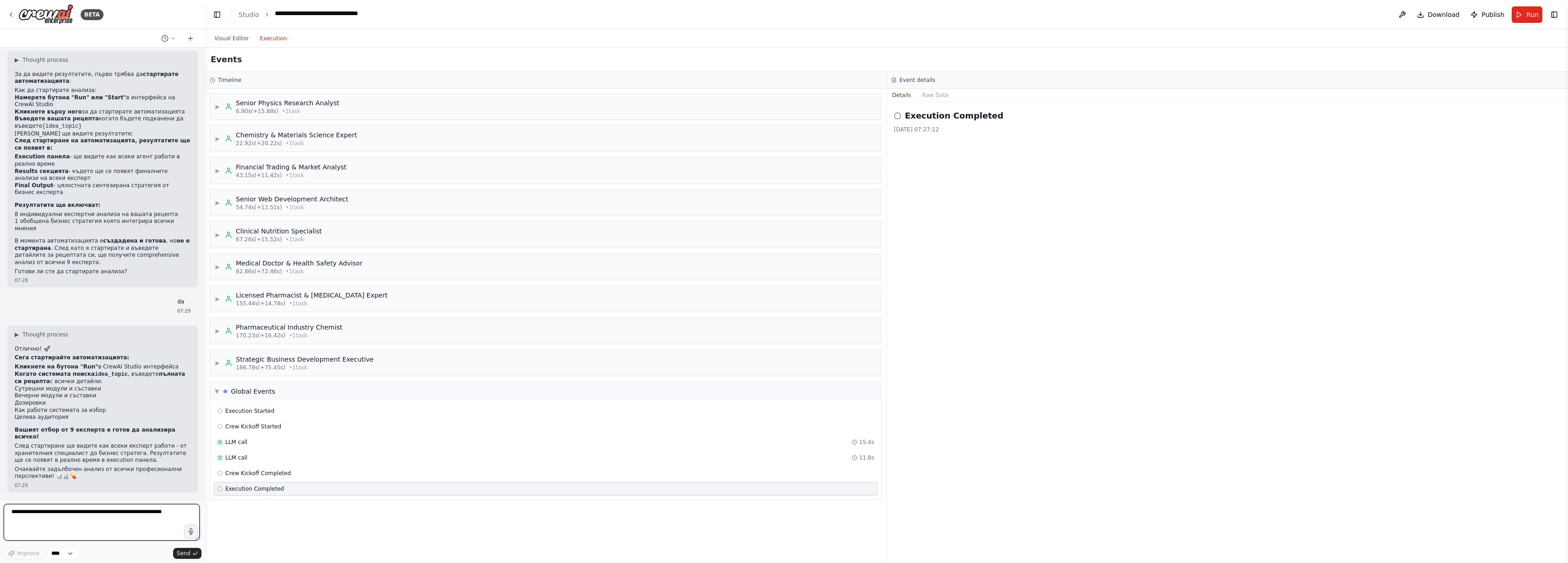
scroll to position [3047, 0]
click at [1512, 14] on button "Run" at bounding box center [1527, 15] width 30 height 17
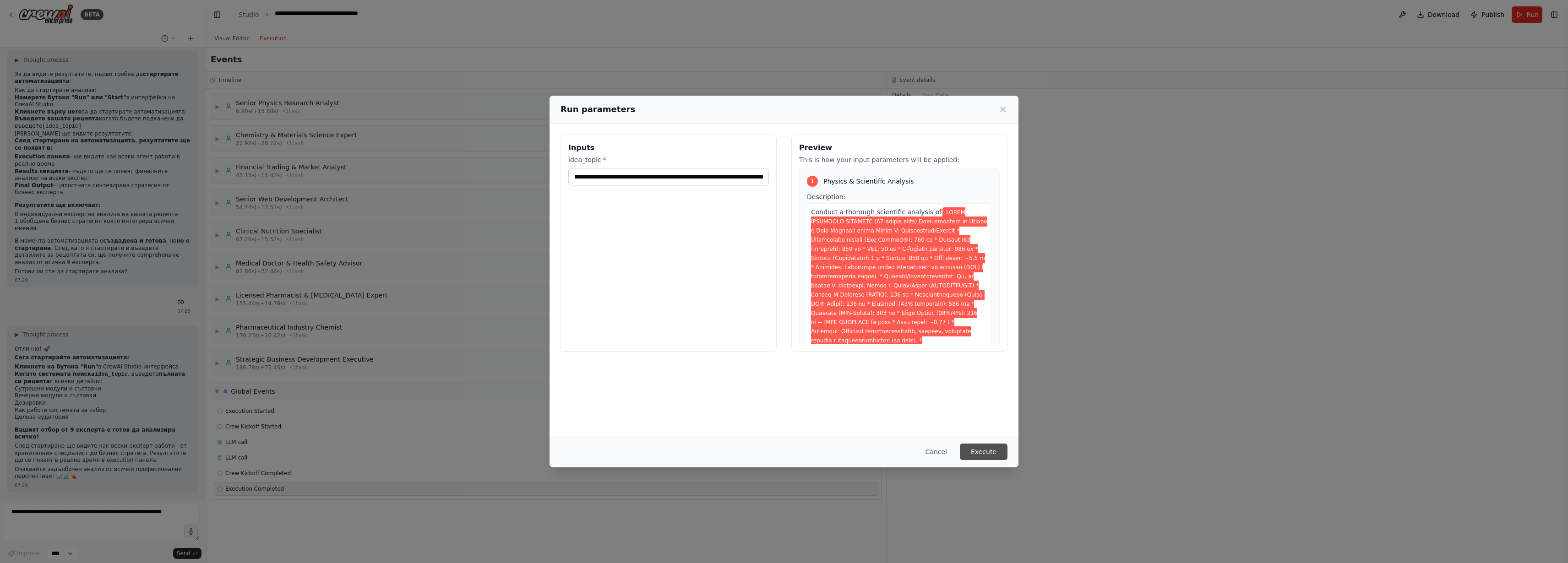
click at [1008, 448] on button "Execute" at bounding box center [983, 451] width 47 height 17
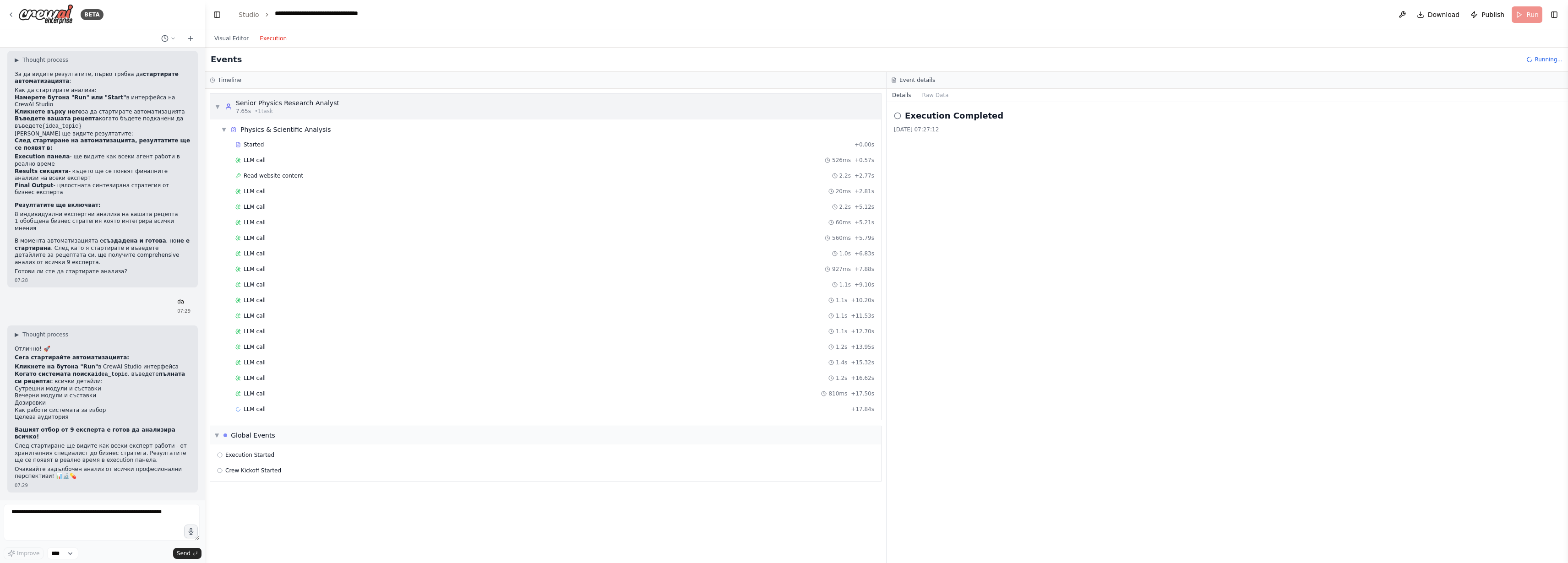
click at [220, 110] on span "▼" at bounding box center [217, 106] width 6 height 7
click at [227, 134] on span "▼" at bounding box center [224, 129] width 6 height 7
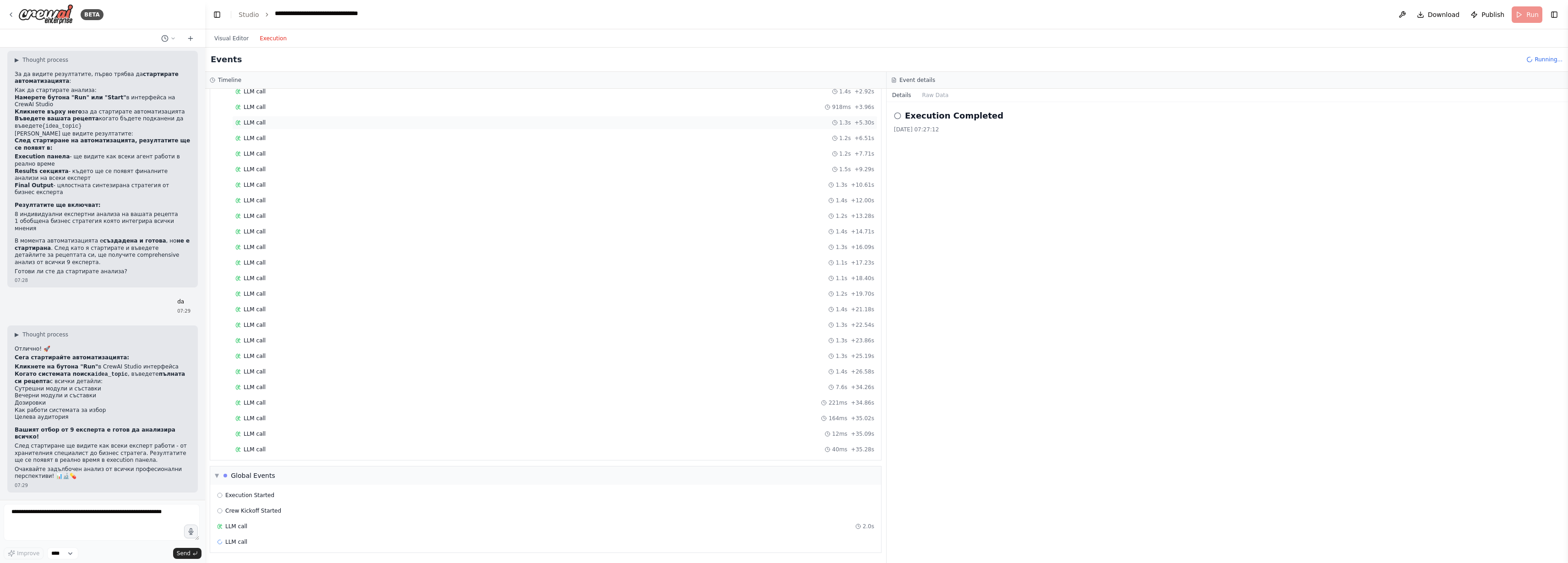
scroll to position [883, 0]
click at [270, 507] on span "Crew Kickoff Started" at bounding box center [253, 510] width 56 height 7
click at [222, 508] on icon at bounding box center [220, 511] width 6 height 6
click at [219, 472] on span "▼" at bounding box center [216, 475] width 4 height 7
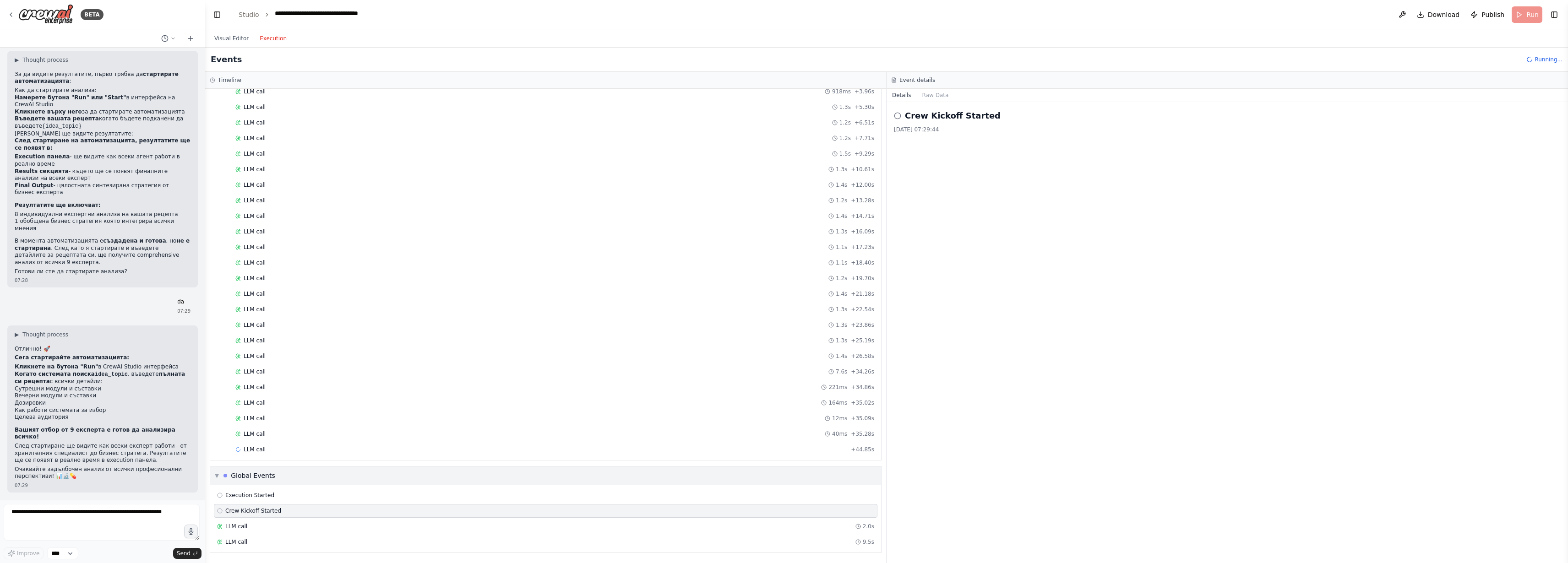
scroll to position [818, 0]
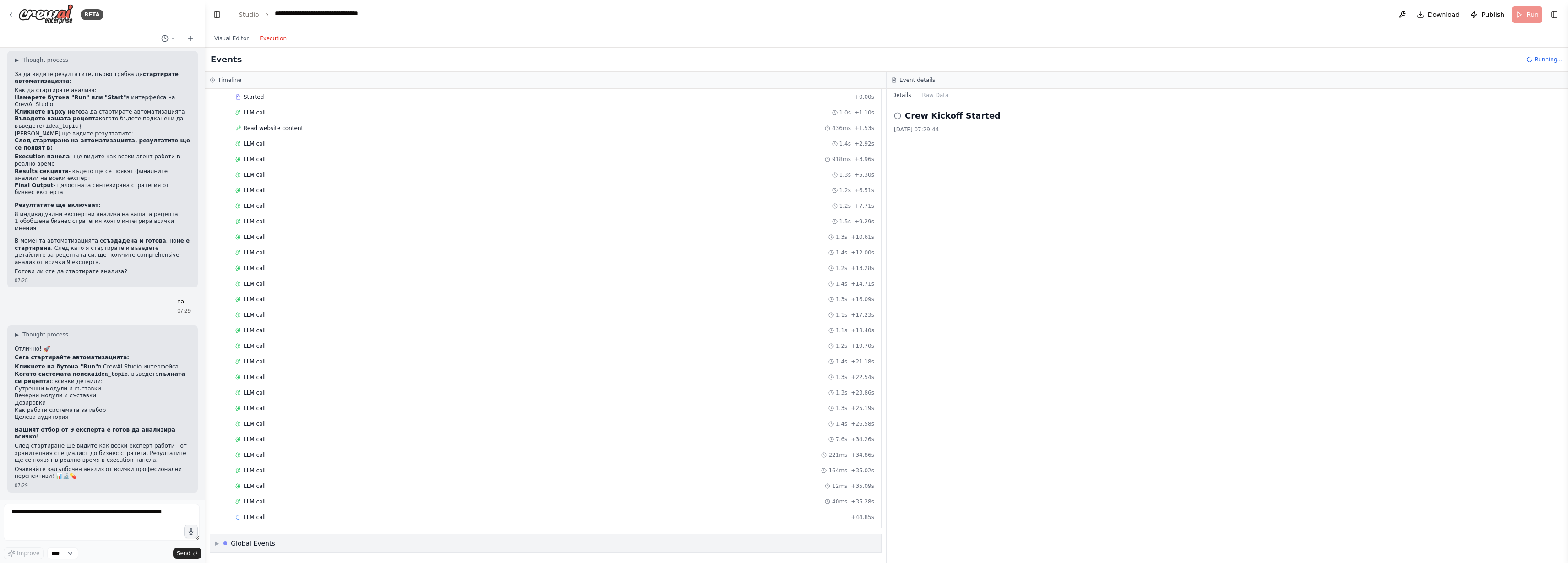
click at [250, 540] on div "Global Events" at bounding box center [253, 542] width 44 height 9
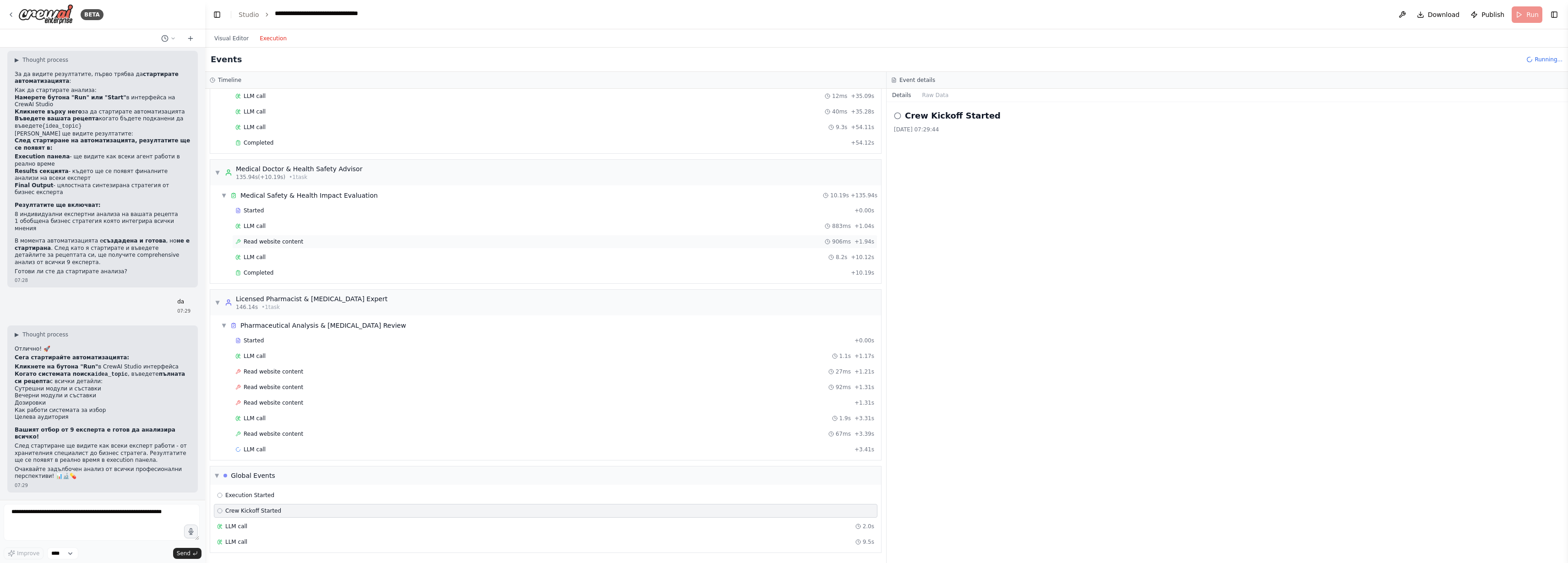
scroll to position [1301, 0]
click at [261, 334] on div "Started + 0.00s" at bounding box center [554, 341] width 645 height 14
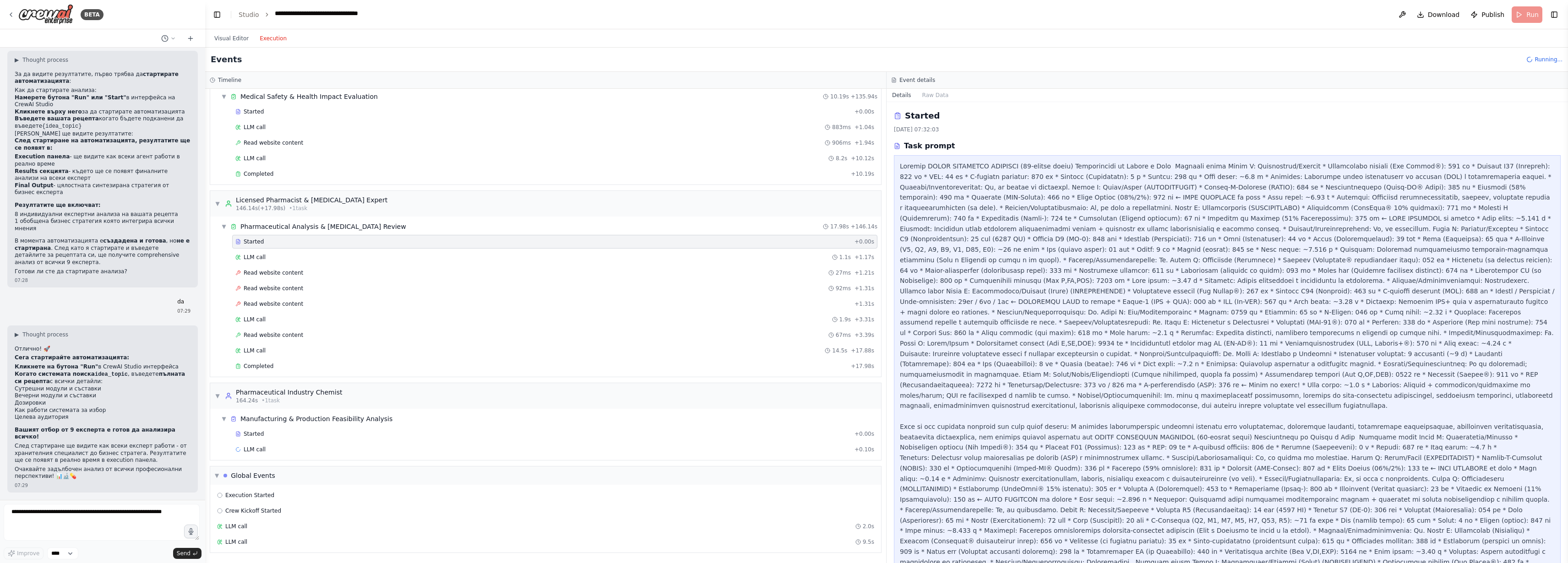
scroll to position [471, 0]
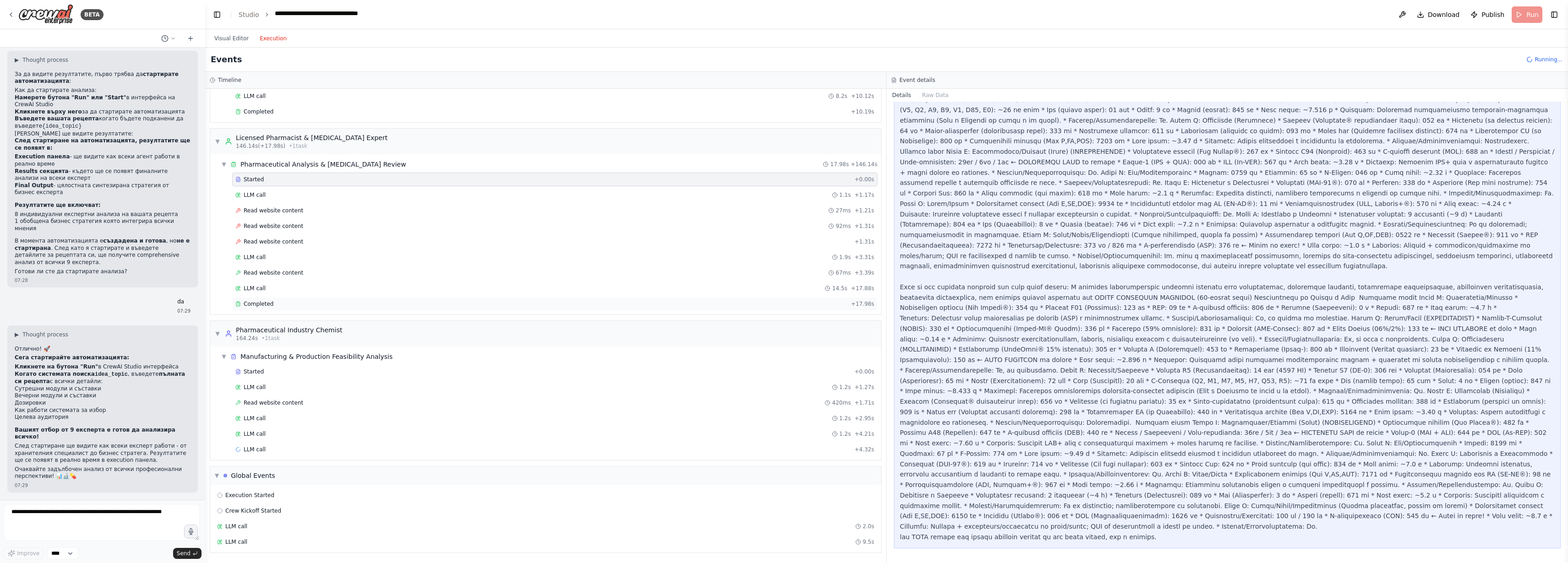
click at [273, 308] on span "Completed" at bounding box center [259, 304] width 29 height 7
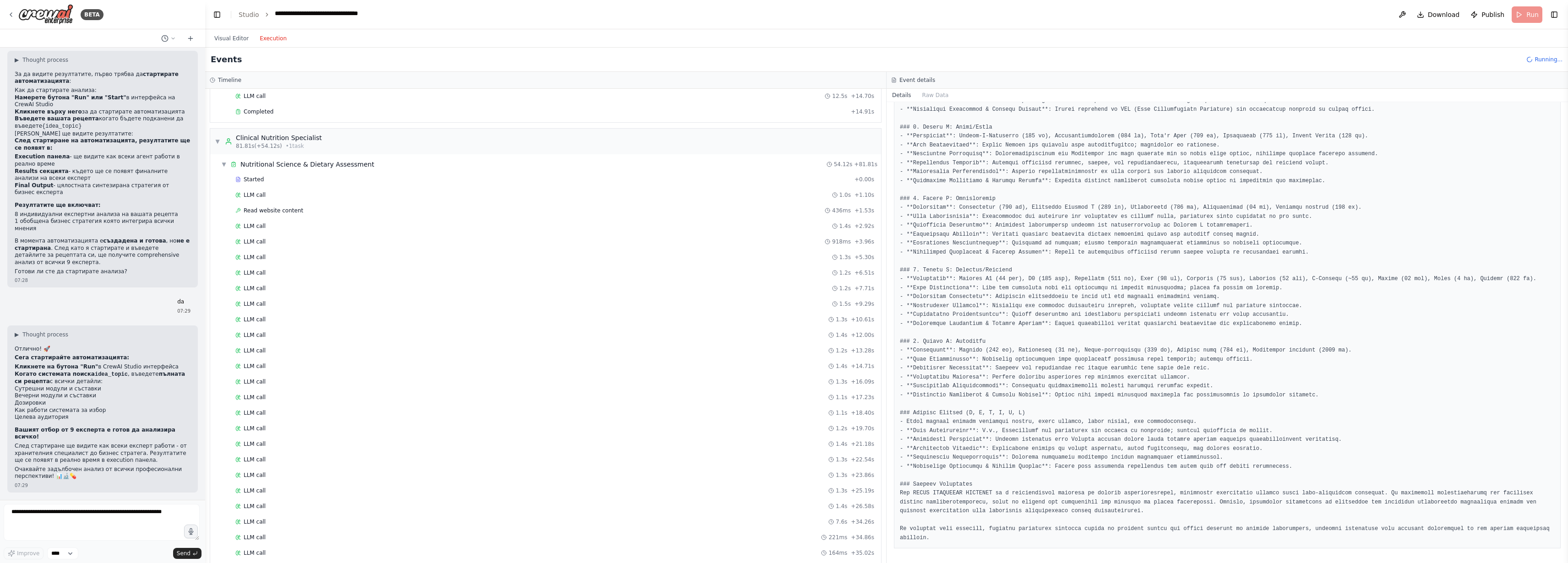
scroll to position [0, 0]
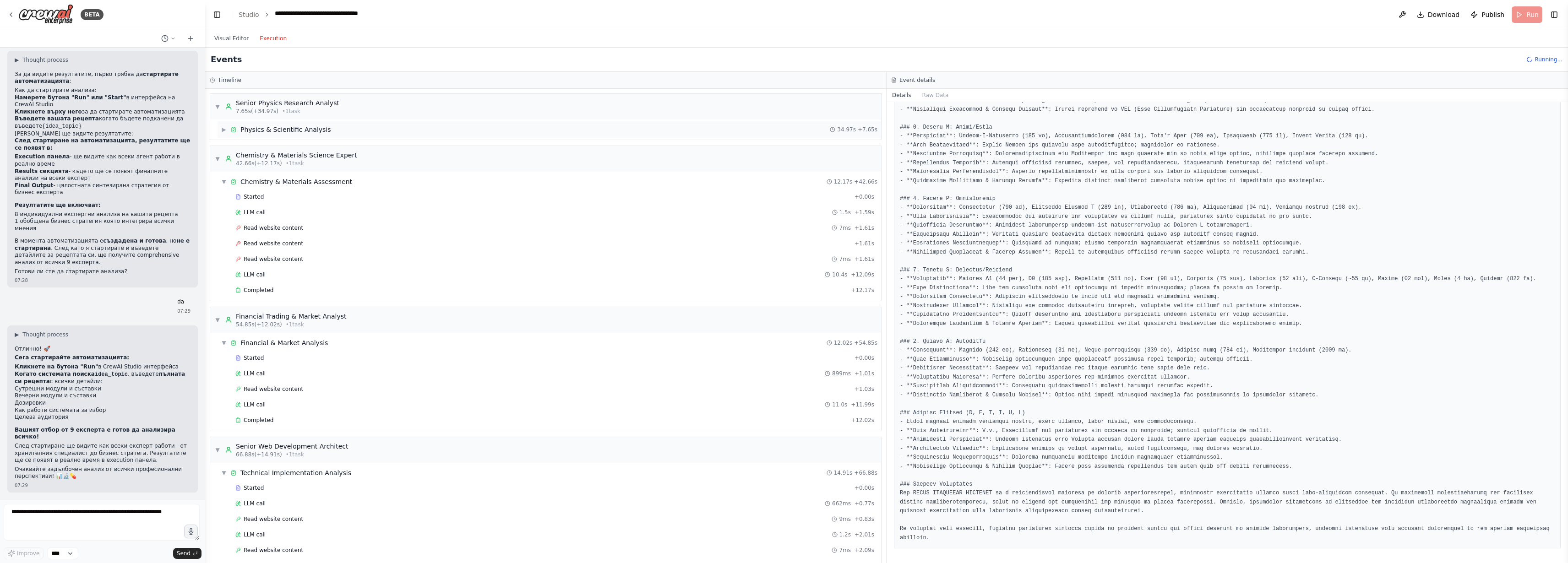
click at [227, 134] on span "▶" at bounding box center [224, 129] width 6 height 7
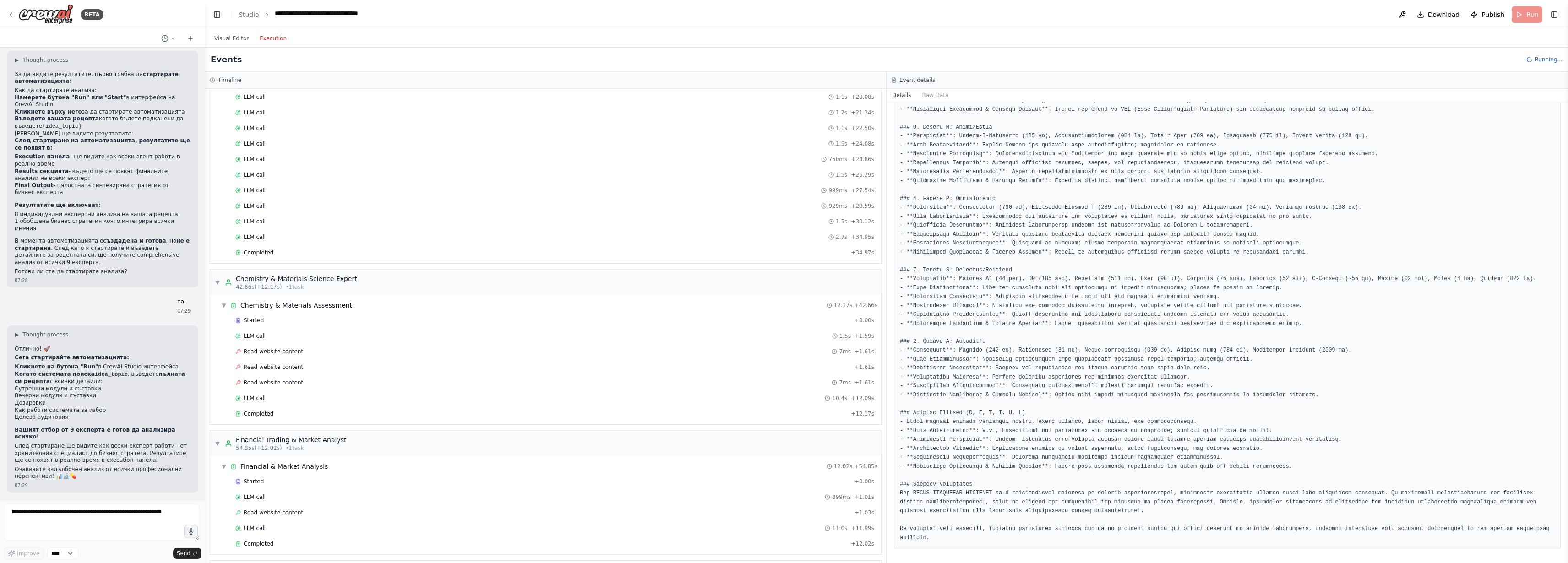
scroll to position [434, 0]
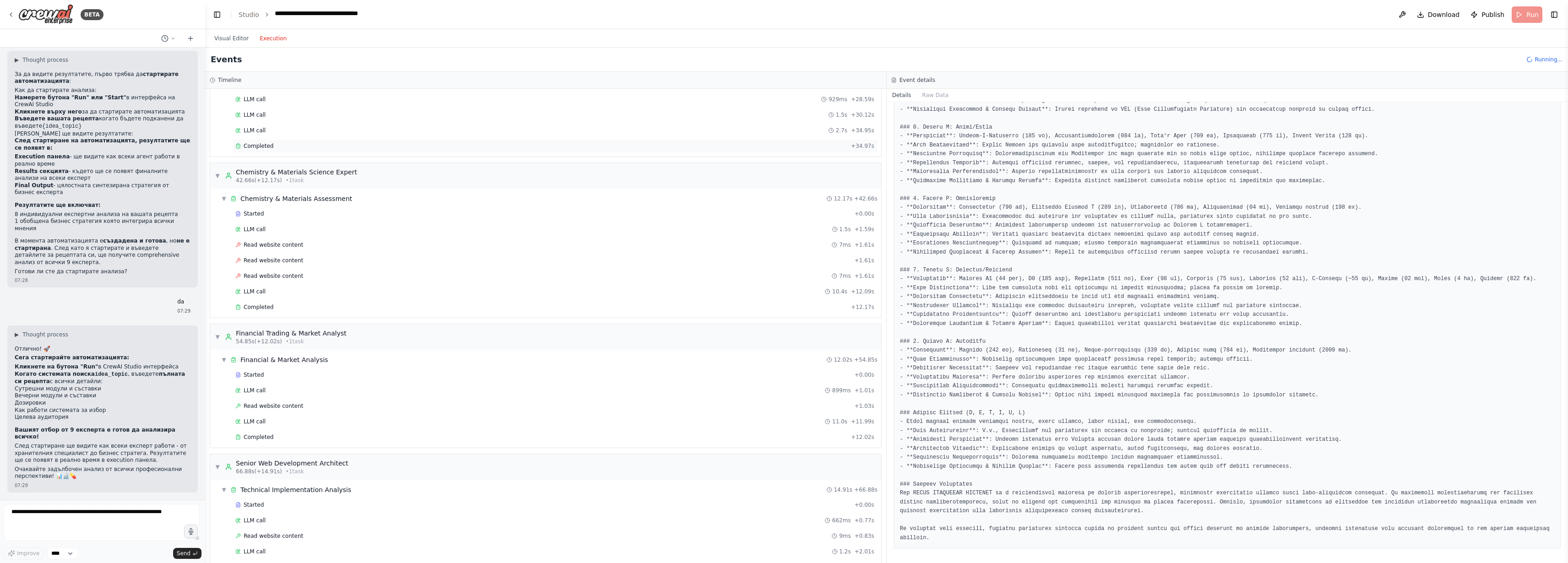
click at [269, 149] on span "Completed" at bounding box center [259, 145] width 29 height 7
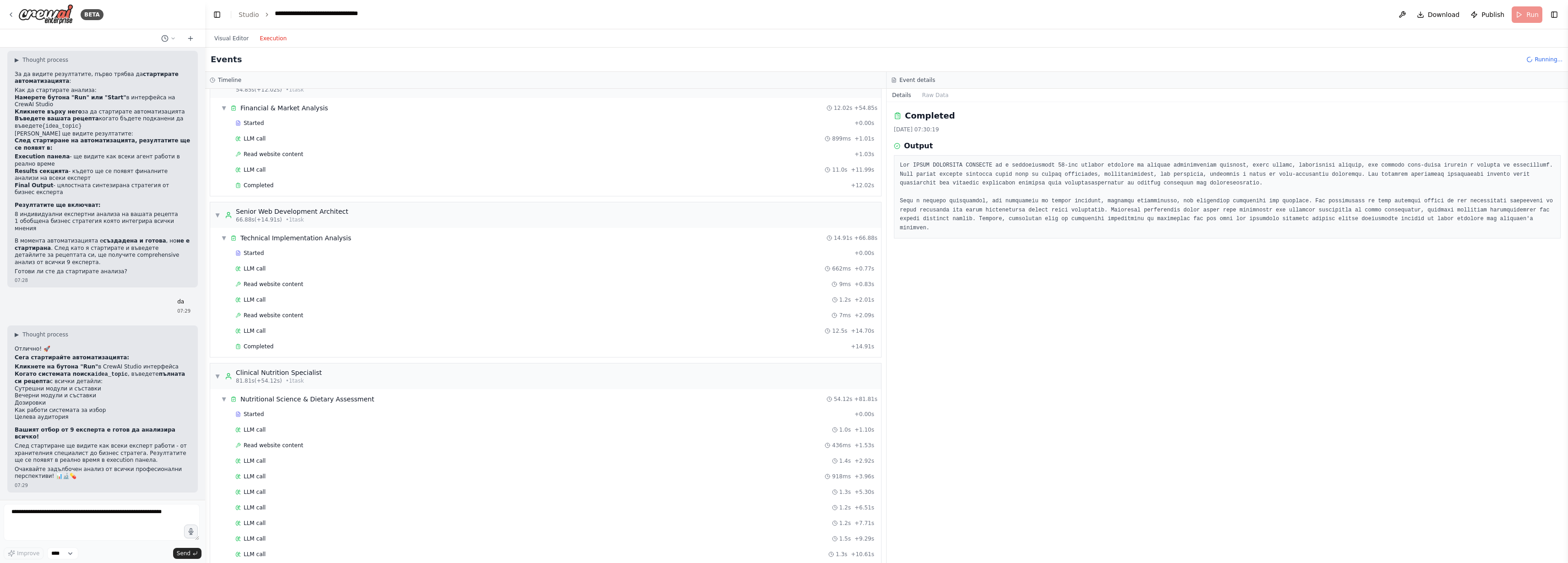
scroll to position [687, 0]
click at [269, 189] on span "Completed" at bounding box center [259, 184] width 29 height 7
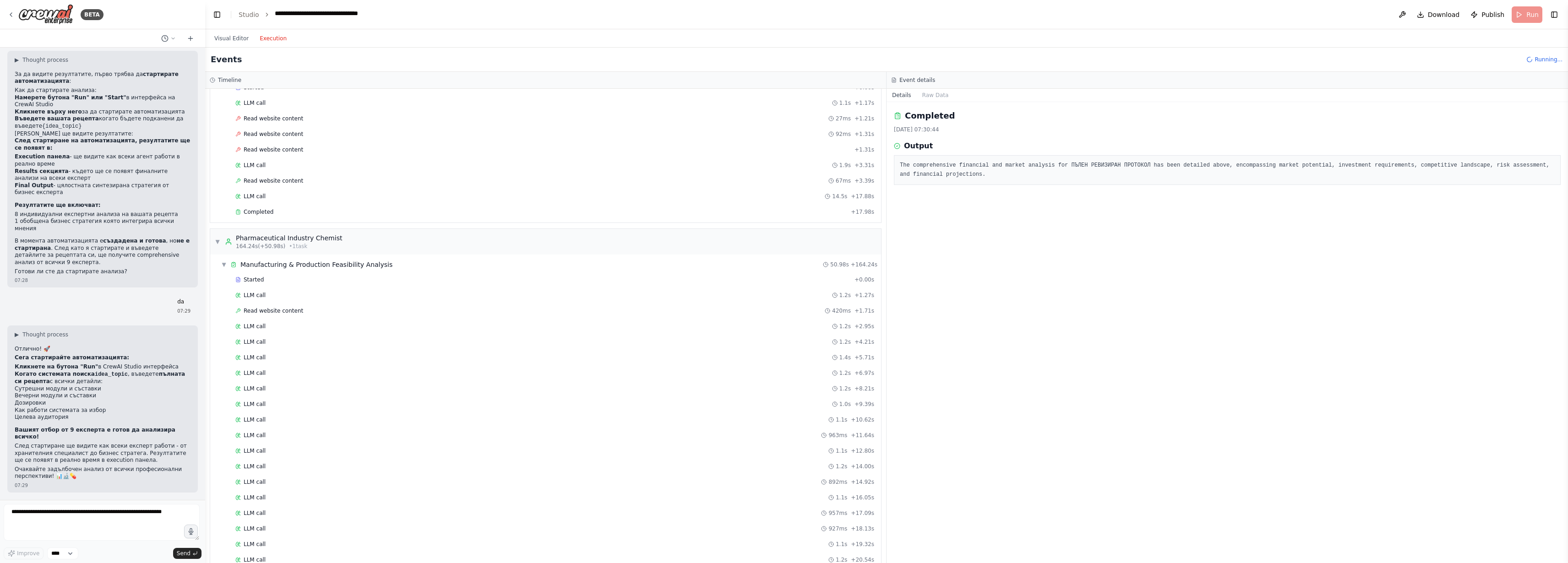
scroll to position [1648, 0]
click at [271, 22] on span "Completed" at bounding box center [259, 17] width 29 height 7
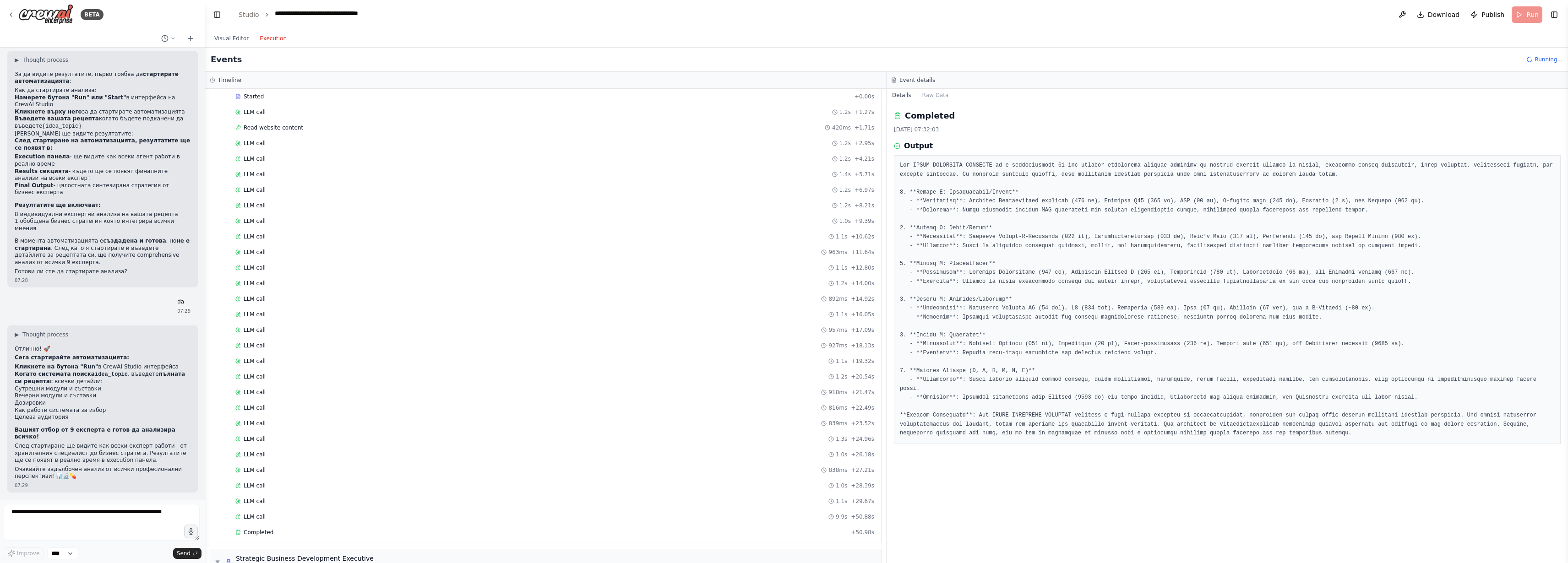
scroll to position [1832, 0]
click at [273, 29] on span "Completed" at bounding box center [259, 25] width 29 height 7
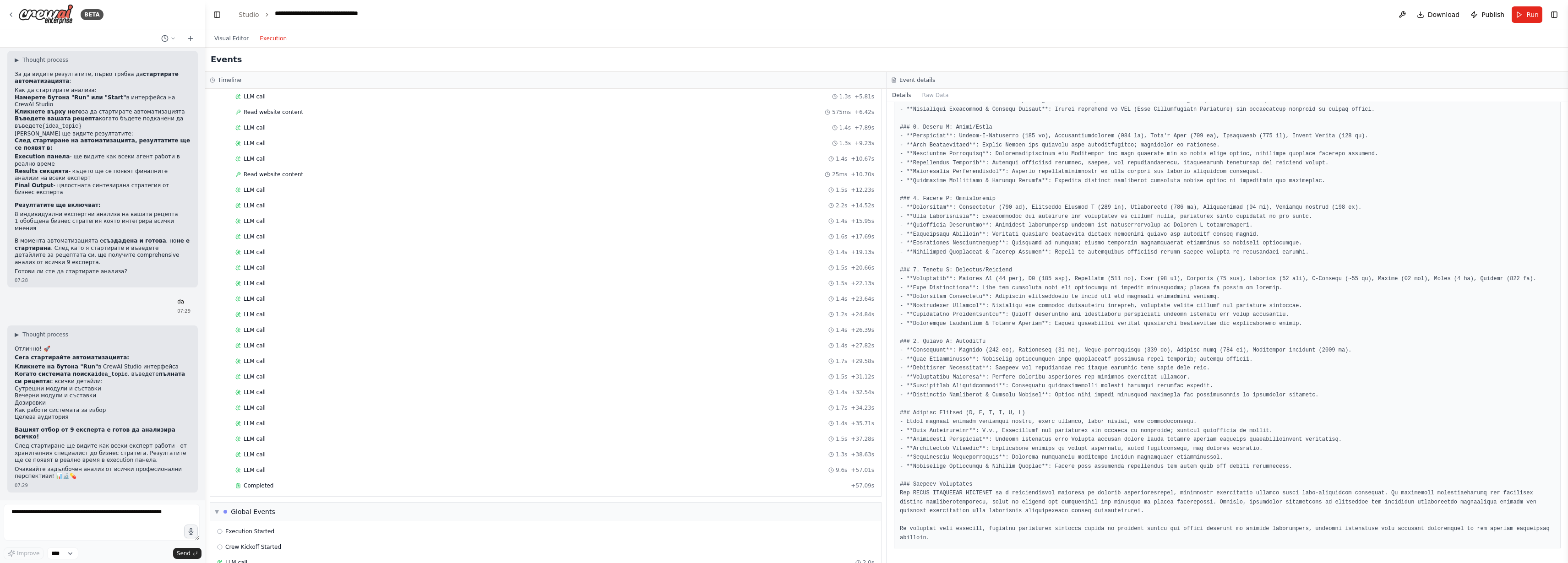
scroll to position [2512, 0]
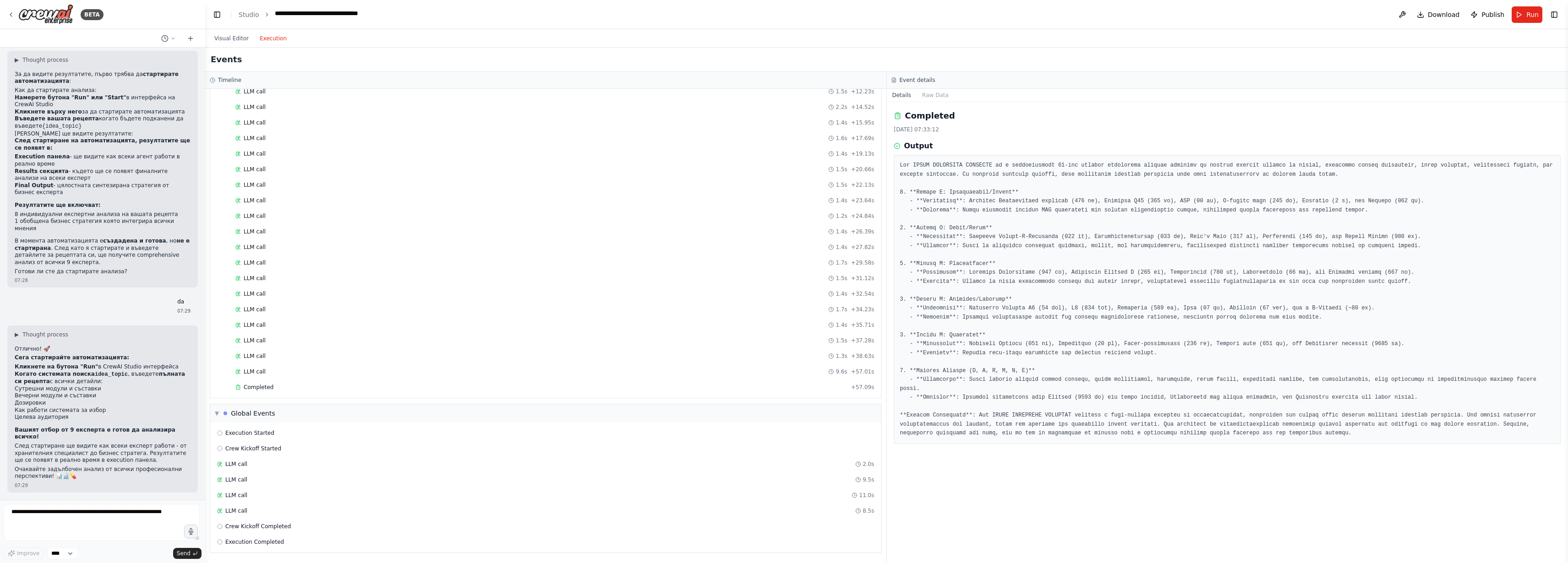
scroll to position [3277, 0]
click at [279, 539] on span "Execution Completed" at bounding box center [255, 541] width 59 height 7
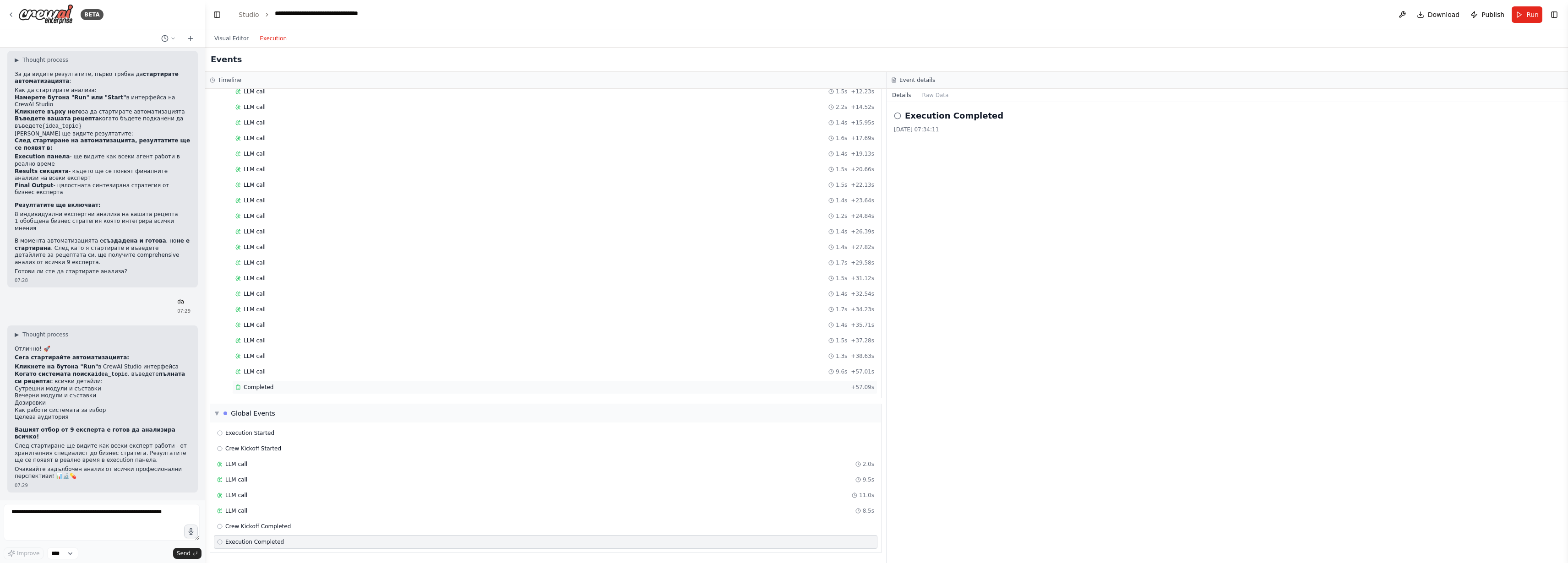
click at [268, 383] on span "Completed" at bounding box center [259, 386] width 29 height 7
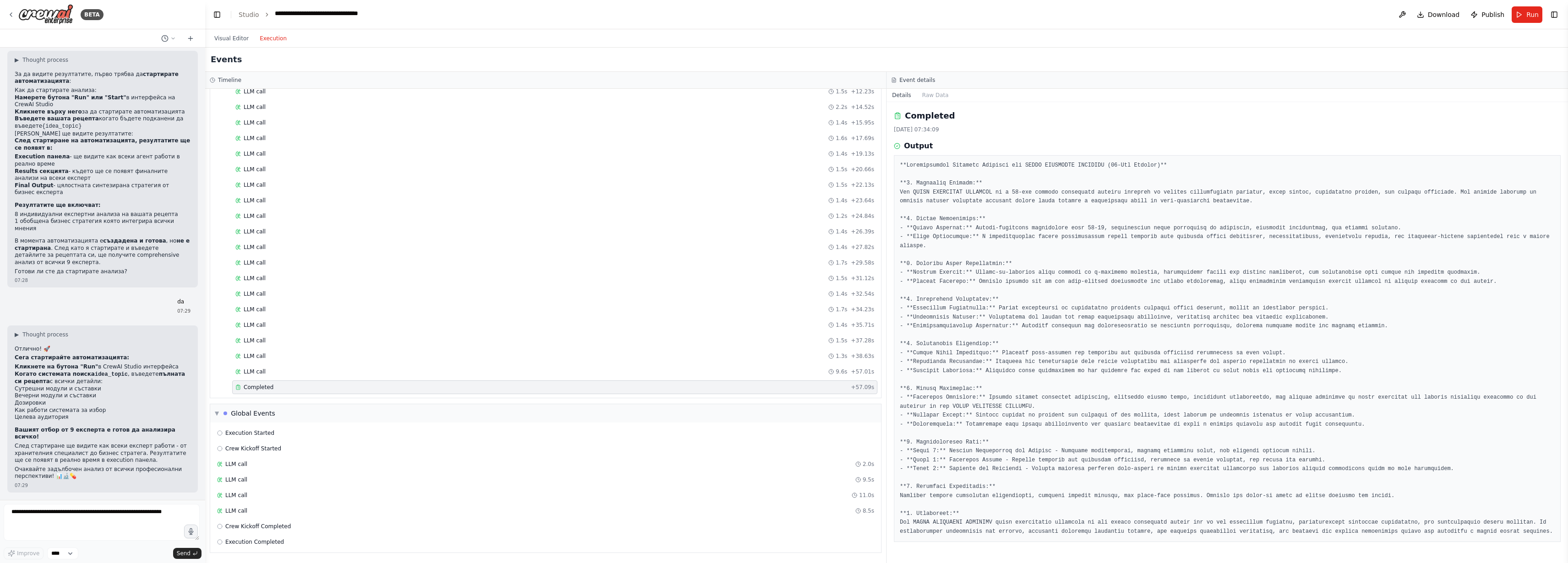
scroll to position [177, 0]
